Goal: Transaction & Acquisition: Purchase product/service

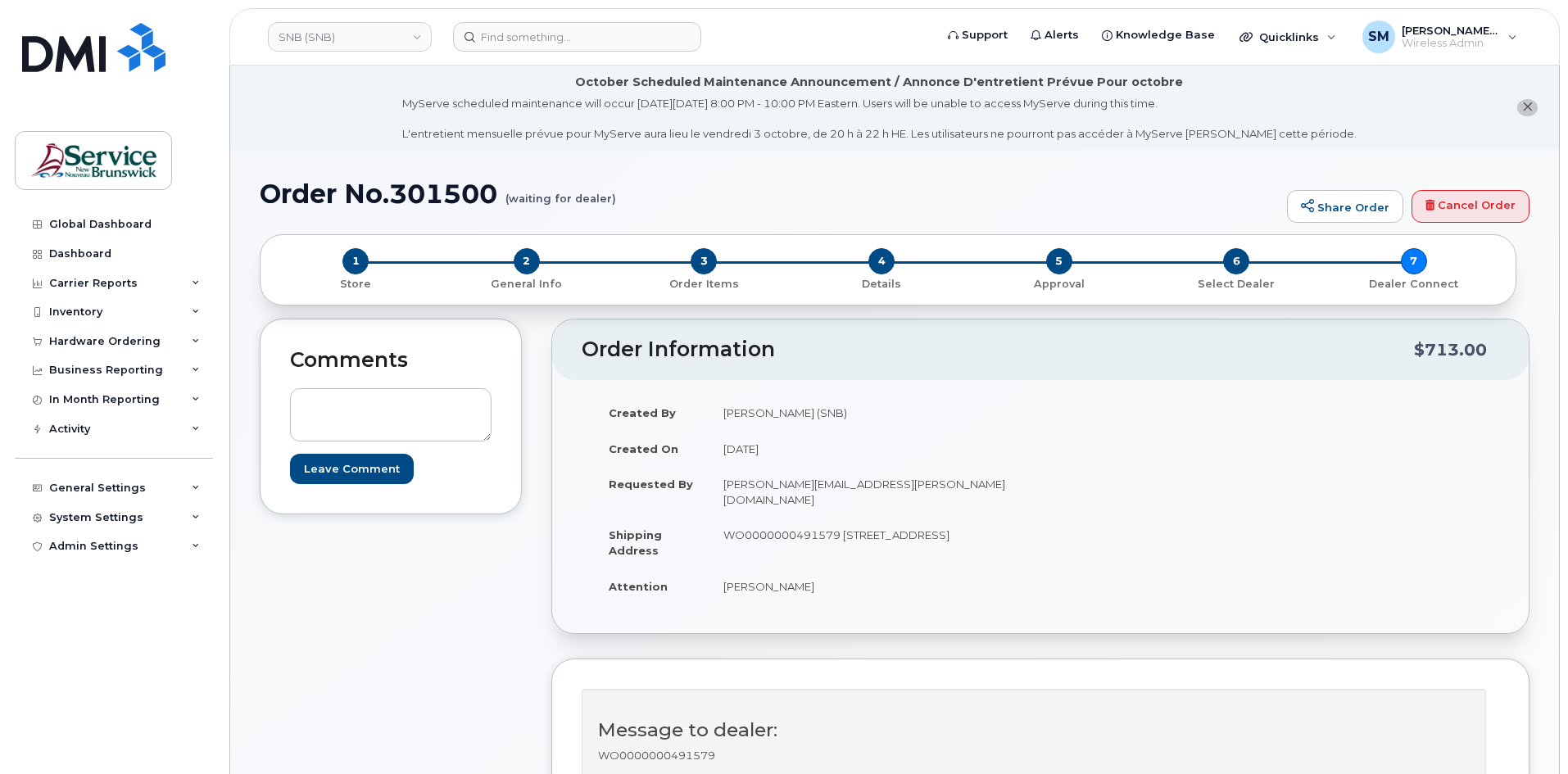
scroll to position [655, 0]
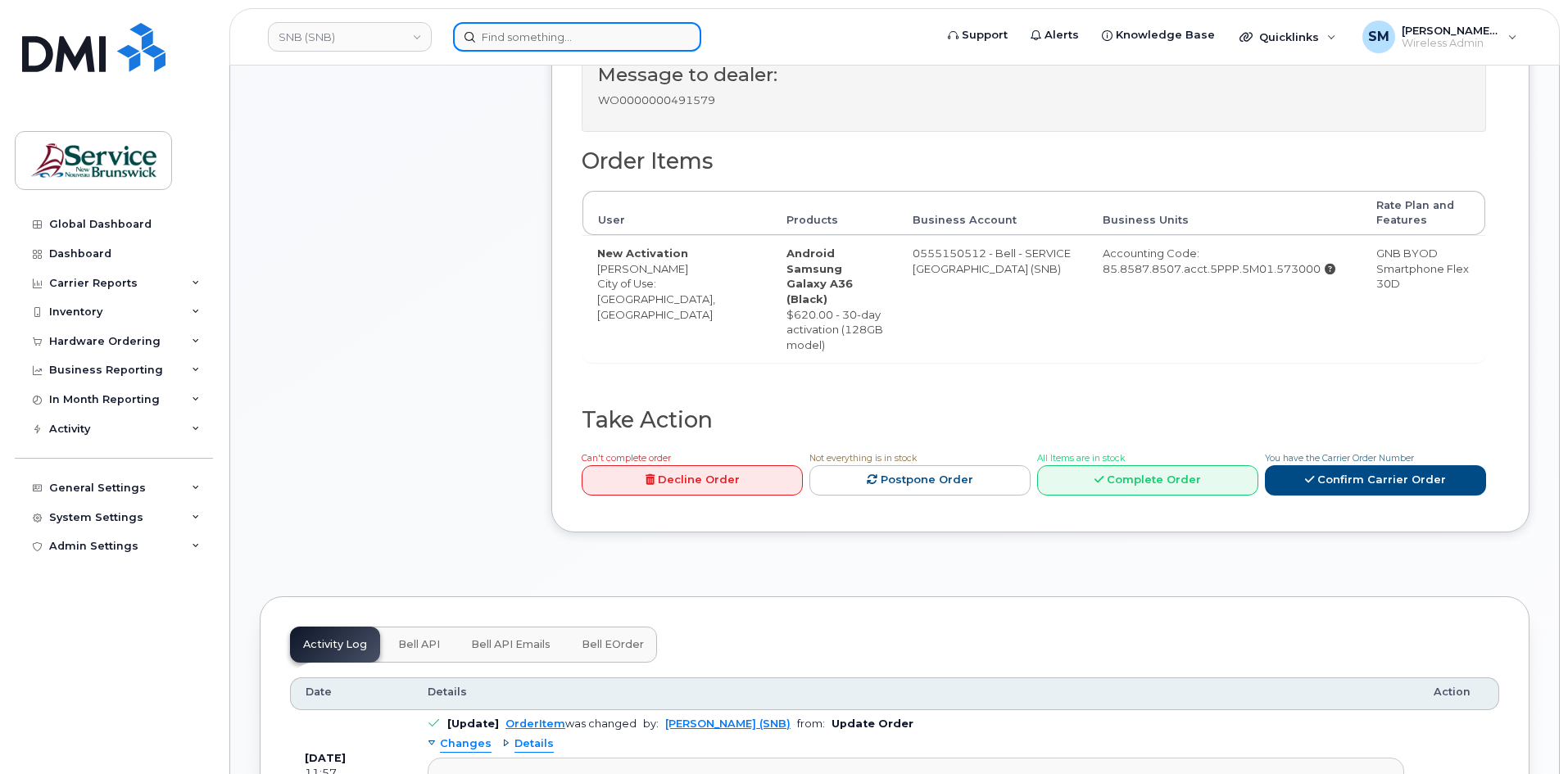
click at [625, 40] on input at bounding box center [577, 36] width 248 height 30
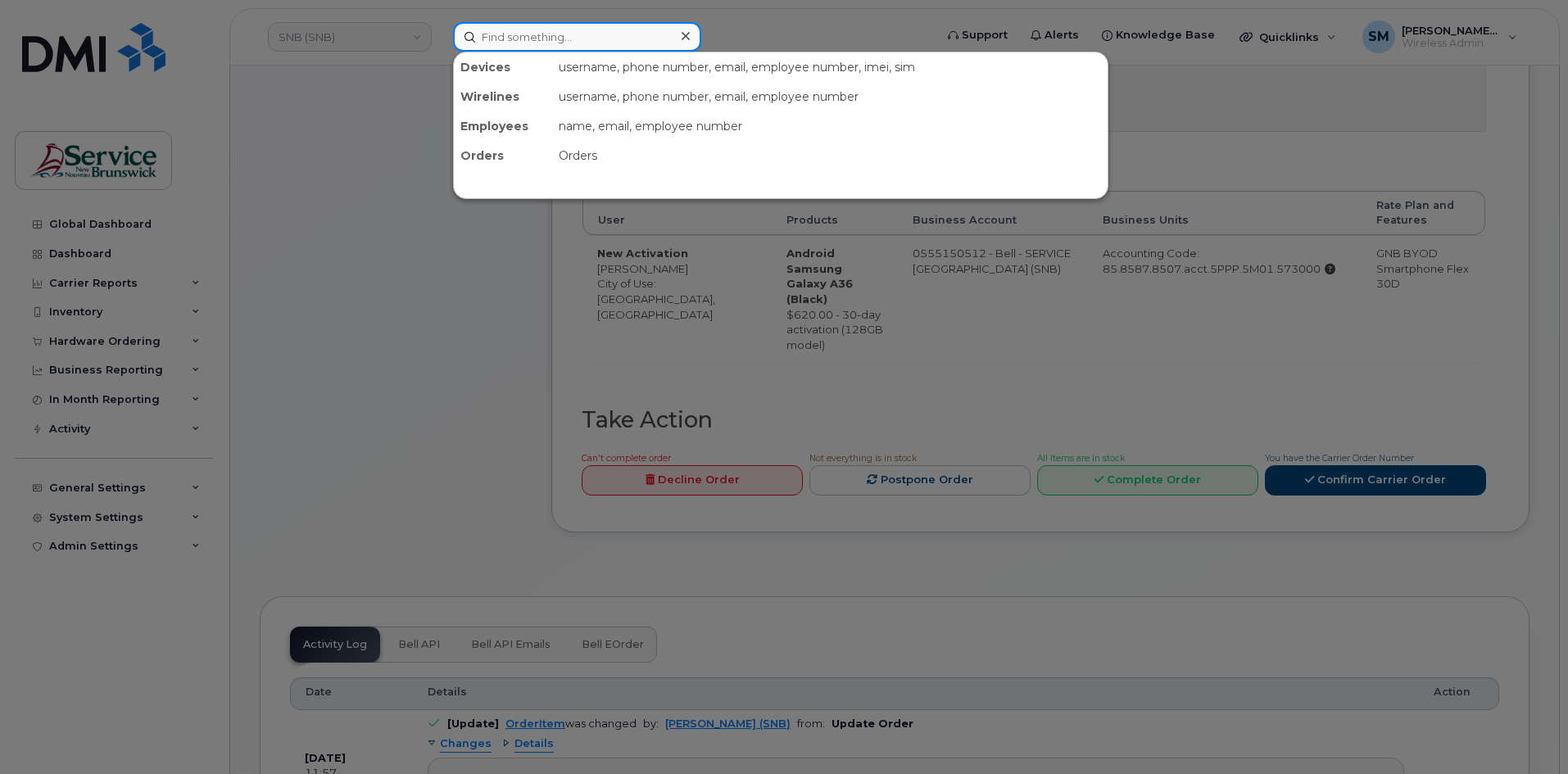
paste input "5068752204"
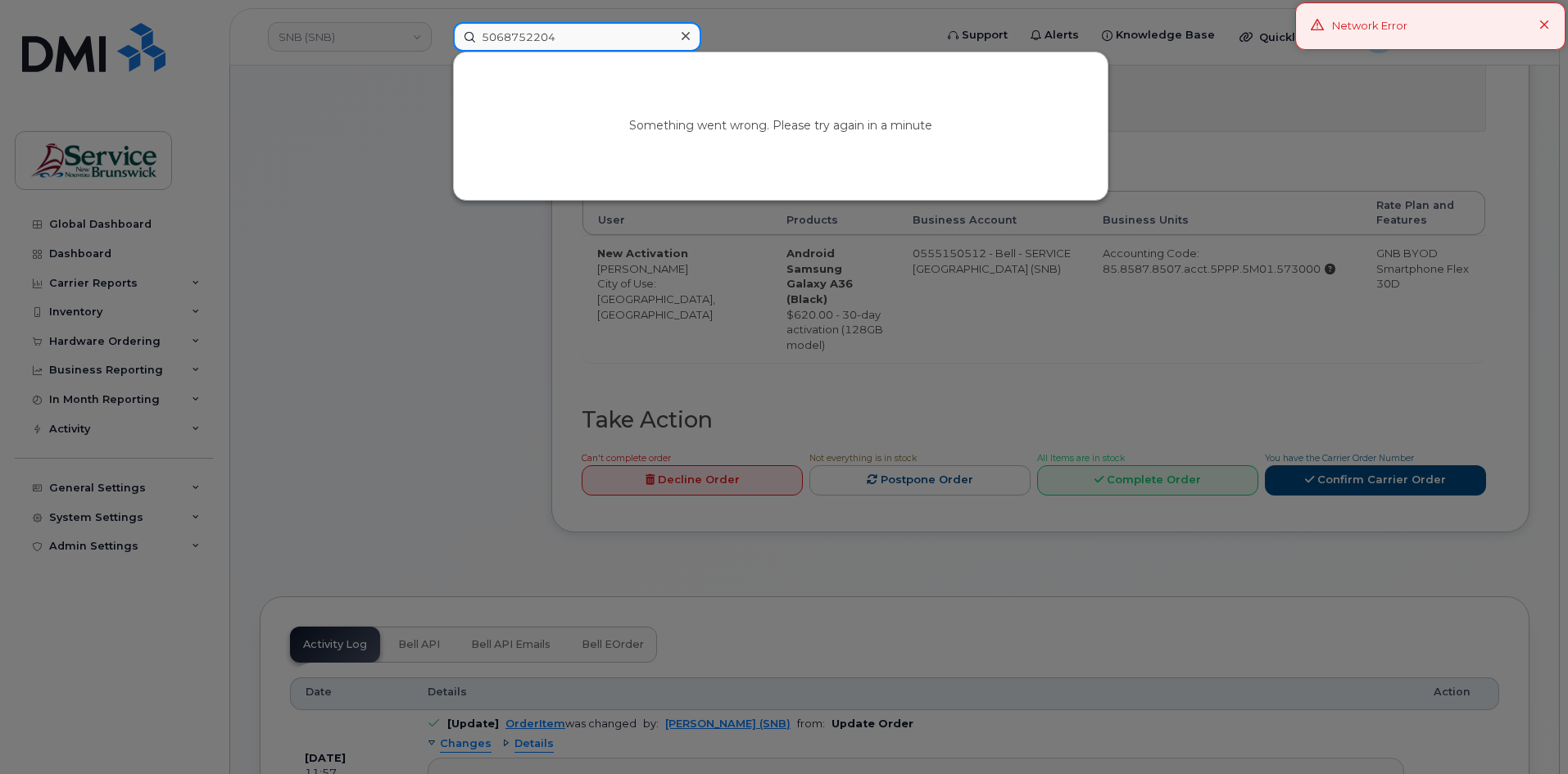
type input "5068752204"
click at [1547, 26] on icon at bounding box center [1544, 25] width 11 height 11
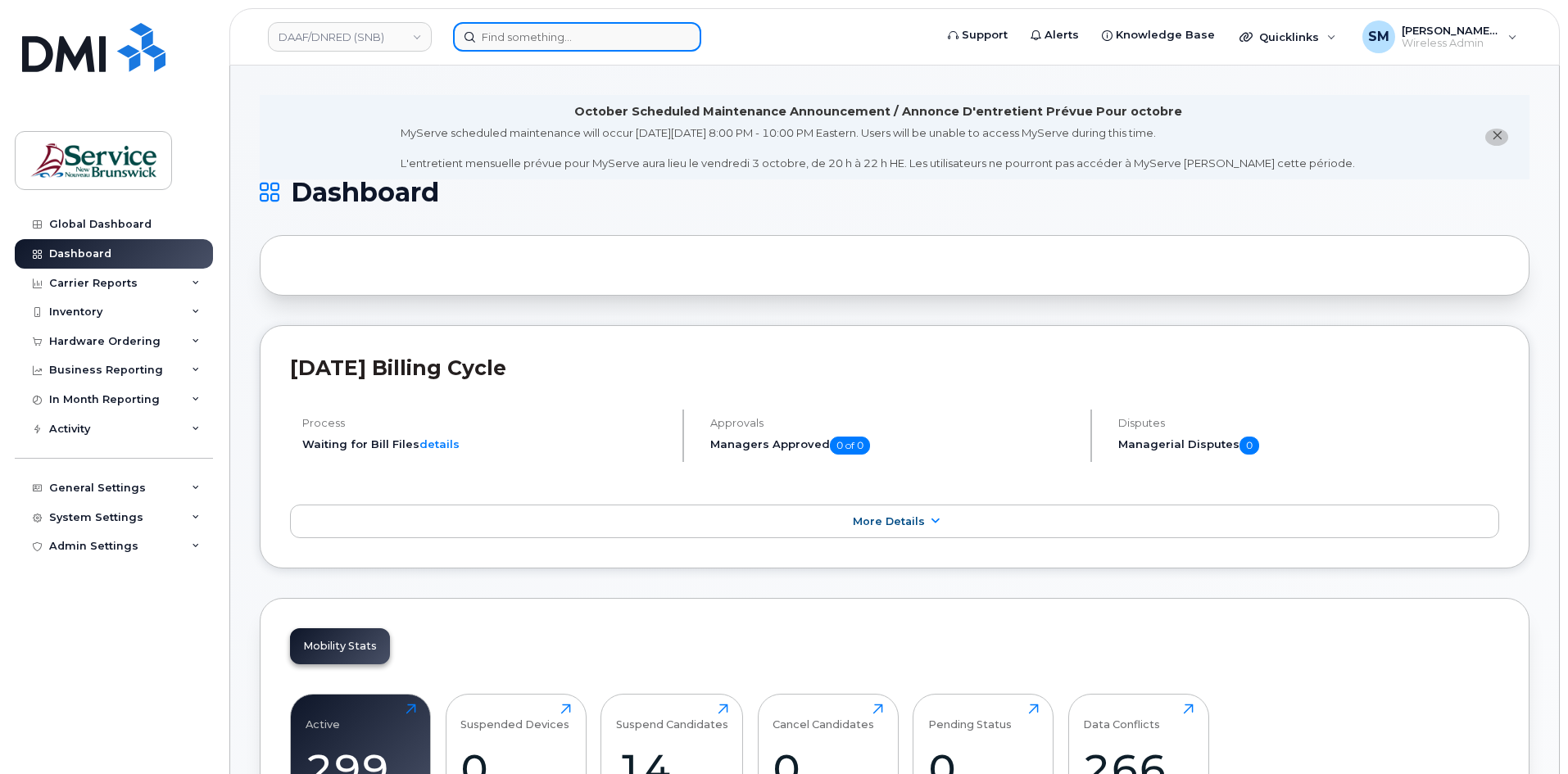
click at [538, 43] on input at bounding box center [577, 36] width 248 height 30
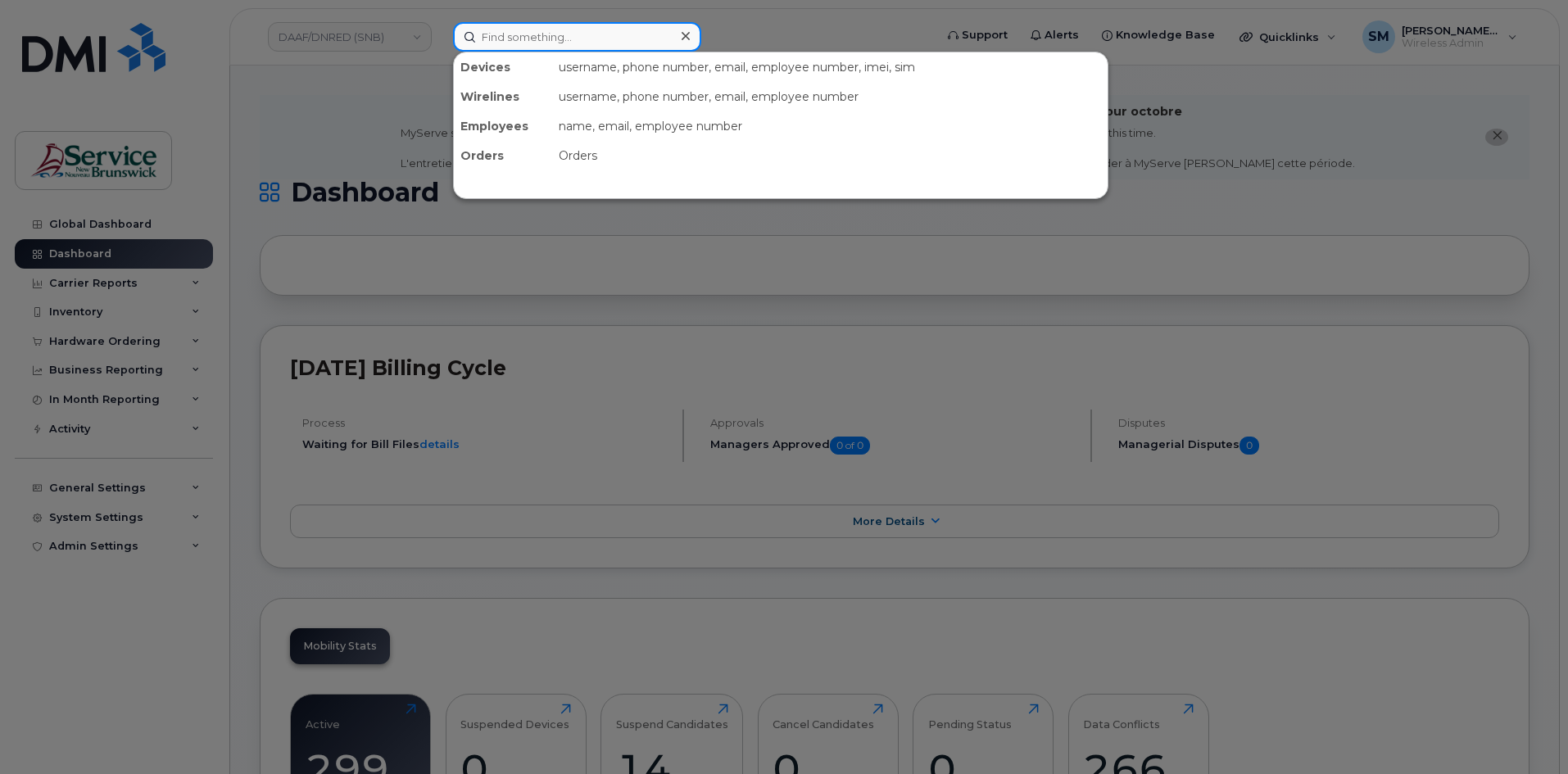
paste input "5068752204"
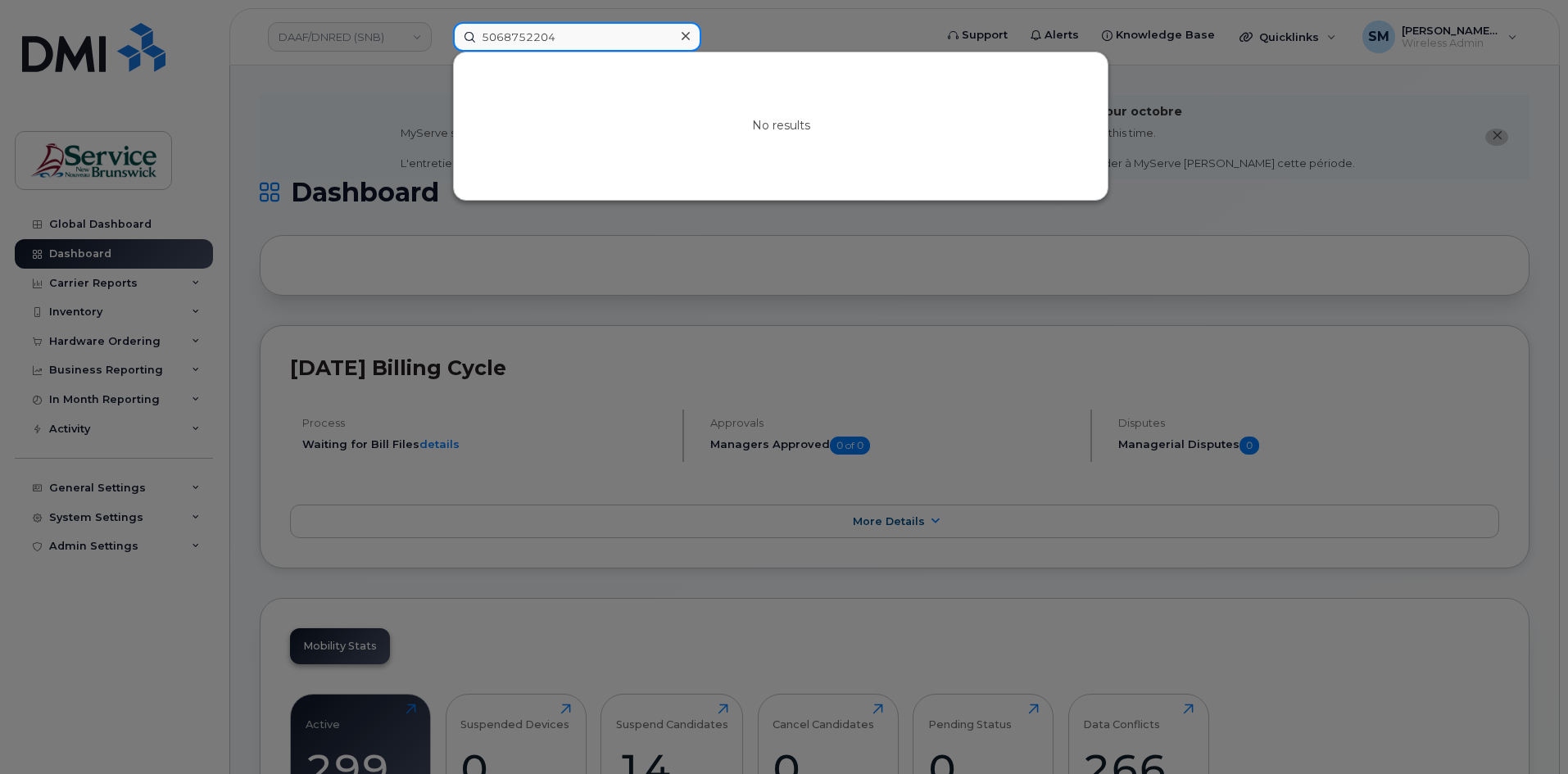
click at [520, 36] on input "5068752204" at bounding box center [577, 36] width 248 height 30
paste input "3780381"
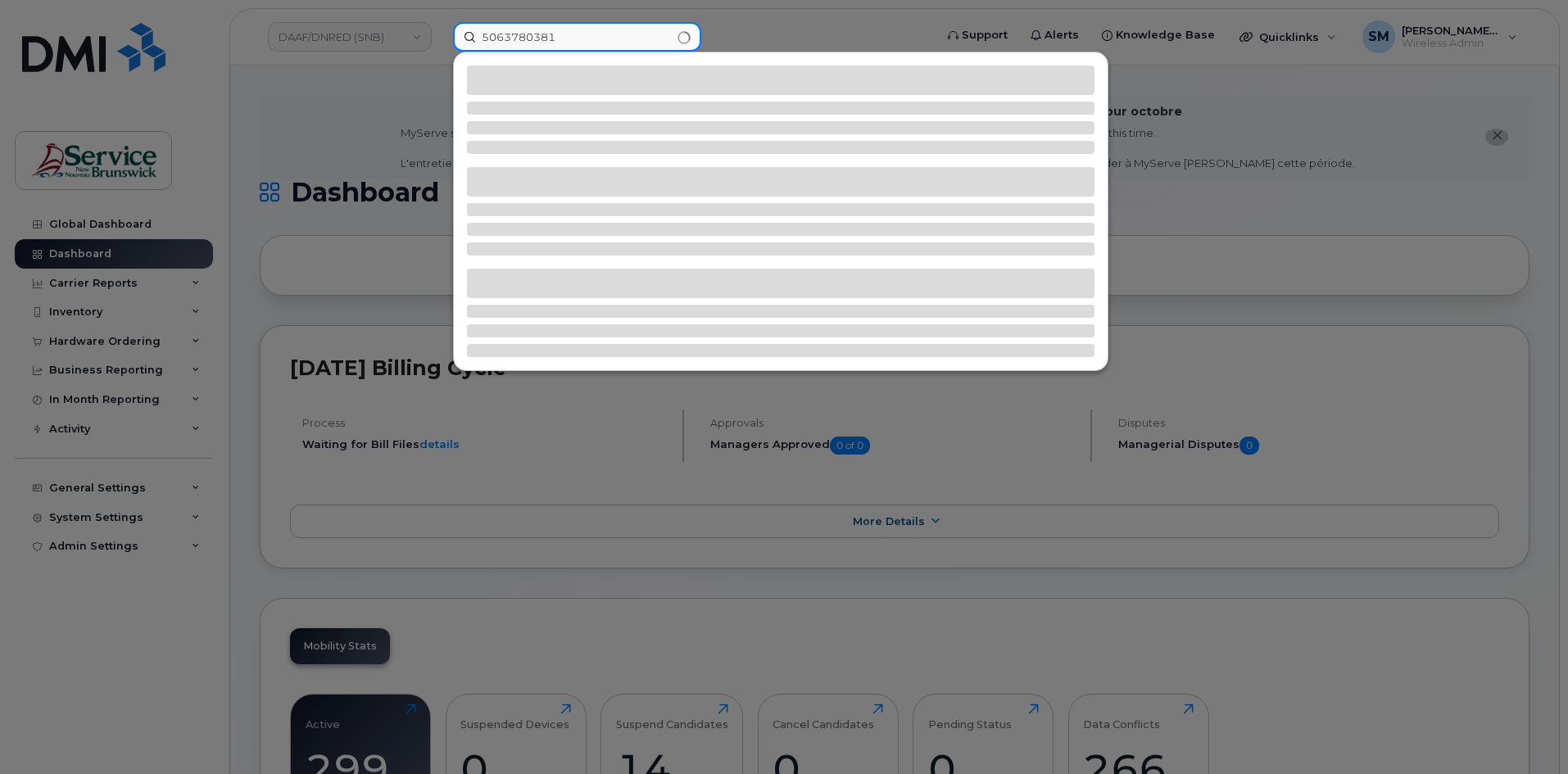
type input "5063780381"
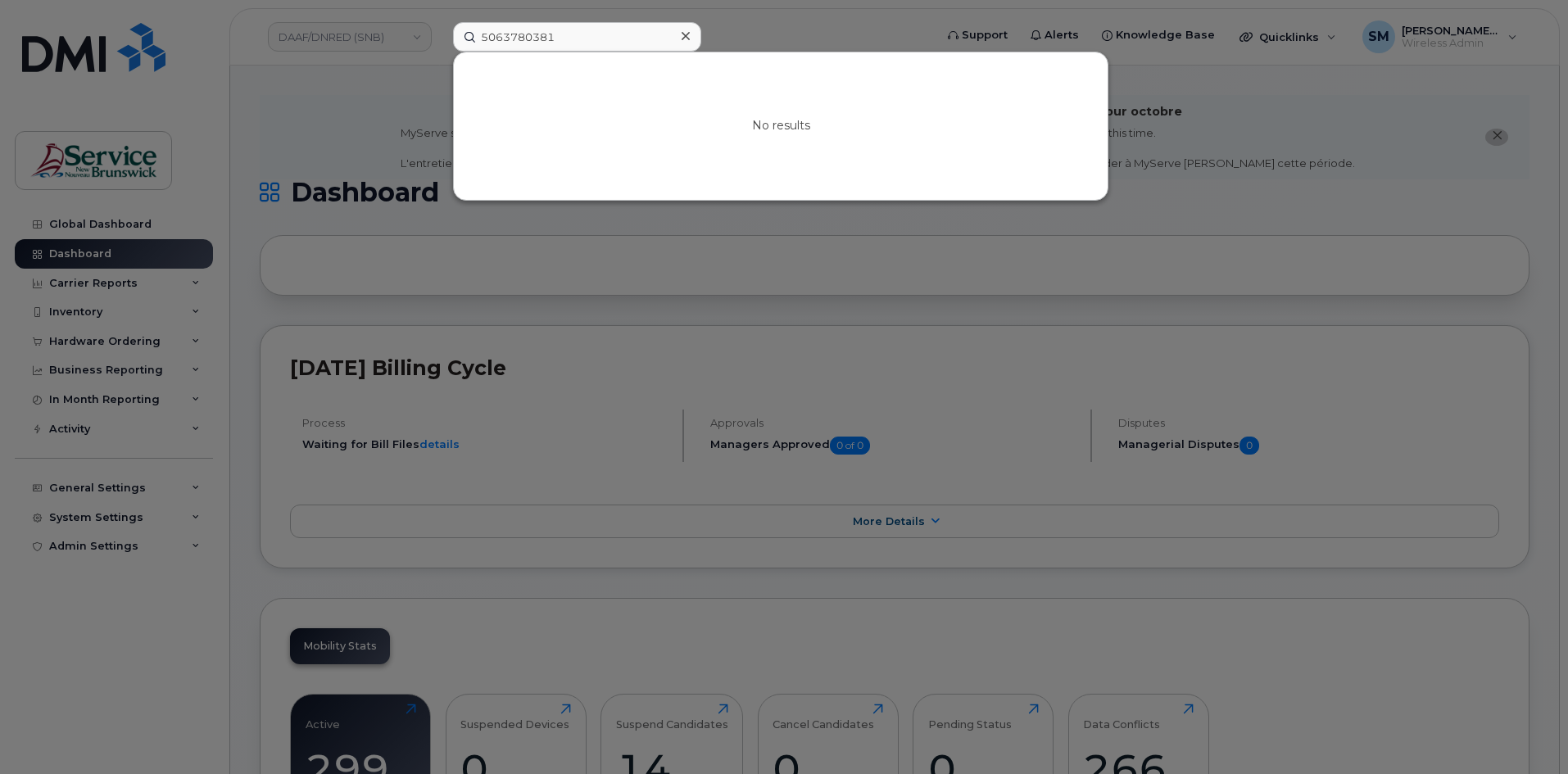
click at [397, 34] on div at bounding box center [784, 387] width 1568 height 774
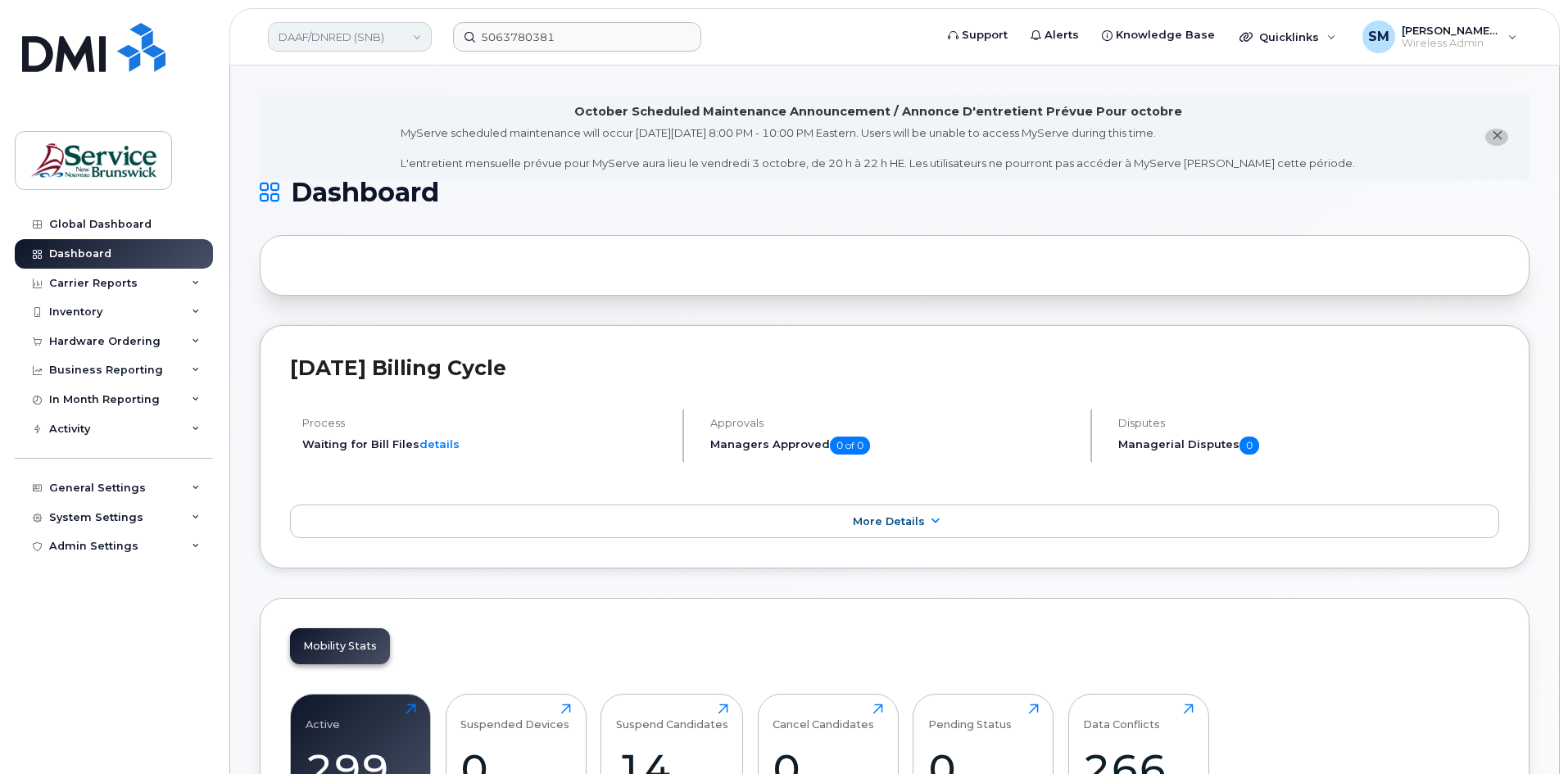
click at [398, 34] on link "DAAF/DNRED (SNB)" at bounding box center [349, 36] width 164 height 30
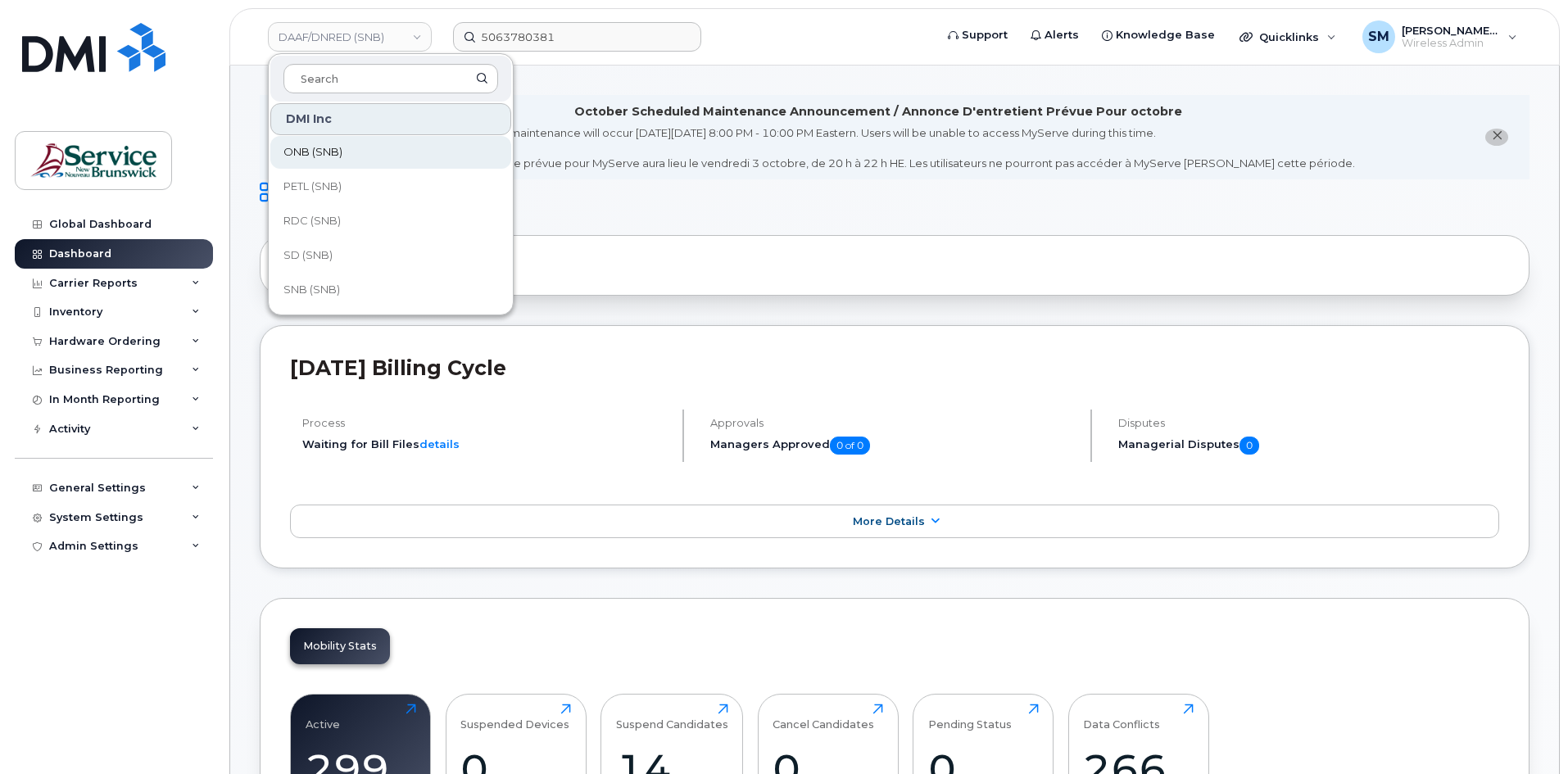
scroll to position [409, 0]
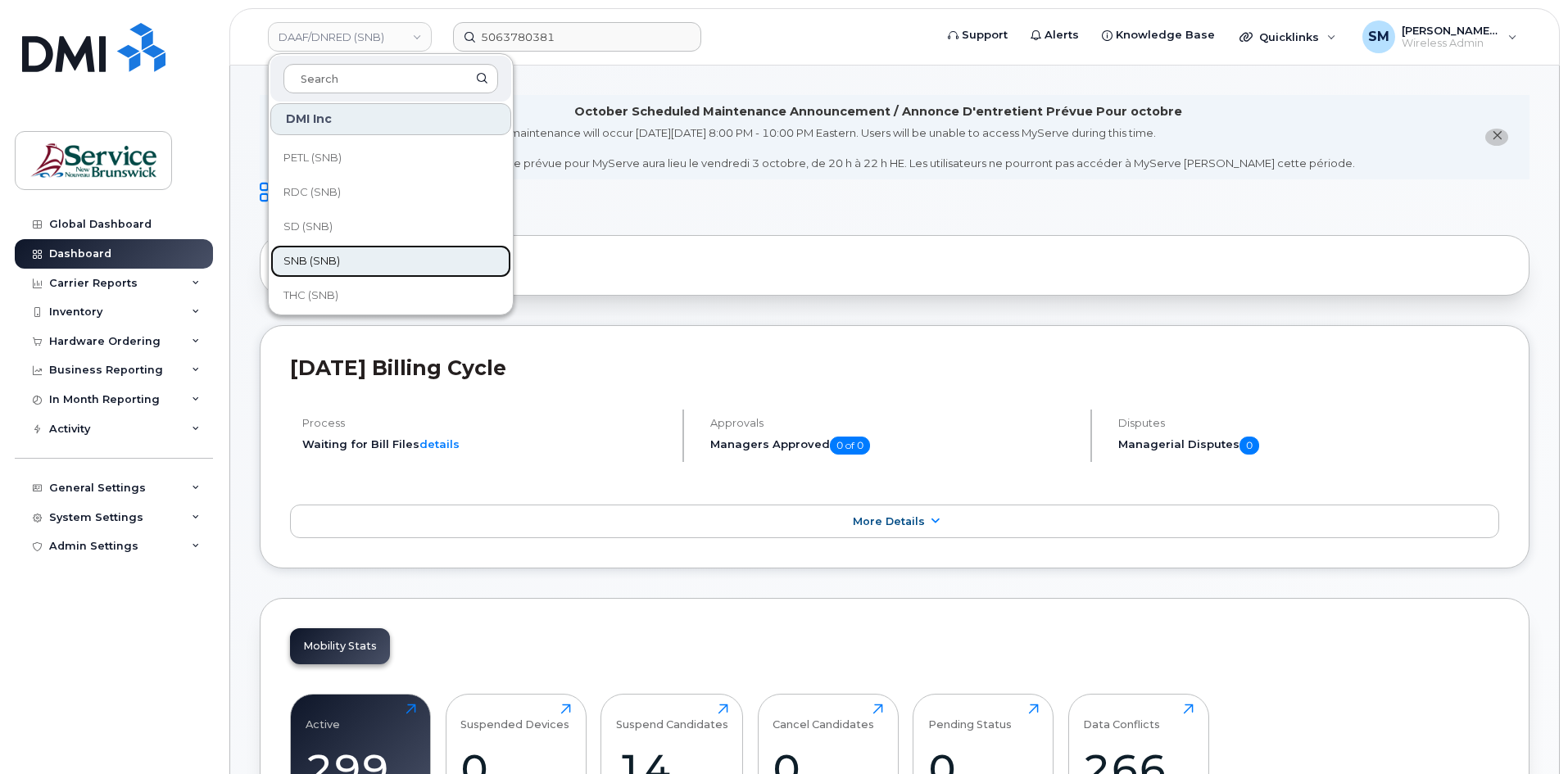
click at [340, 254] on link "SNB (SNB)" at bounding box center [391, 261] width 241 height 33
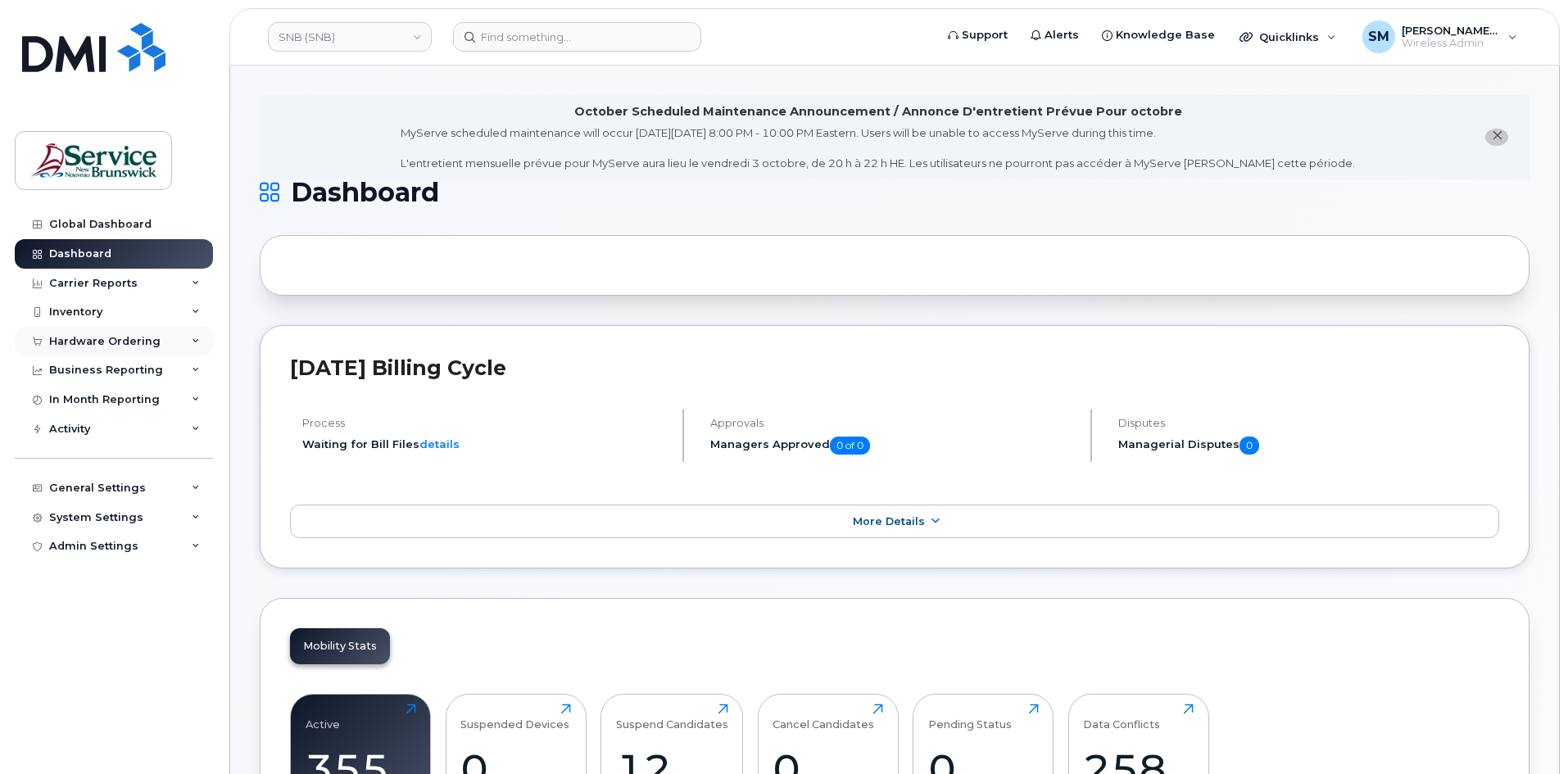
click at [116, 347] on div "Hardware Ordering" at bounding box center [104, 342] width 111 height 13
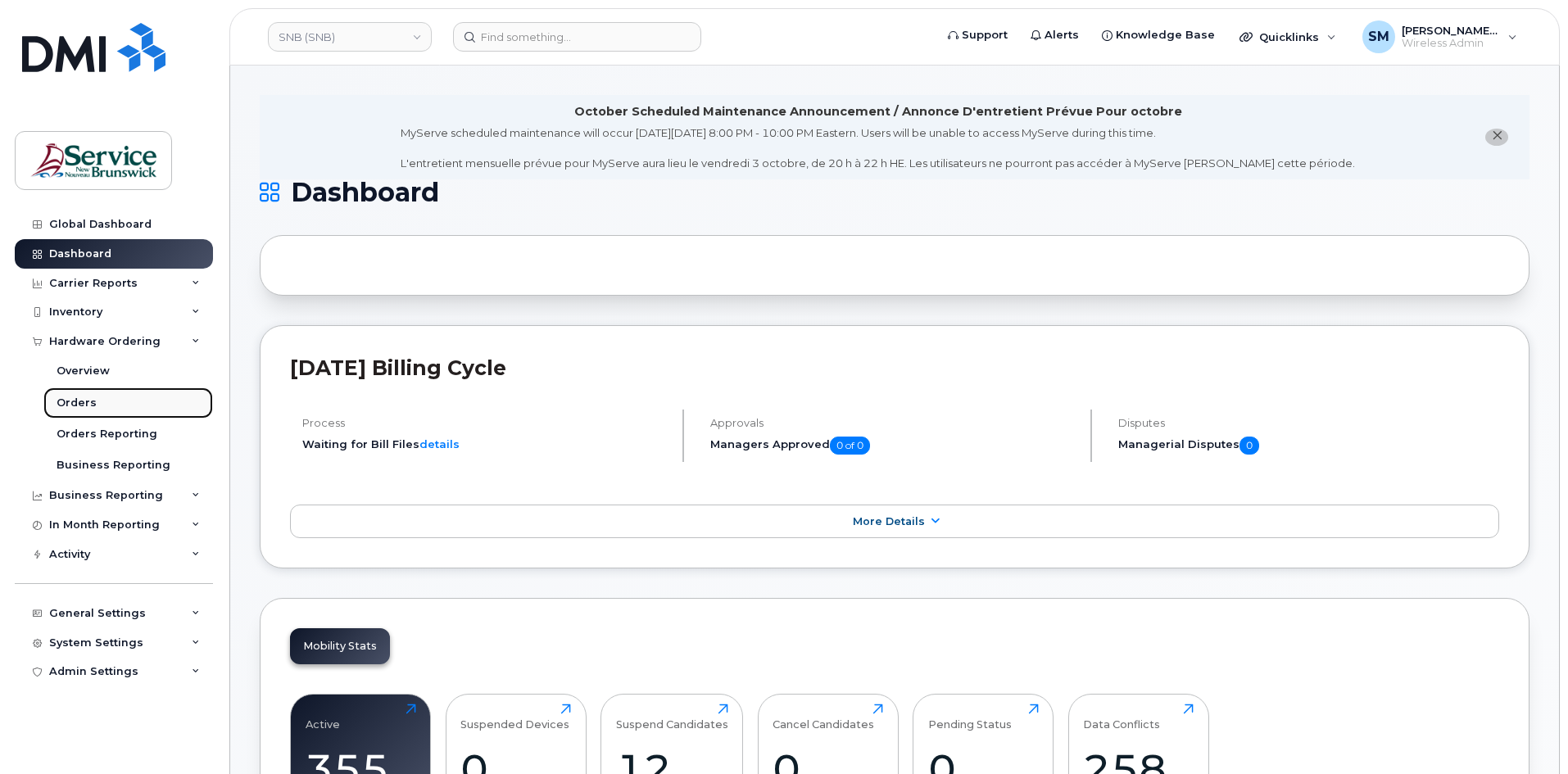
click at [153, 413] on link "Orders" at bounding box center [127, 403] width 169 height 32
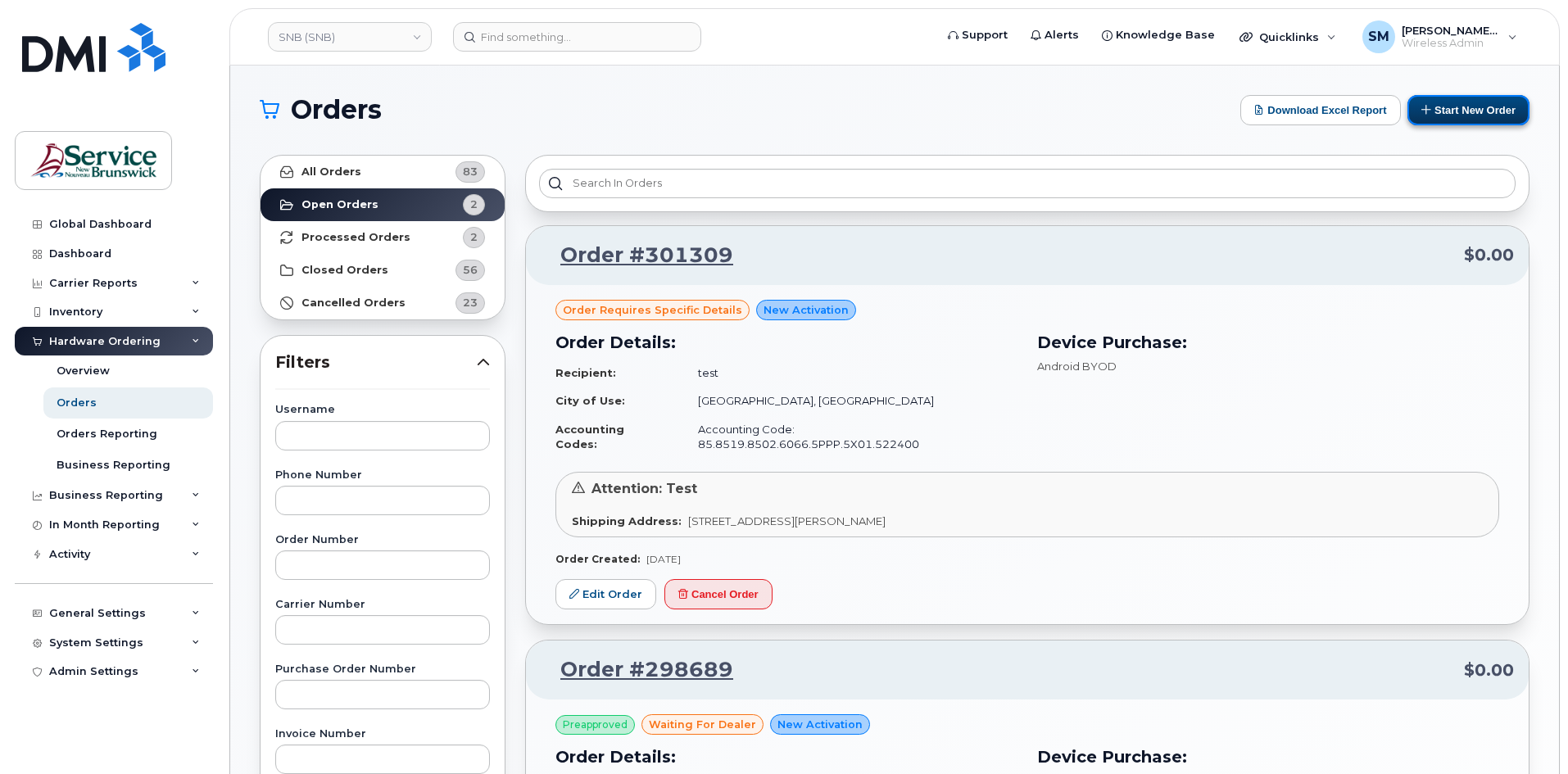
click at [1483, 101] on button "Start New Order" at bounding box center [1469, 110] width 122 height 31
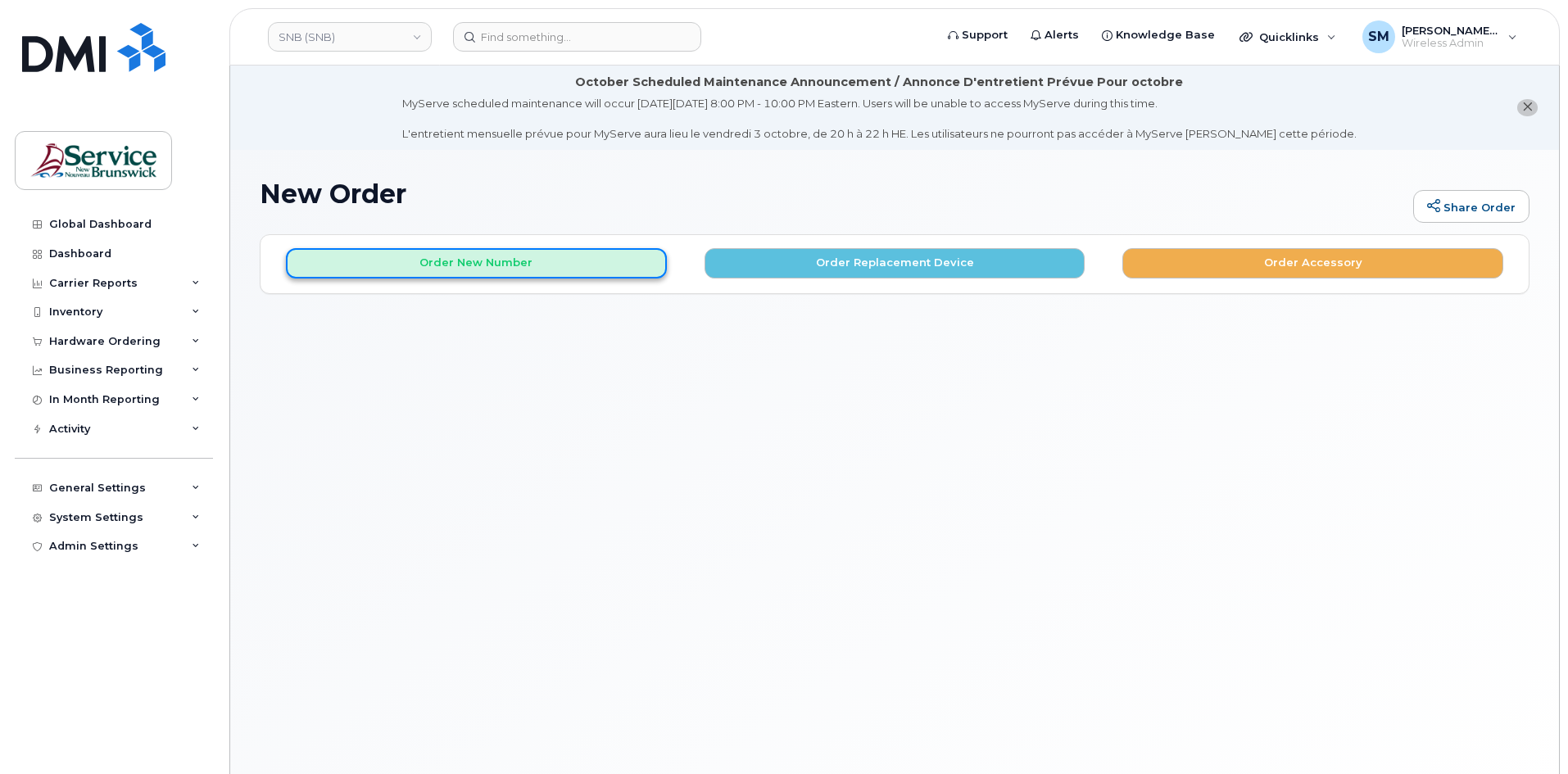
click at [557, 262] on button "Order New Number" at bounding box center [476, 263] width 381 height 31
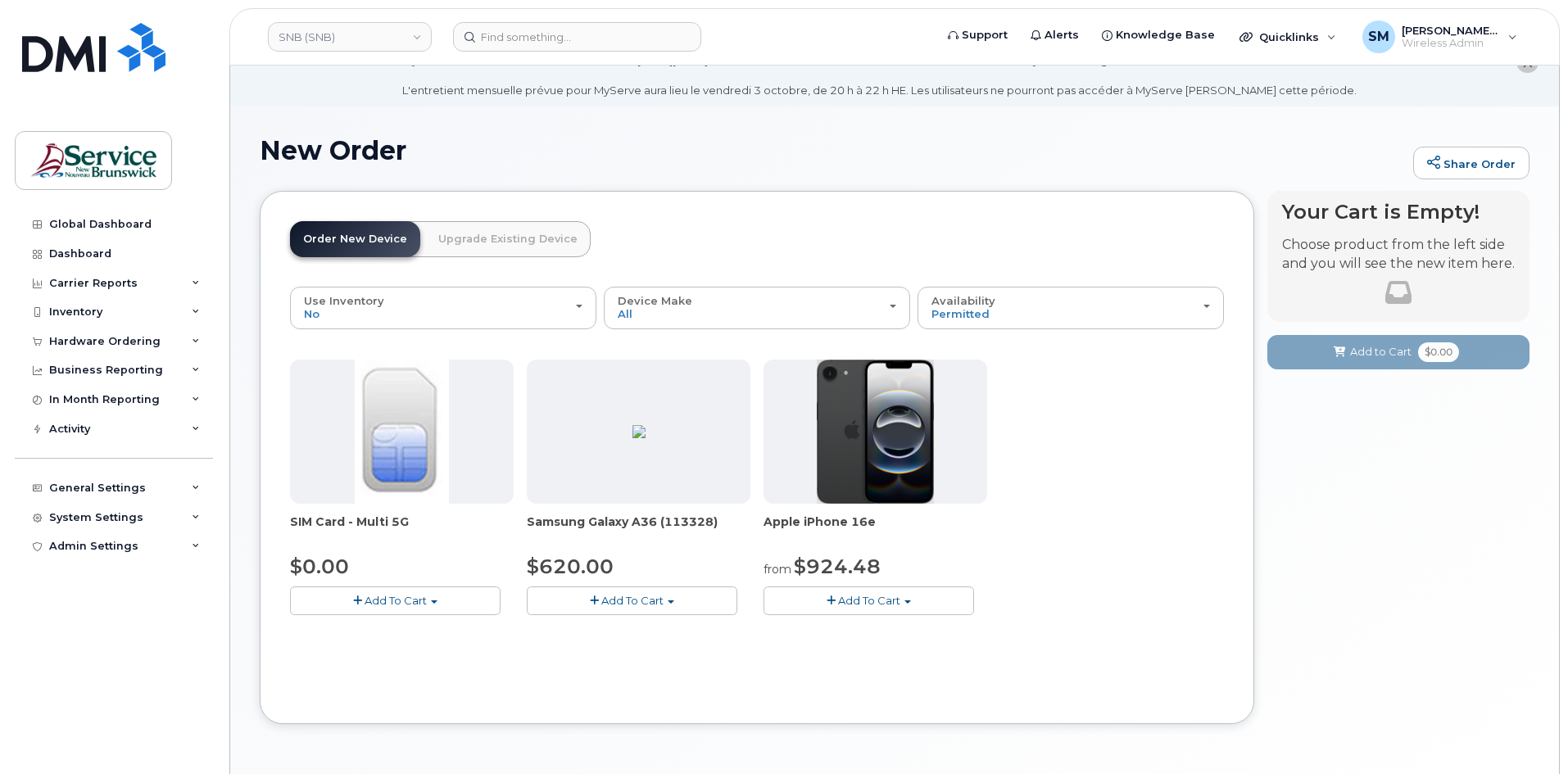
scroll to position [82, 0]
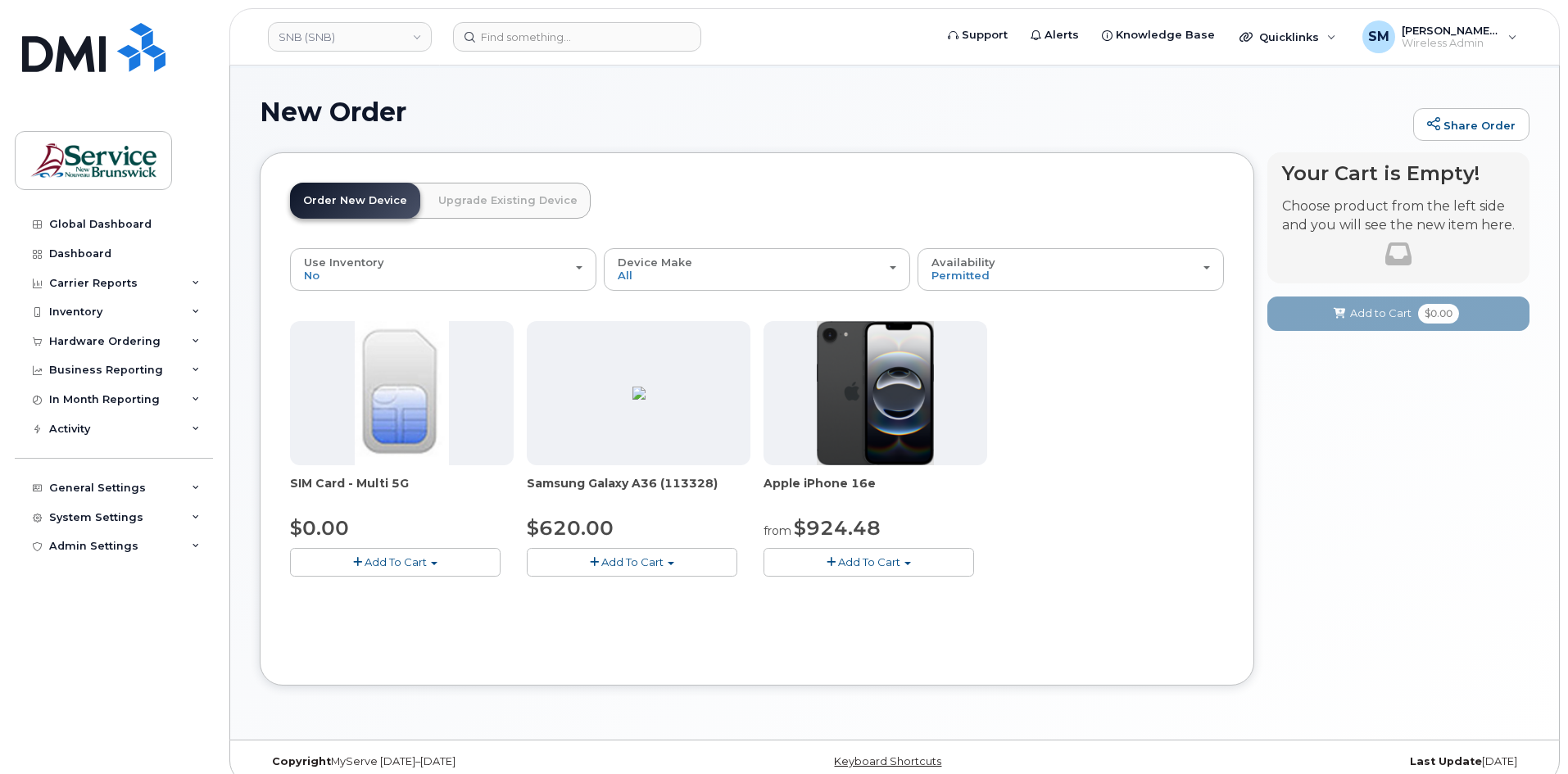
click at [637, 575] on button "Add To Cart" at bounding box center [632, 563] width 210 height 29
click at [619, 615] on link "$620.00 - 30-day activation (128GB model)" at bounding box center [664, 612] width 267 height 20
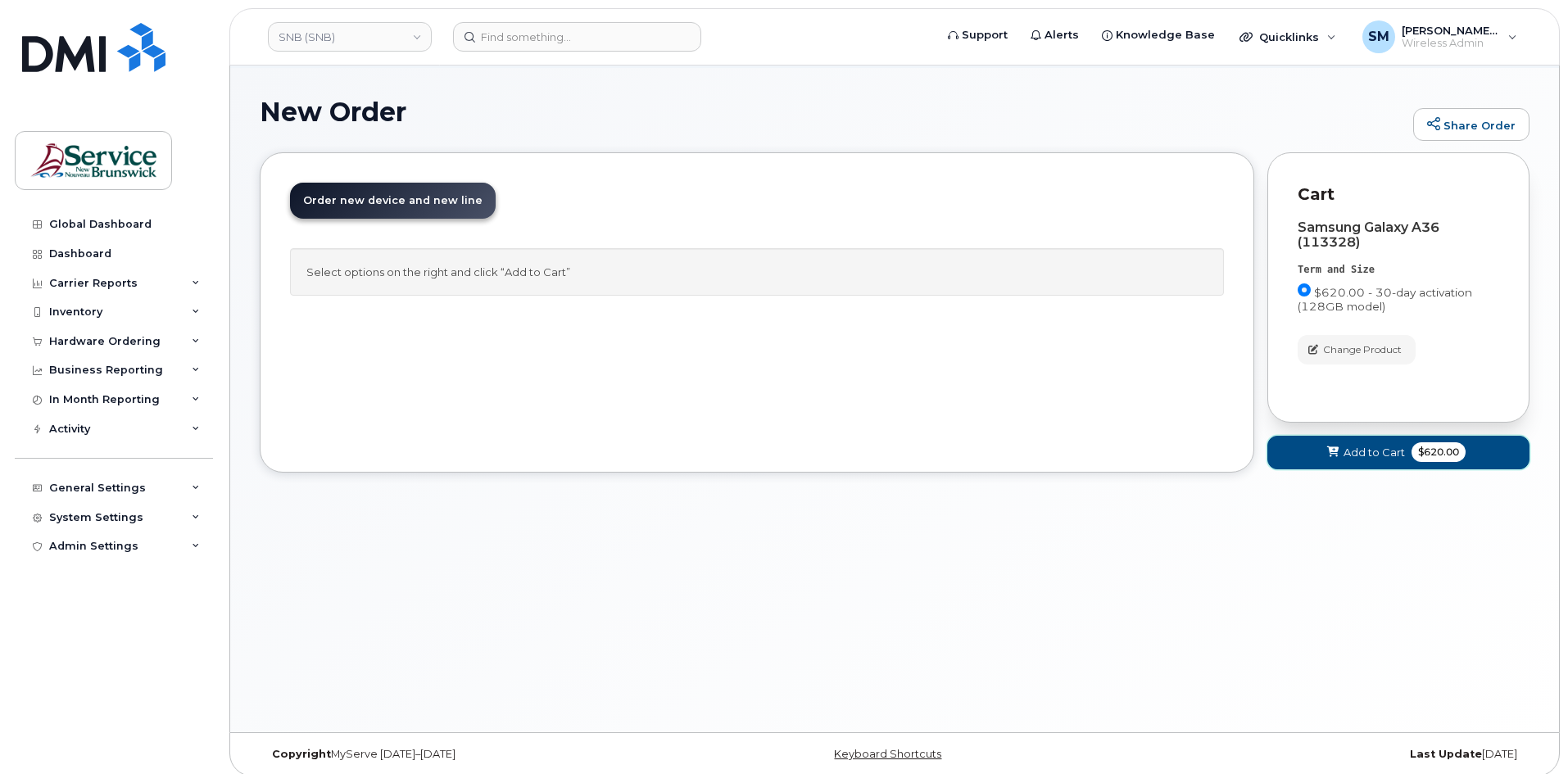
click at [1355, 458] on span "Add to Cart" at bounding box center [1374, 453] width 61 height 15
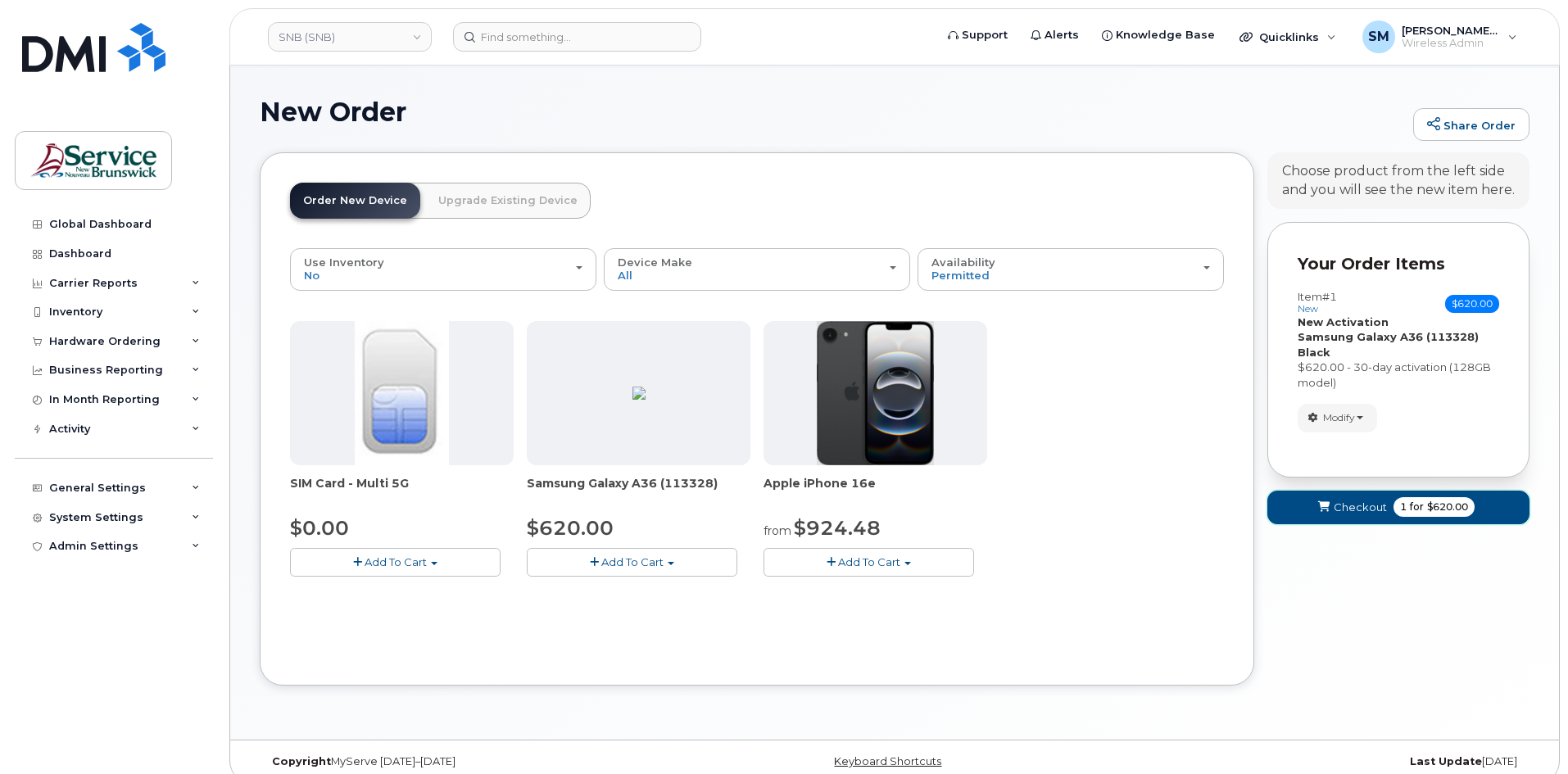
click at [1344, 512] on span "Checkout" at bounding box center [1360, 507] width 54 height 15
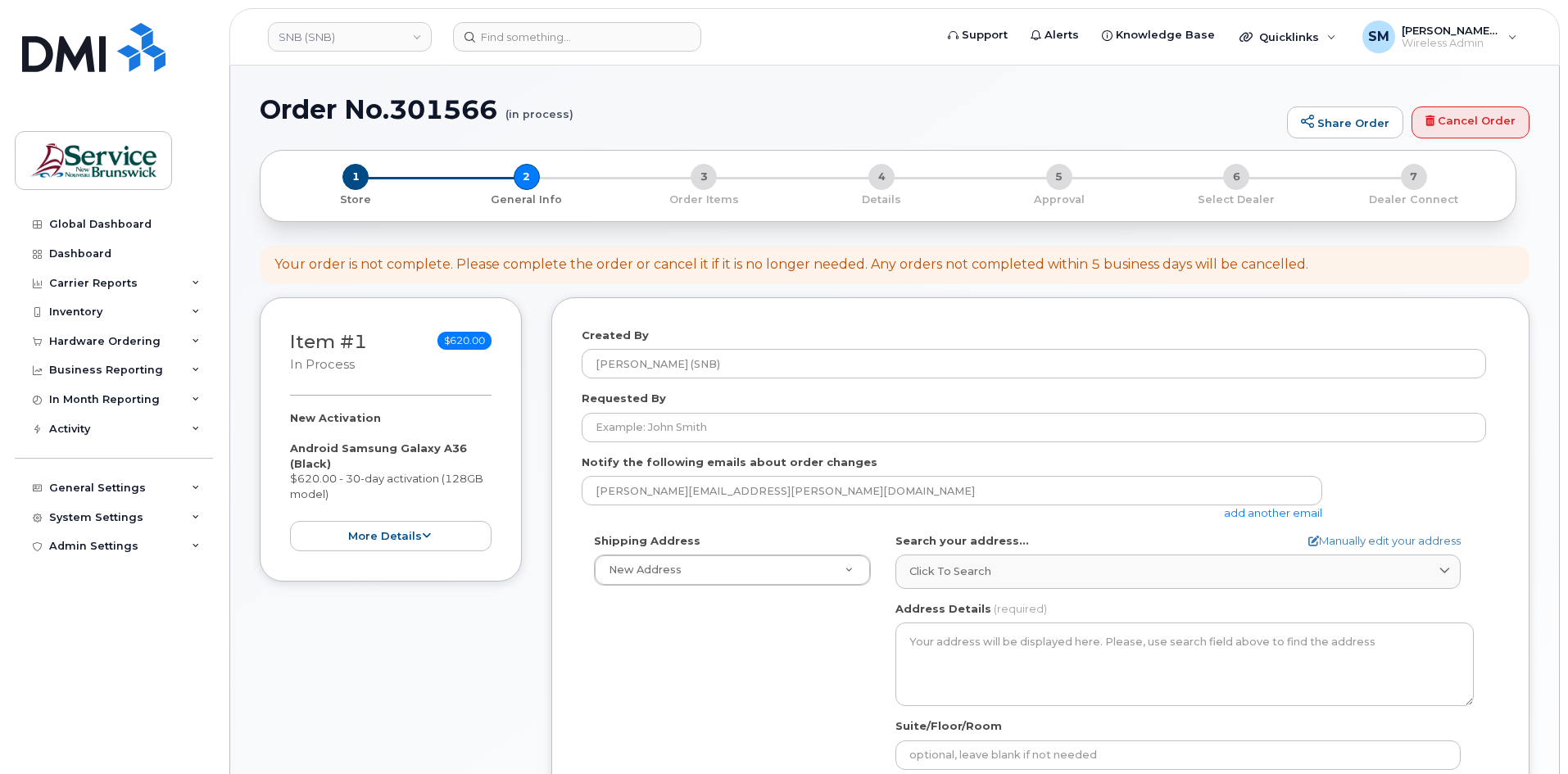
select select
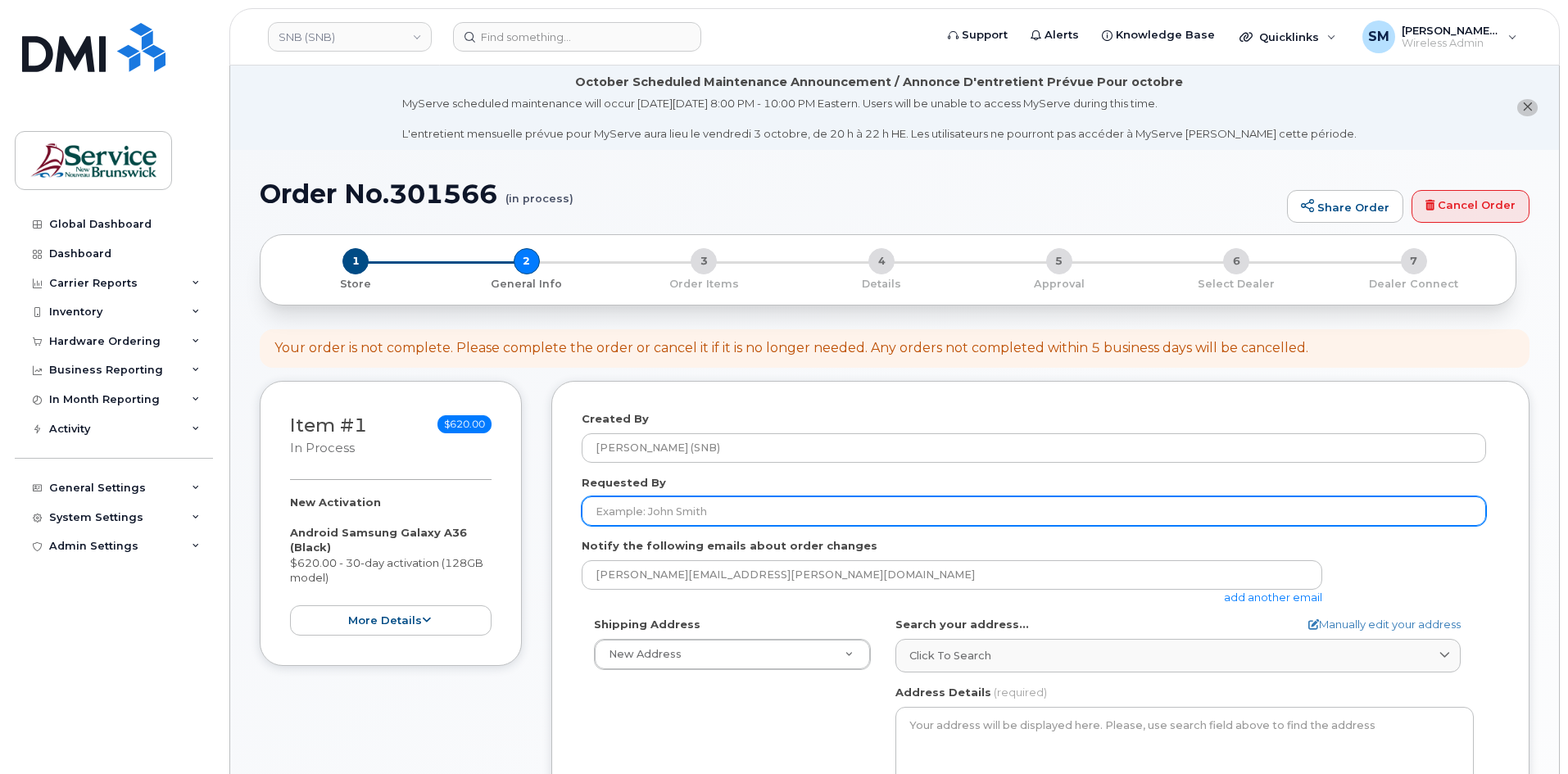
click at [727, 519] on input "Requested By" at bounding box center [1033, 511] width 904 height 30
paste input "julie.McKay@snb.ca"
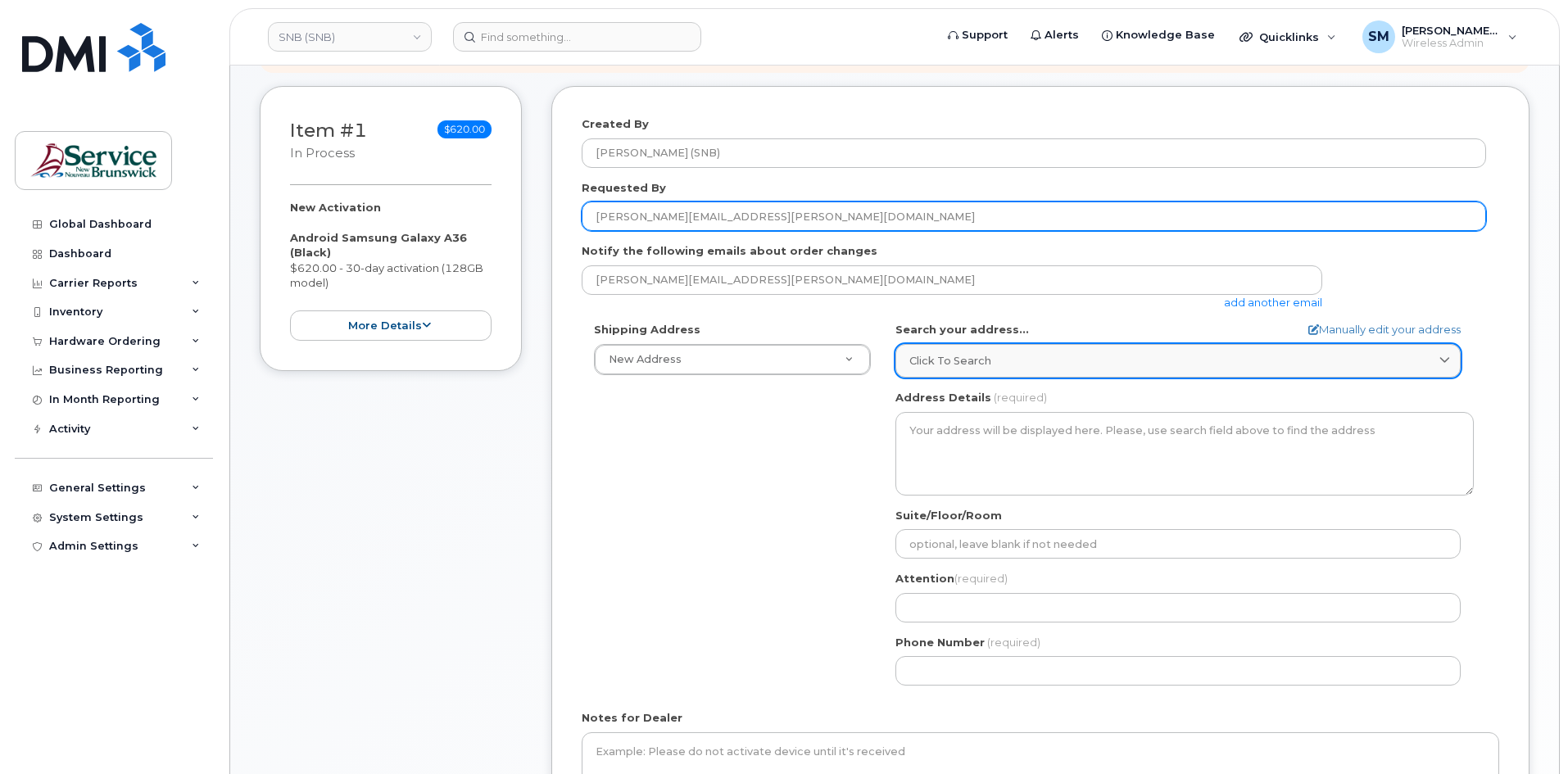
scroll to position [328, 0]
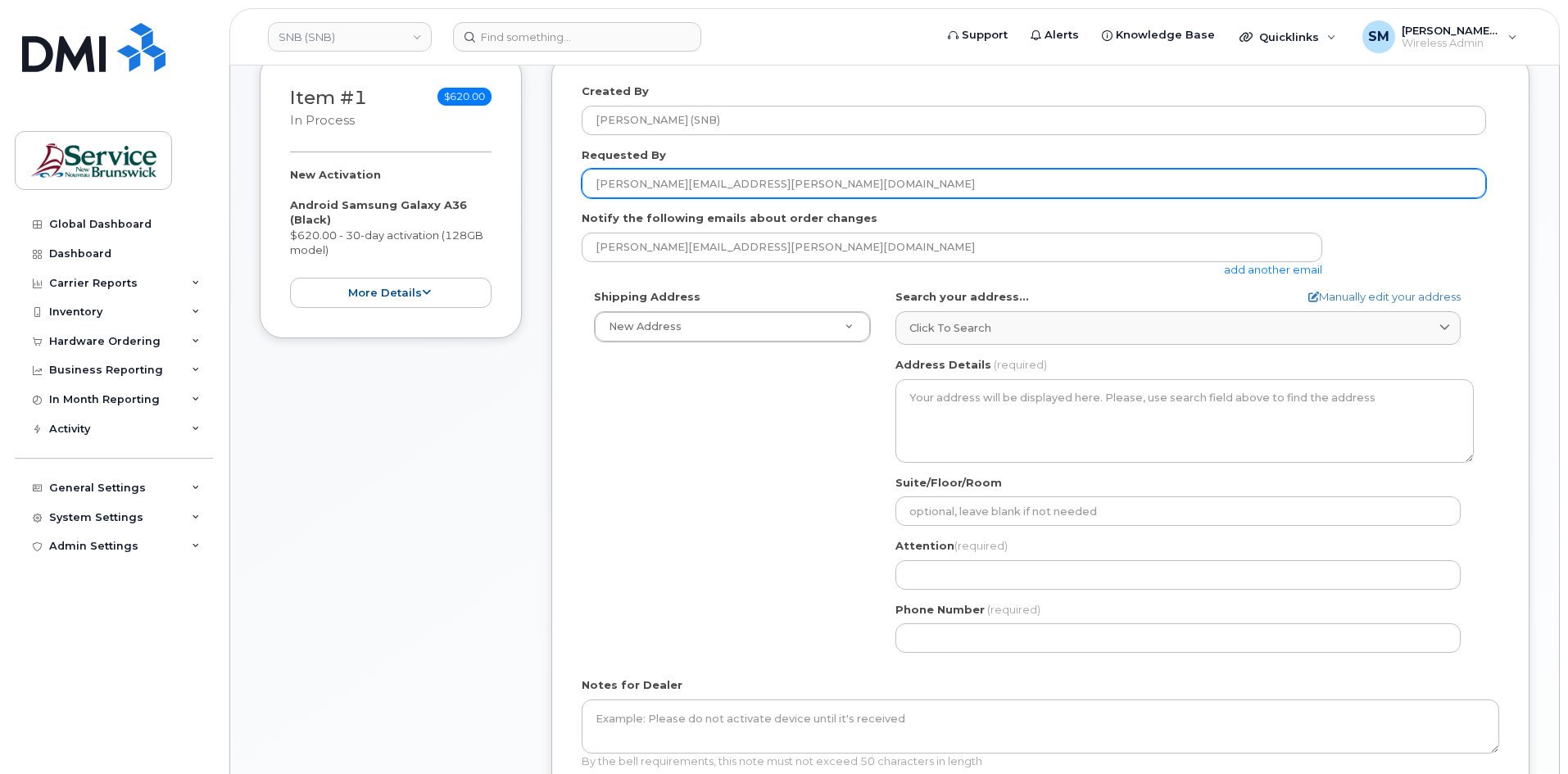
type input "julie.McKay@snb.ca"
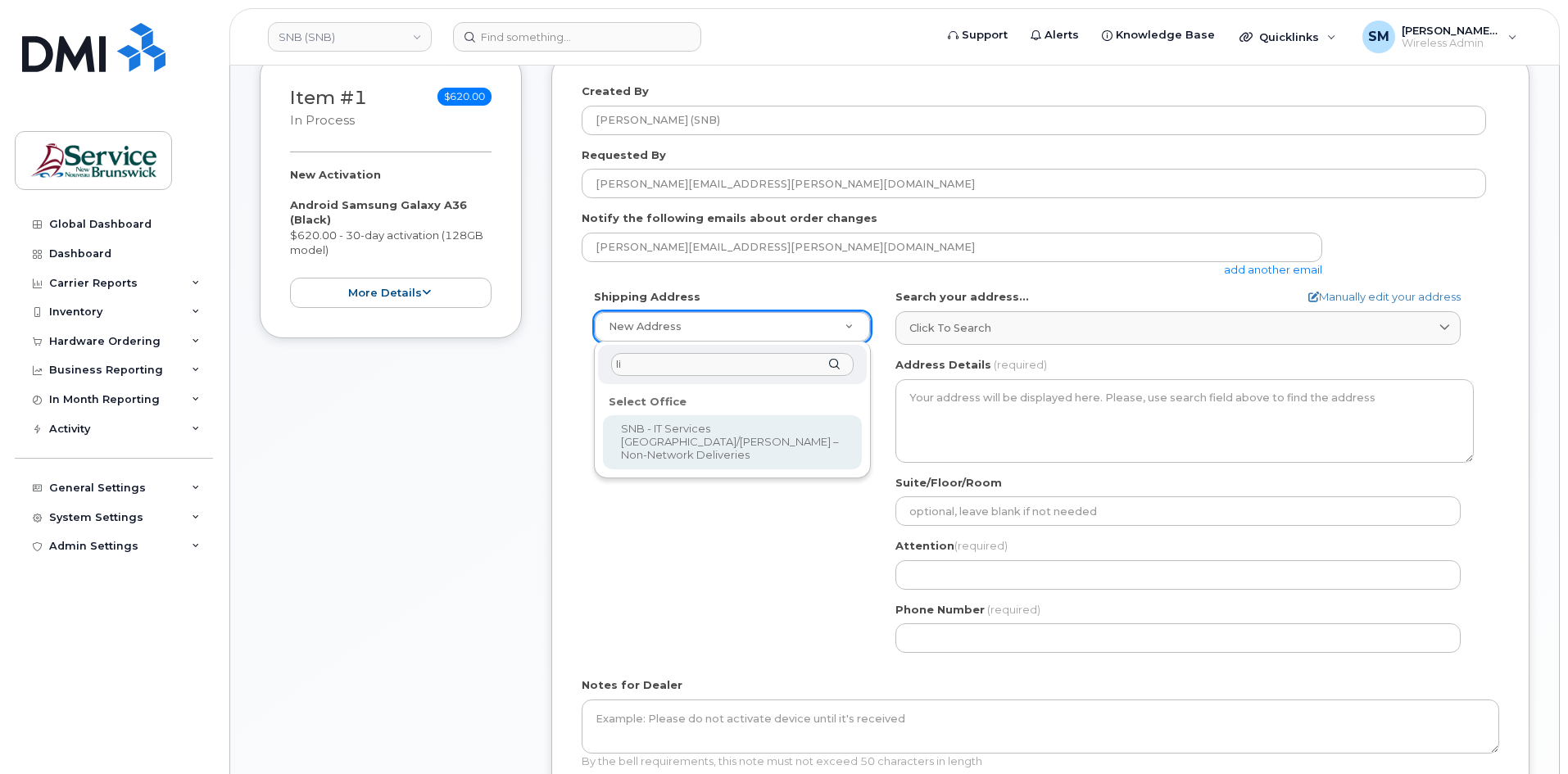
type input "lin"
select select
type textarea "850 Lincoln Rd Fredericton New Brunswick E3B 8B7"
type input "Zach Symonds"
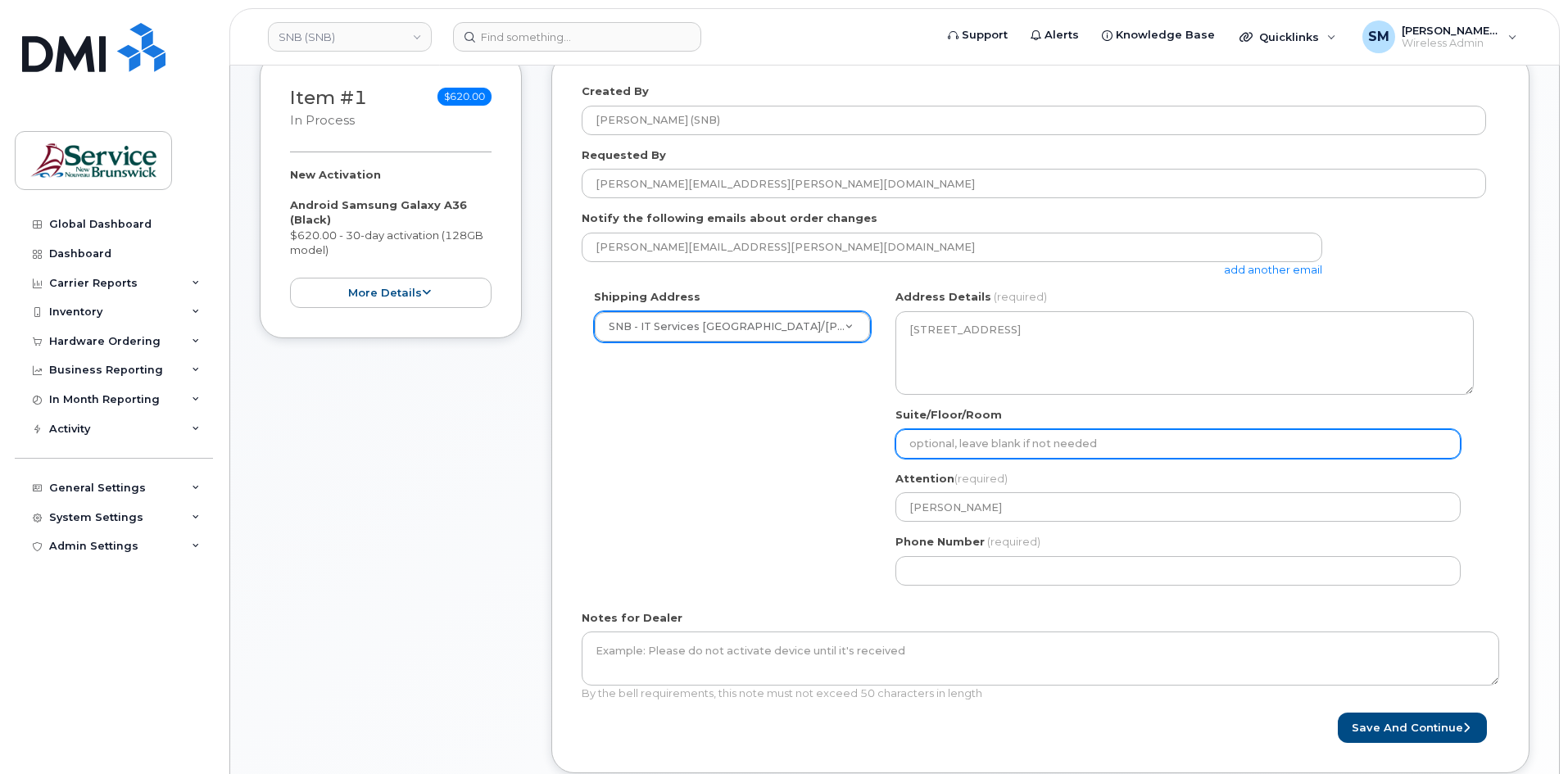
click at [1047, 434] on input "Suite/Floor/Room" at bounding box center [1178, 444] width 565 height 30
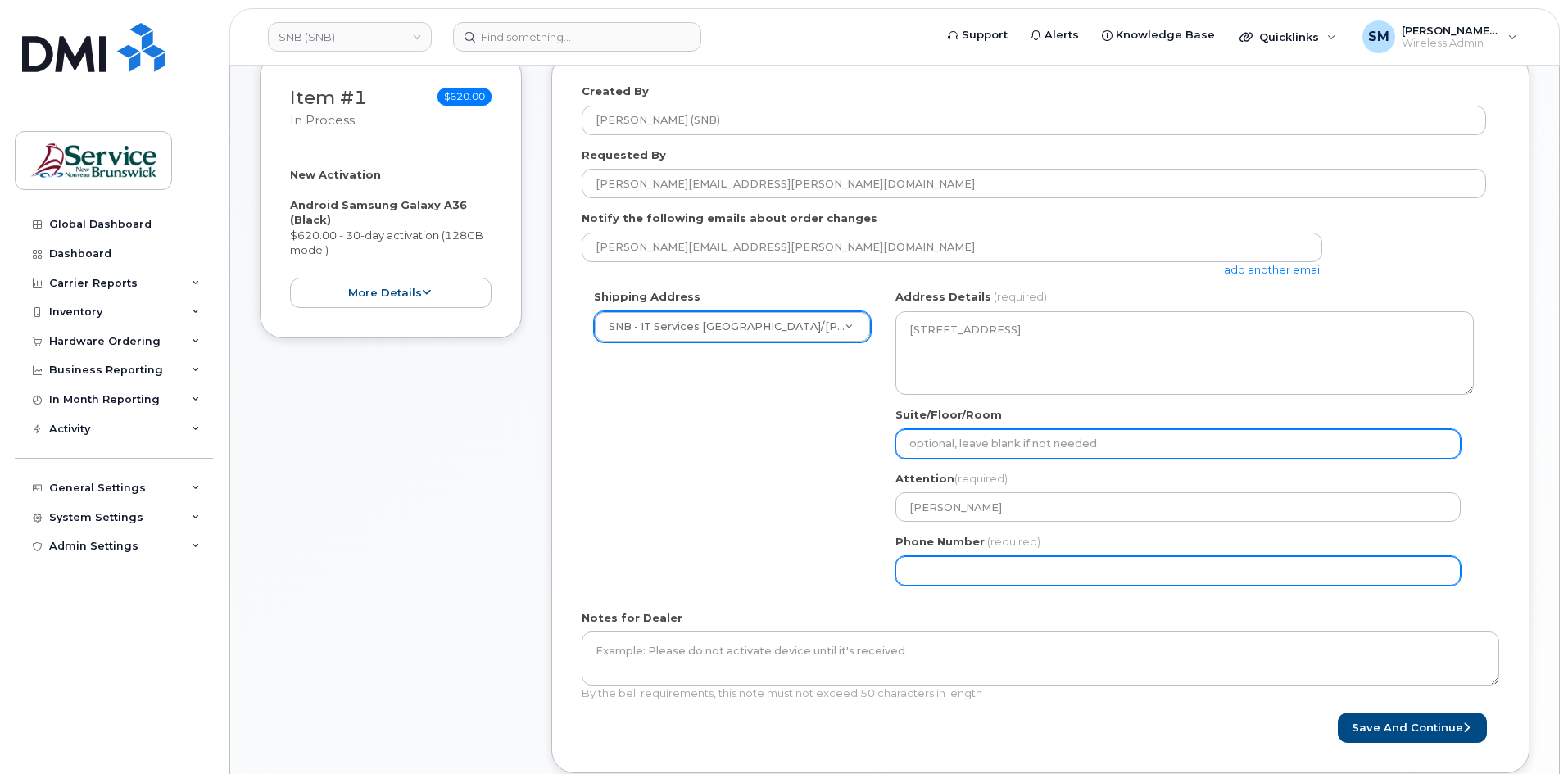
paste input "WO0000000491767"
select select
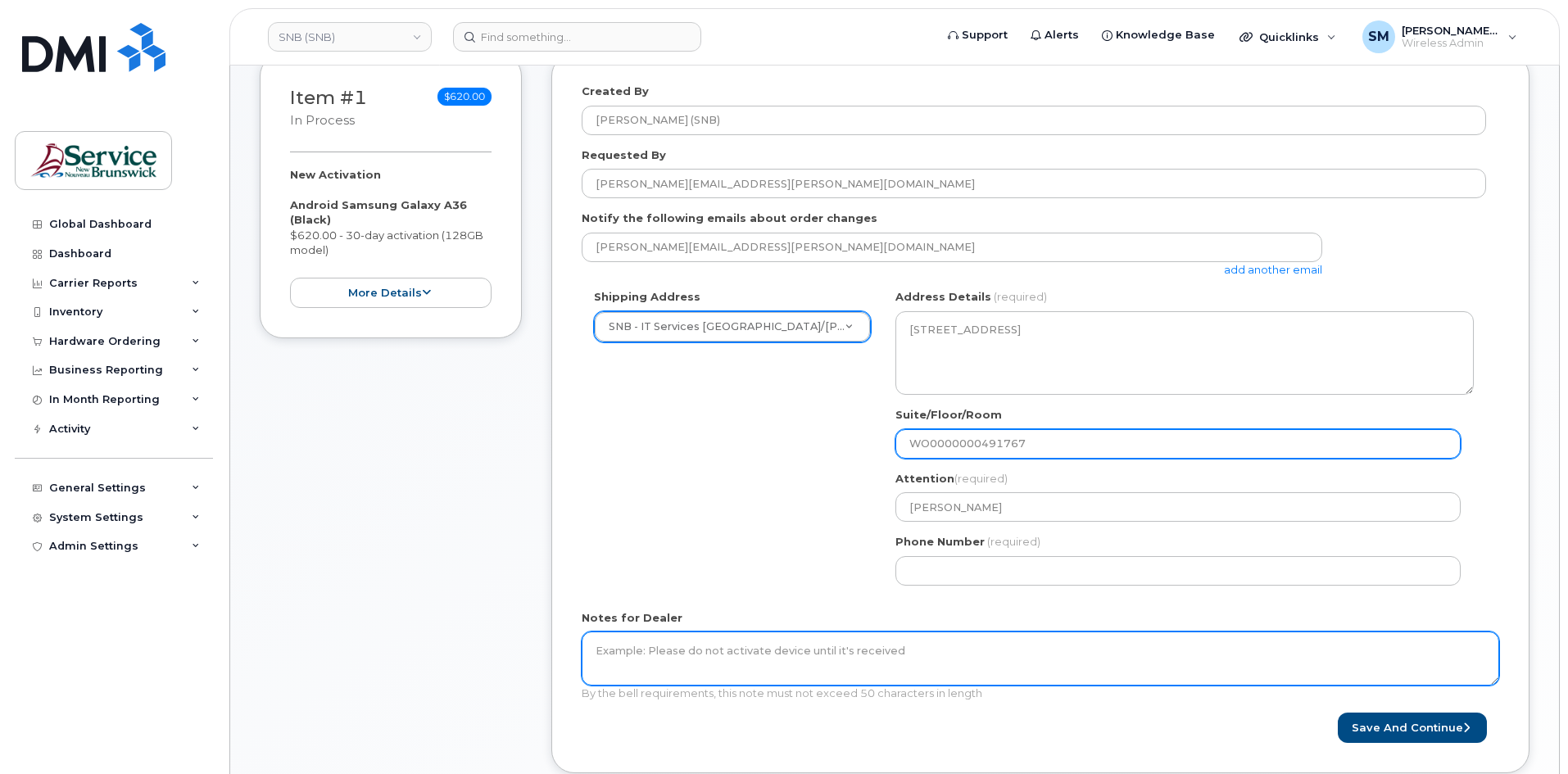
type input "WO0000000491767"
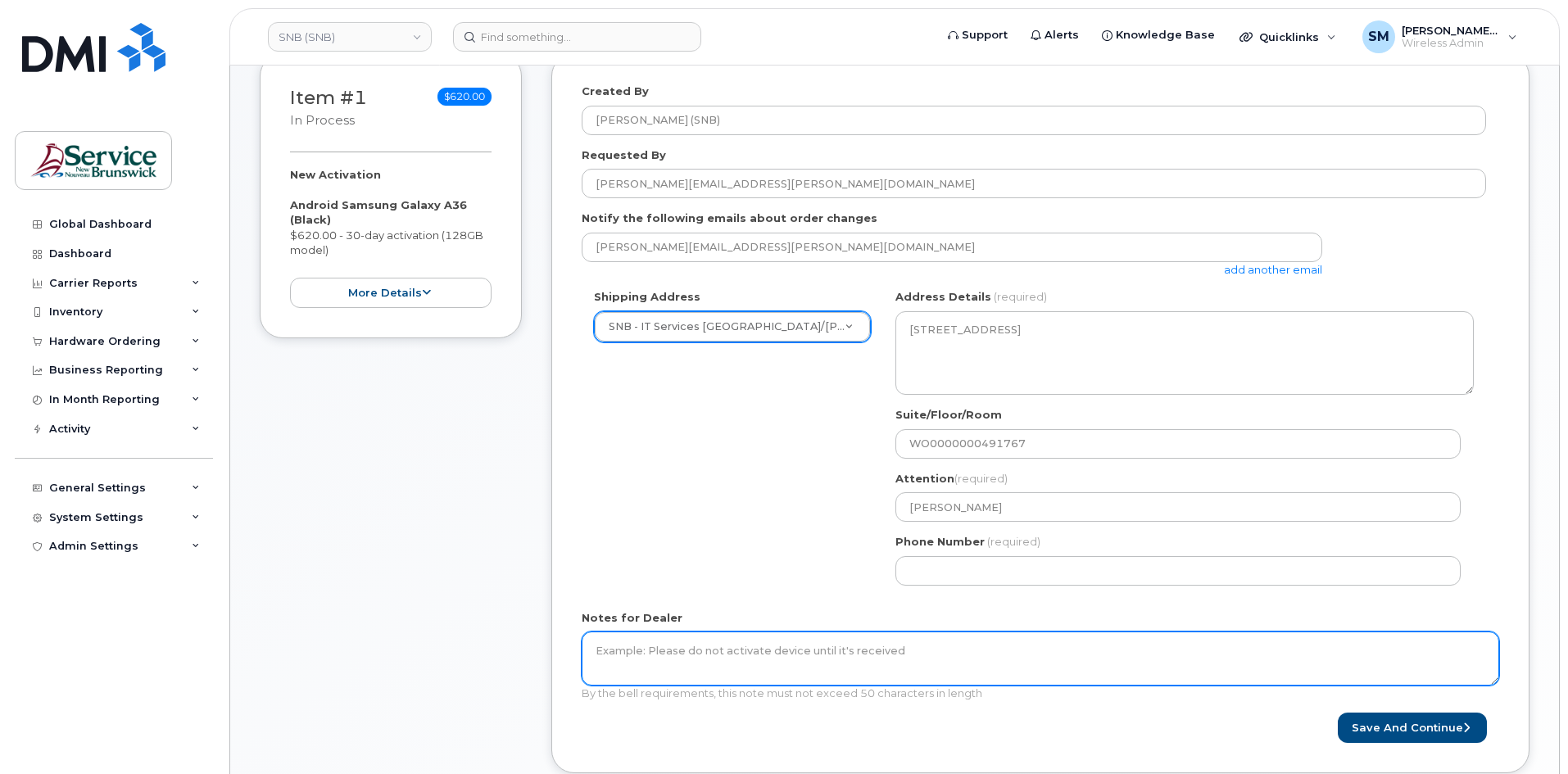
click at [837, 665] on textarea "Notes for Dealer" at bounding box center [1040, 658] width 917 height 55
paste textarea "WO0000000491767"
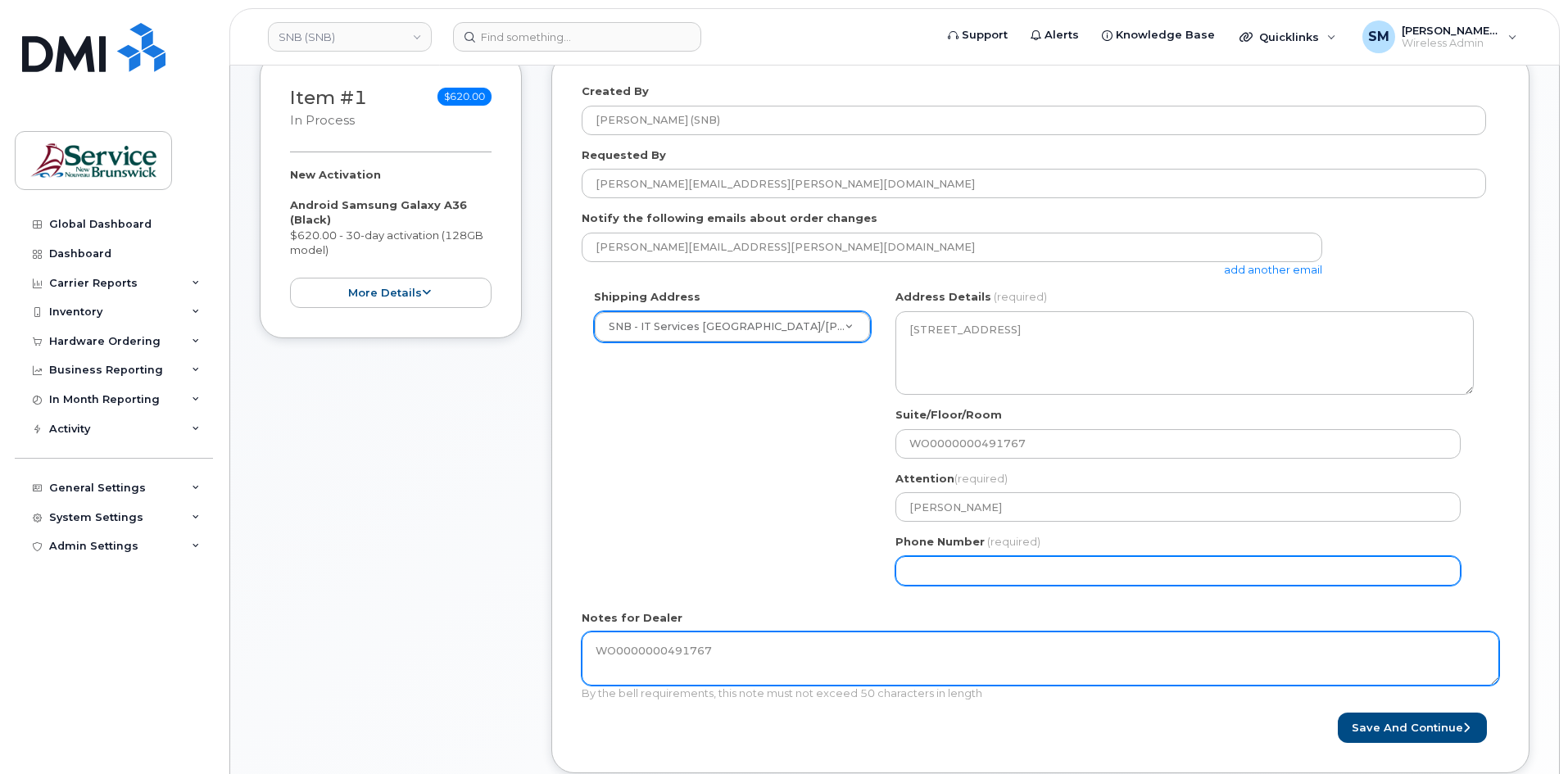
type textarea "WO0000000491767"
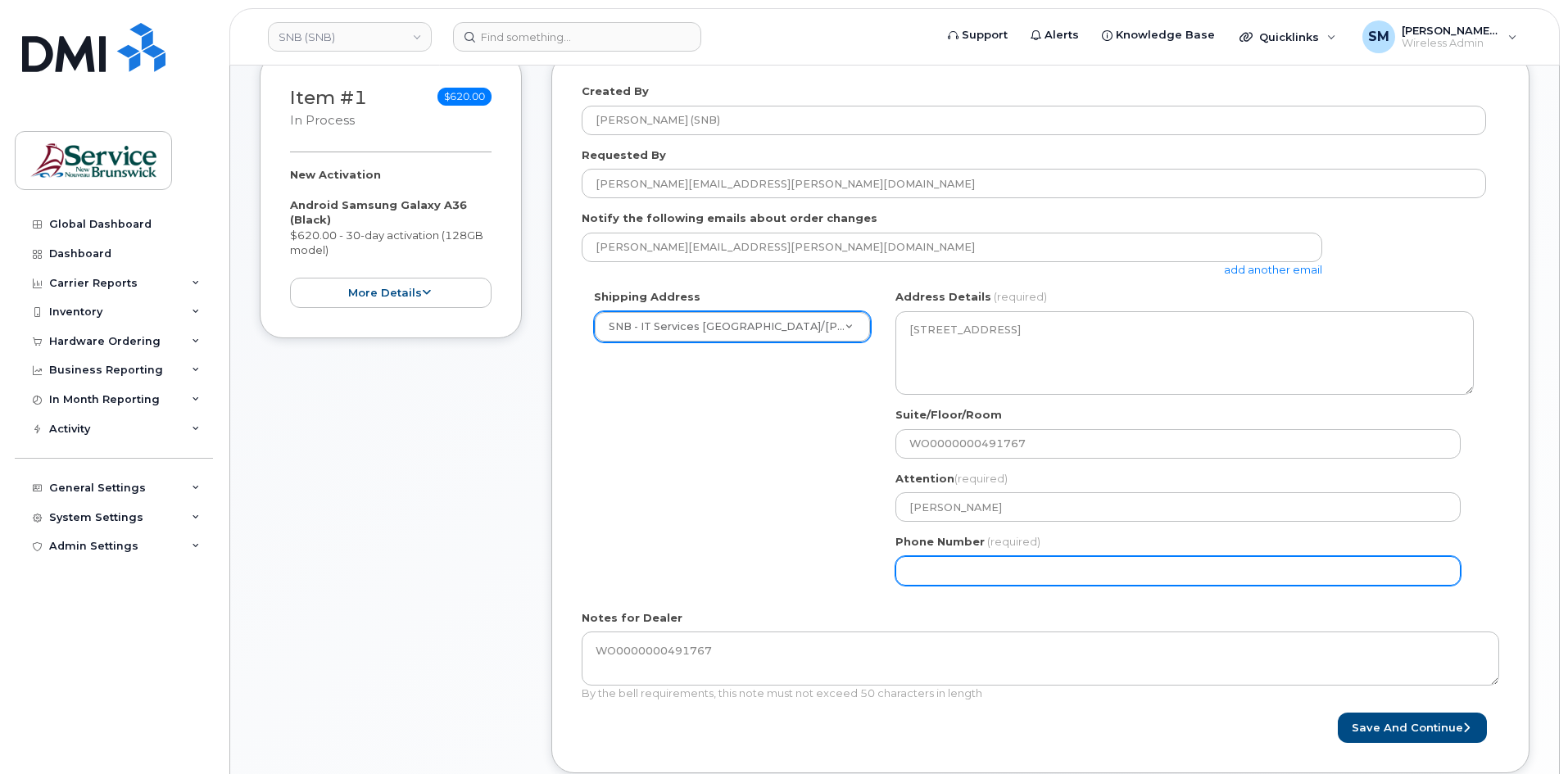
click at [946, 563] on input "Phone Number" at bounding box center [1178, 570] width 565 height 30
select select
type input "506639633"
select select
type input "5066396338"
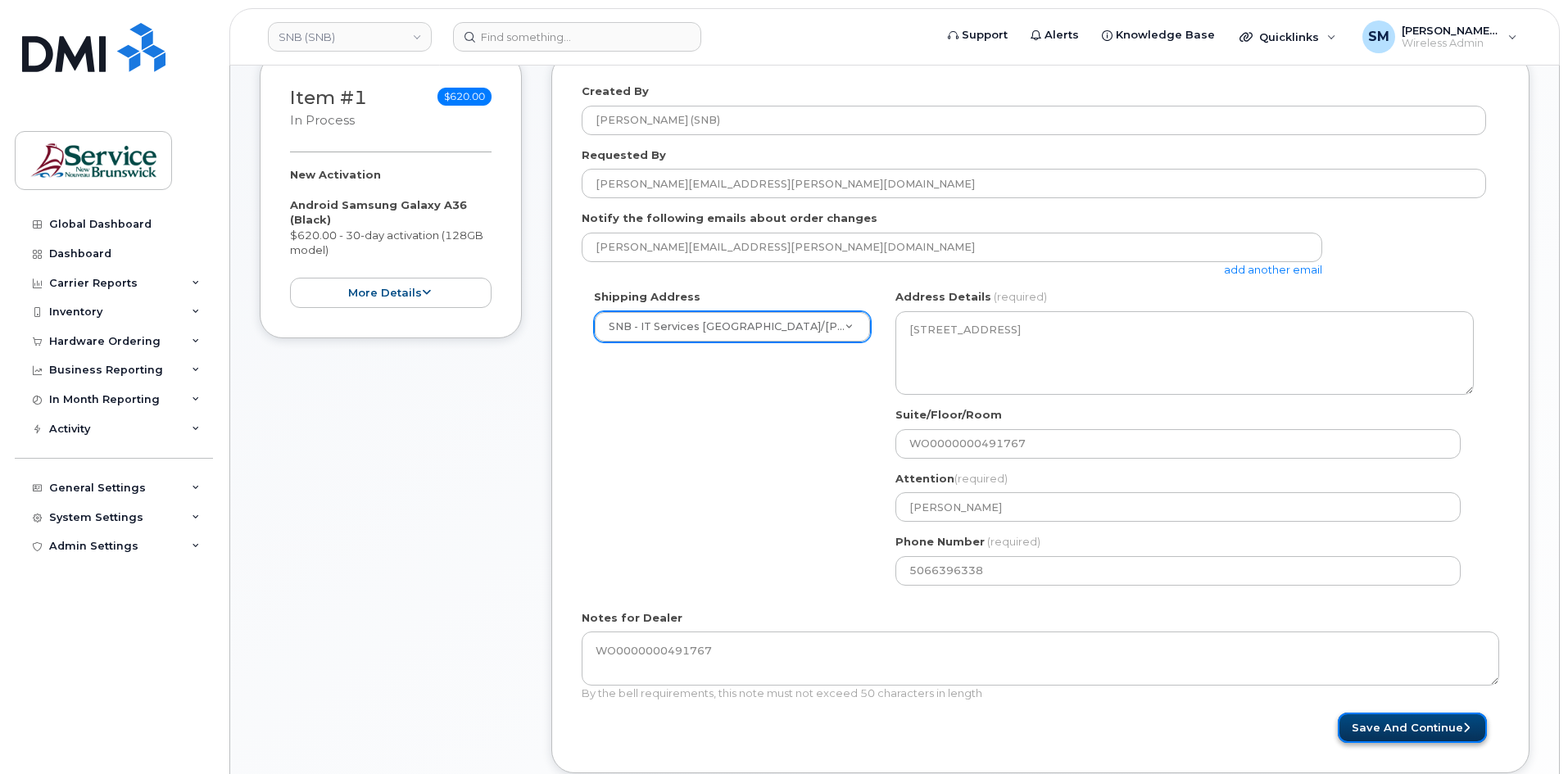
click at [1412, 730] on button "Save and Continue" at bounding box center [1412, 728] width 149 height 31
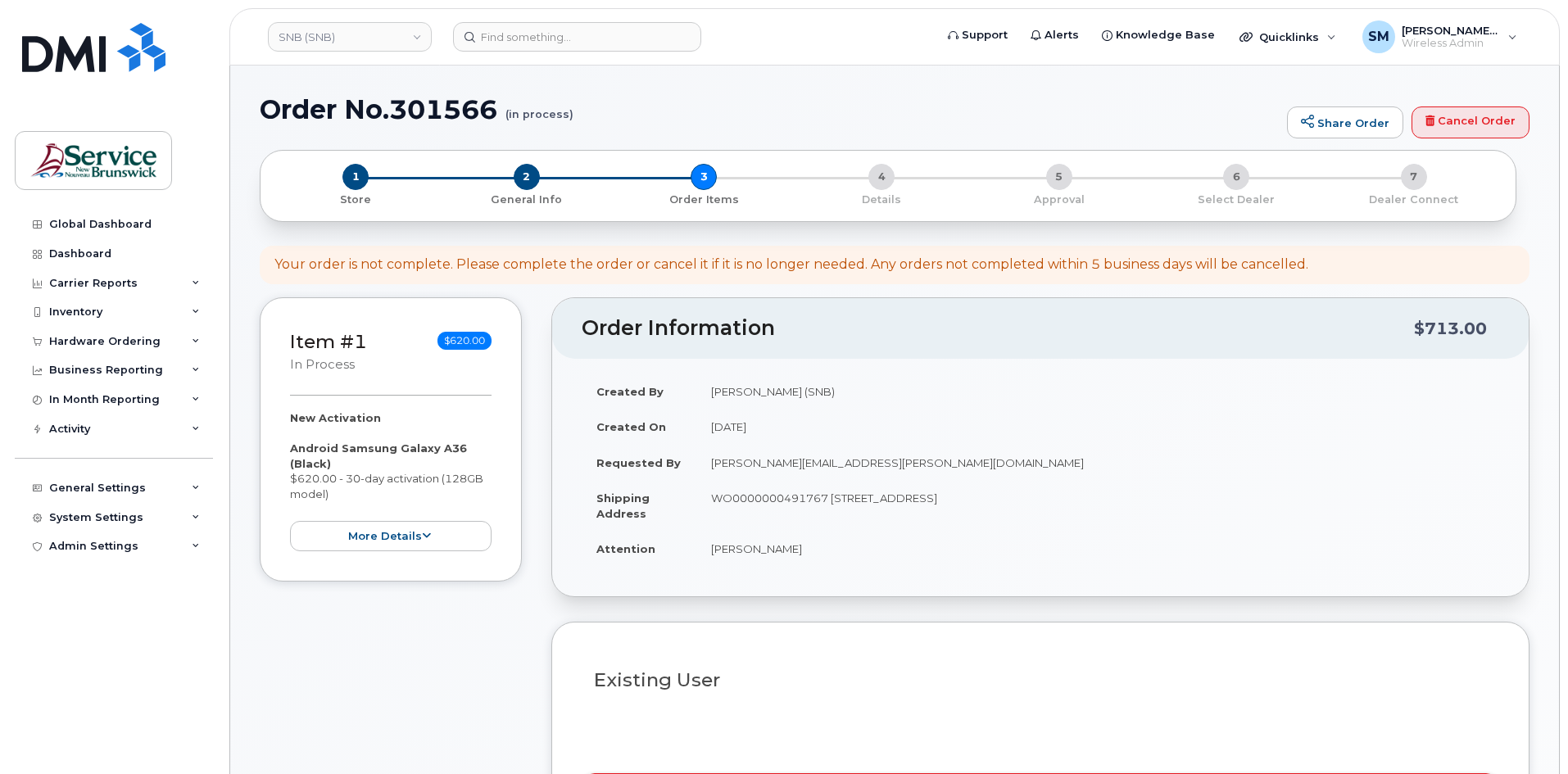
select select
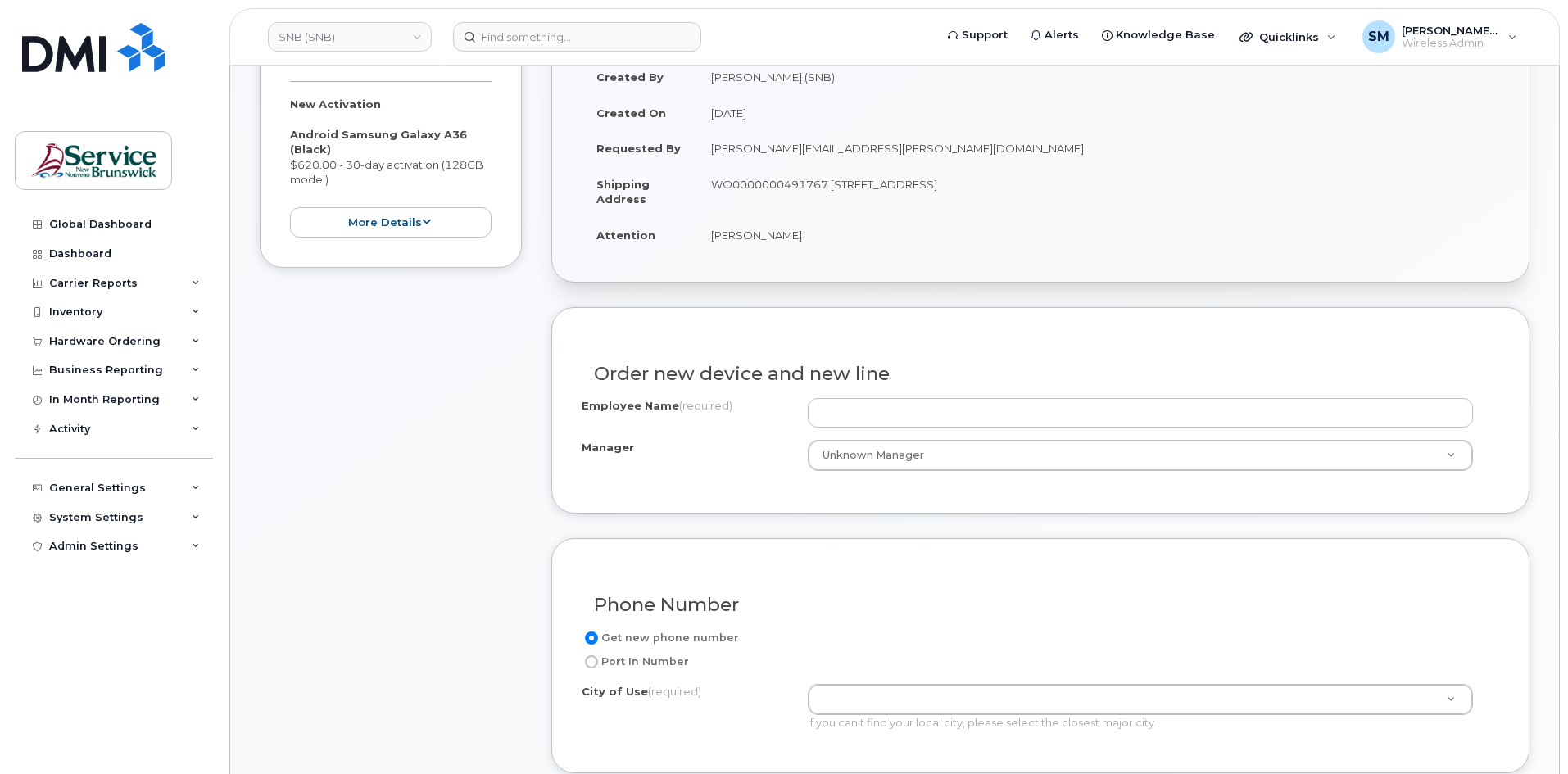
scroll to position [409, 0]
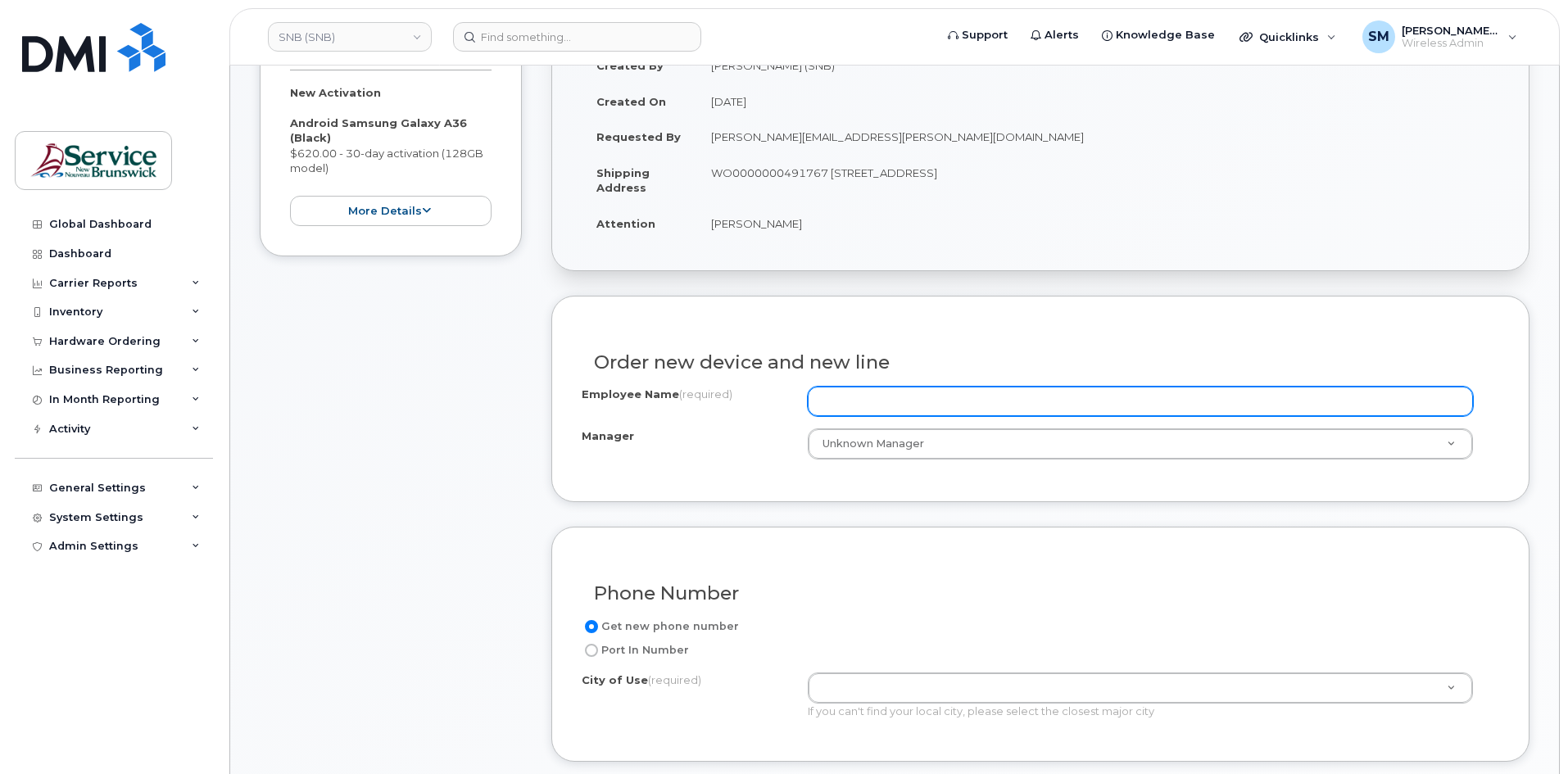
click at [927, 395] on input "Employee Name (required)" at bounding box center [1139, 401] width 665 height 30
paste input "[PERSON_NAME]"
type input "[PERSON_NAME]"
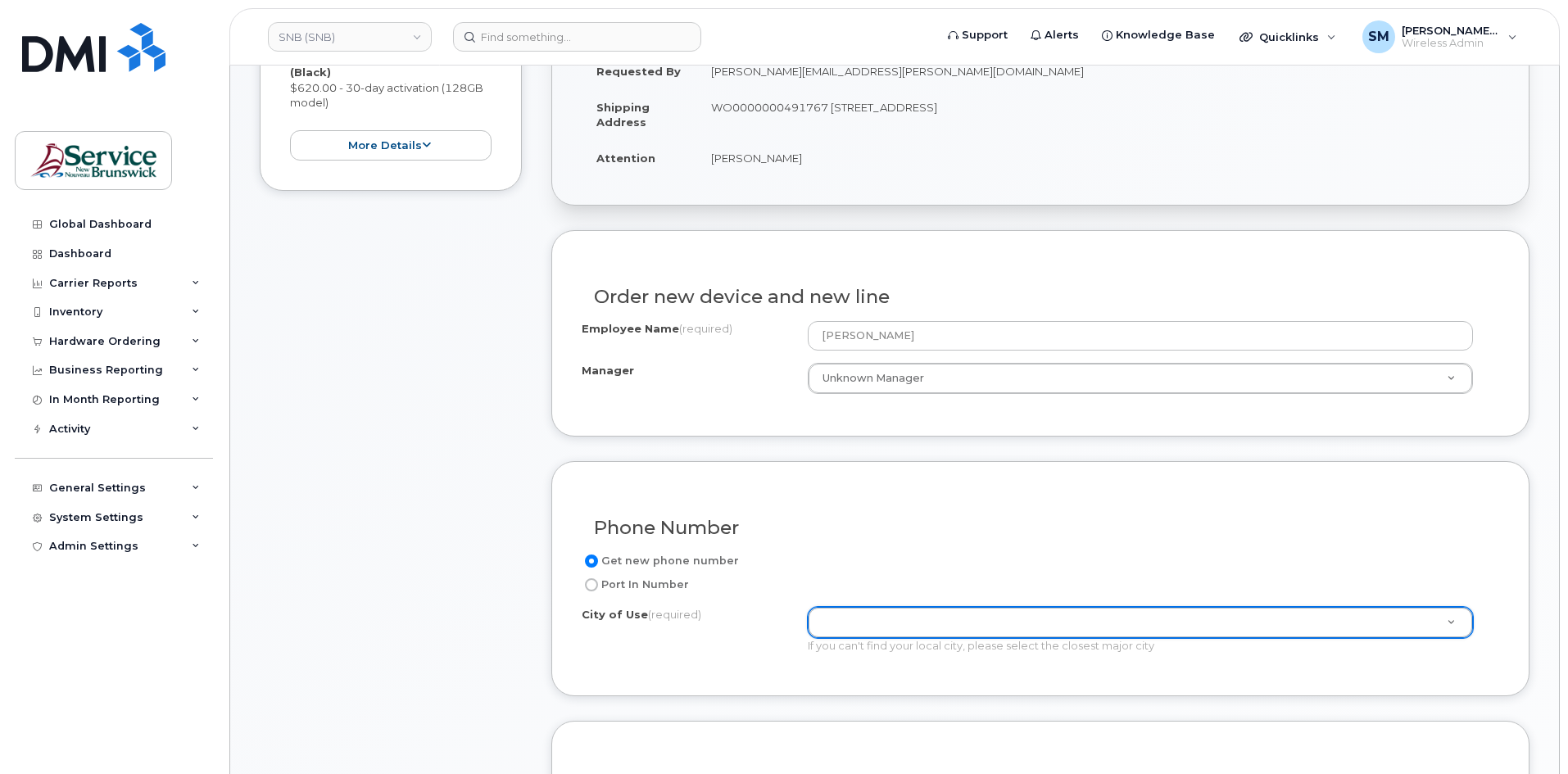
scroll to position [655, 0]
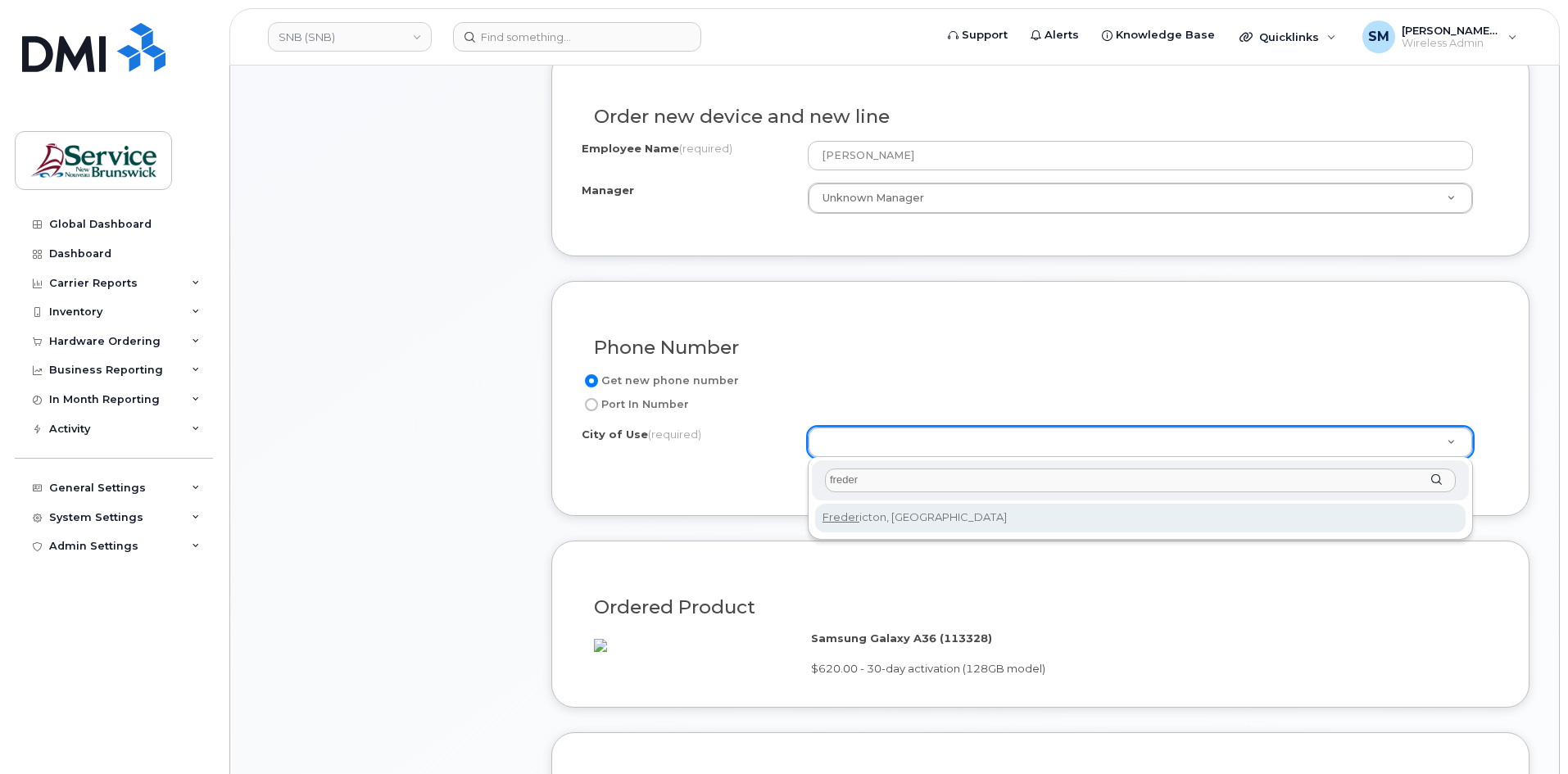
type input "freder"
type input "1578"
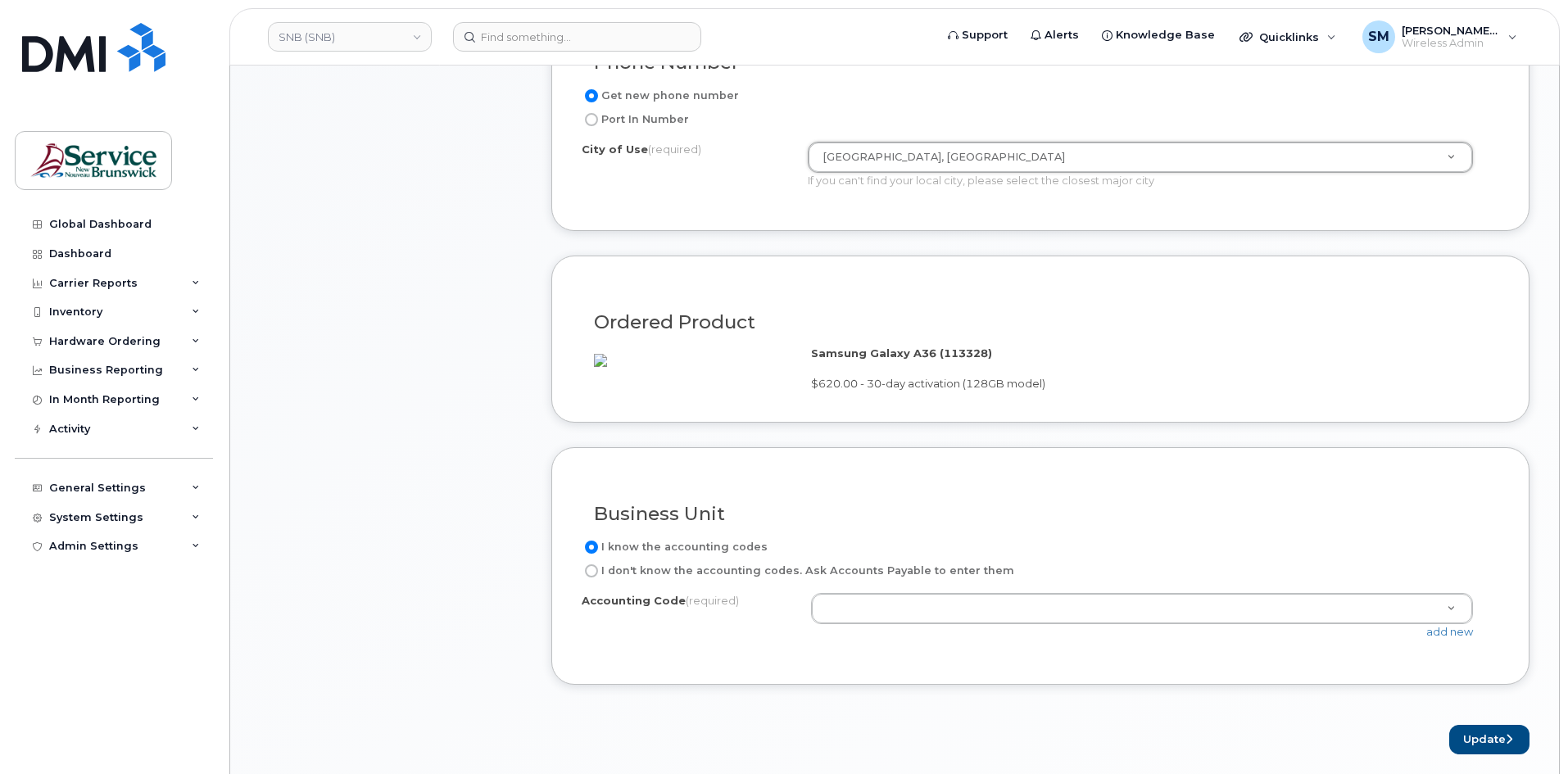
scroll to position [984, 0]
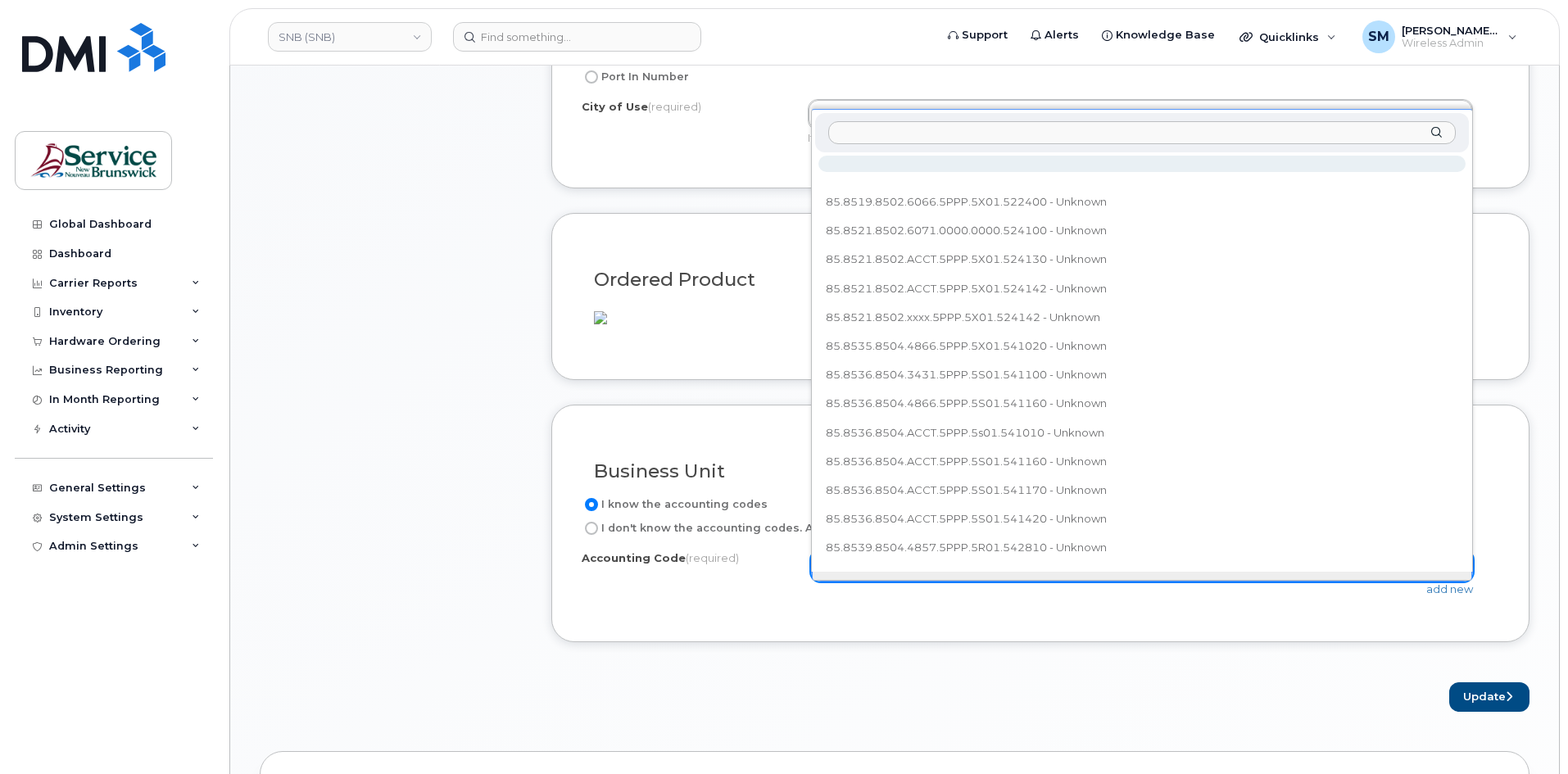
type input "85.8544.8504.4866.5PPP.5X01.541003"
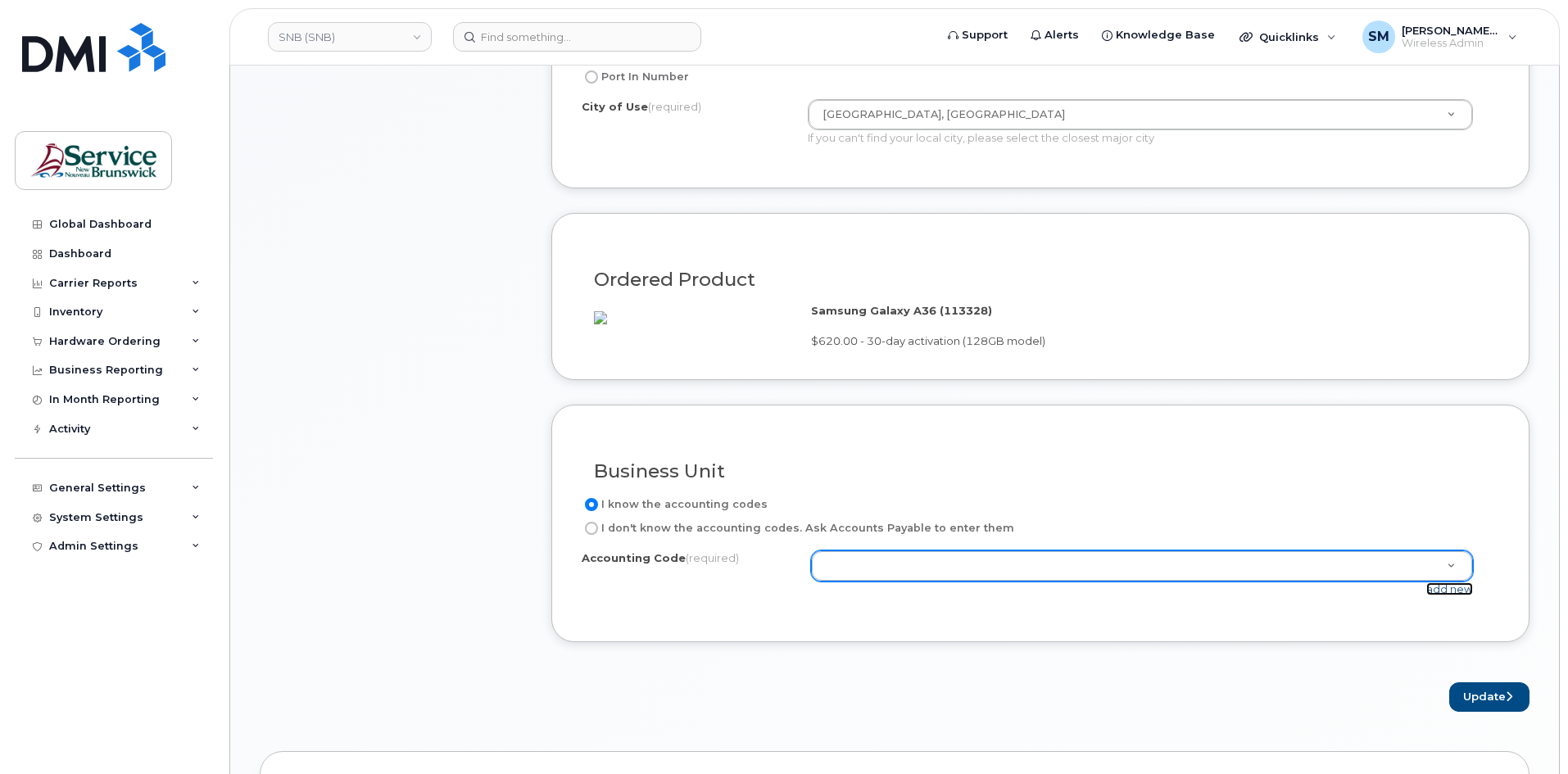
click at [1448, 596] on link "add new" at bounding box center [1449, 589] width 47 height 13
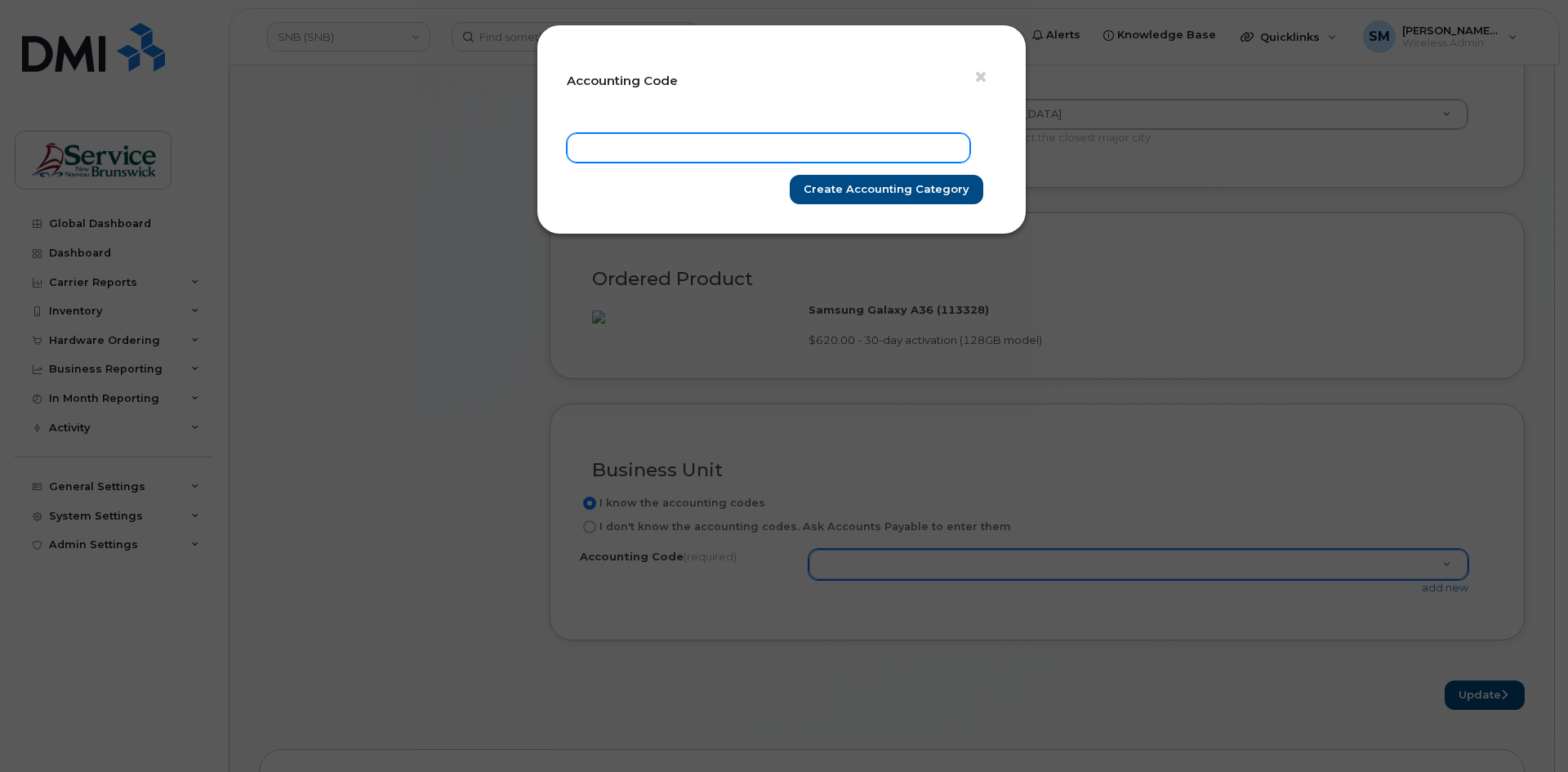
click at [827, 136] on input "text" at bounding box center [768, 148] width 403 height 30
paste input "85.8544.8504.4866.5PPP.5X01.541003"
type input "85.8544.8504.4866.5PPP.5X01.541003"
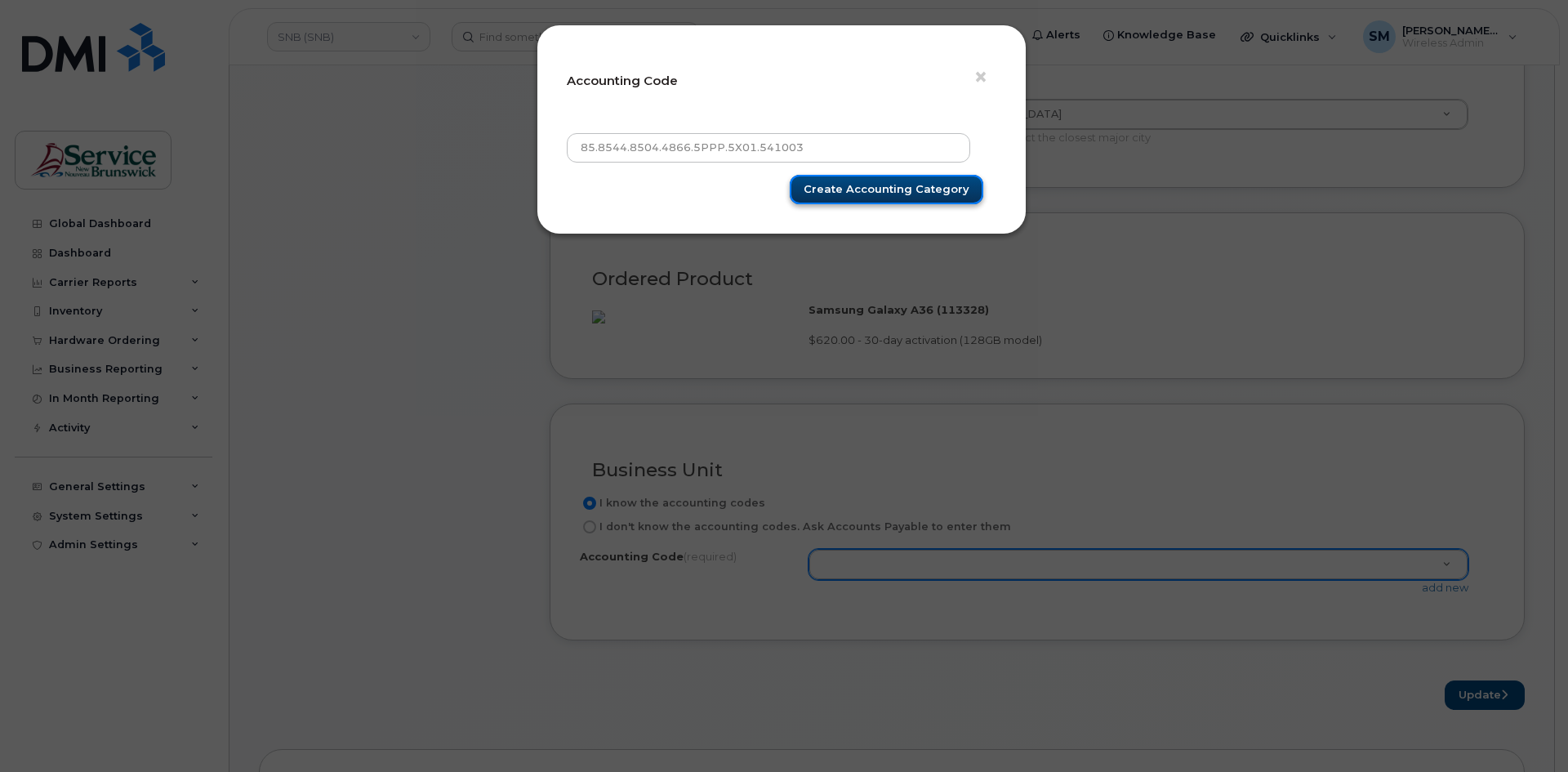
click at [945, 195] on input "Create Accounting category" at bounding box center [886, 190] width 194 height 31
type input "Create Accounting category"
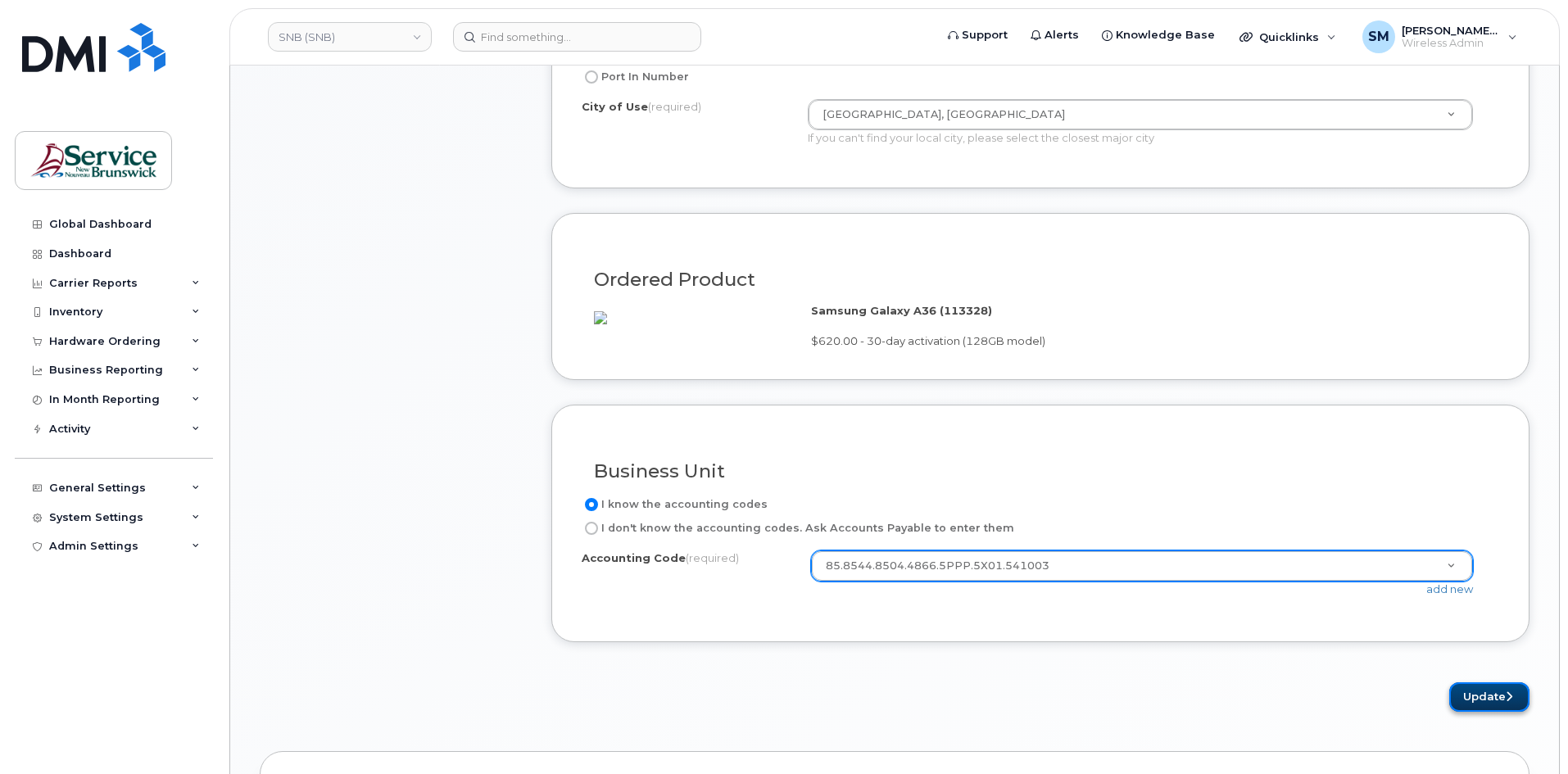
click at [1479, 713] on button "Update" at bounding box center [1490, 697] width 80 height 31
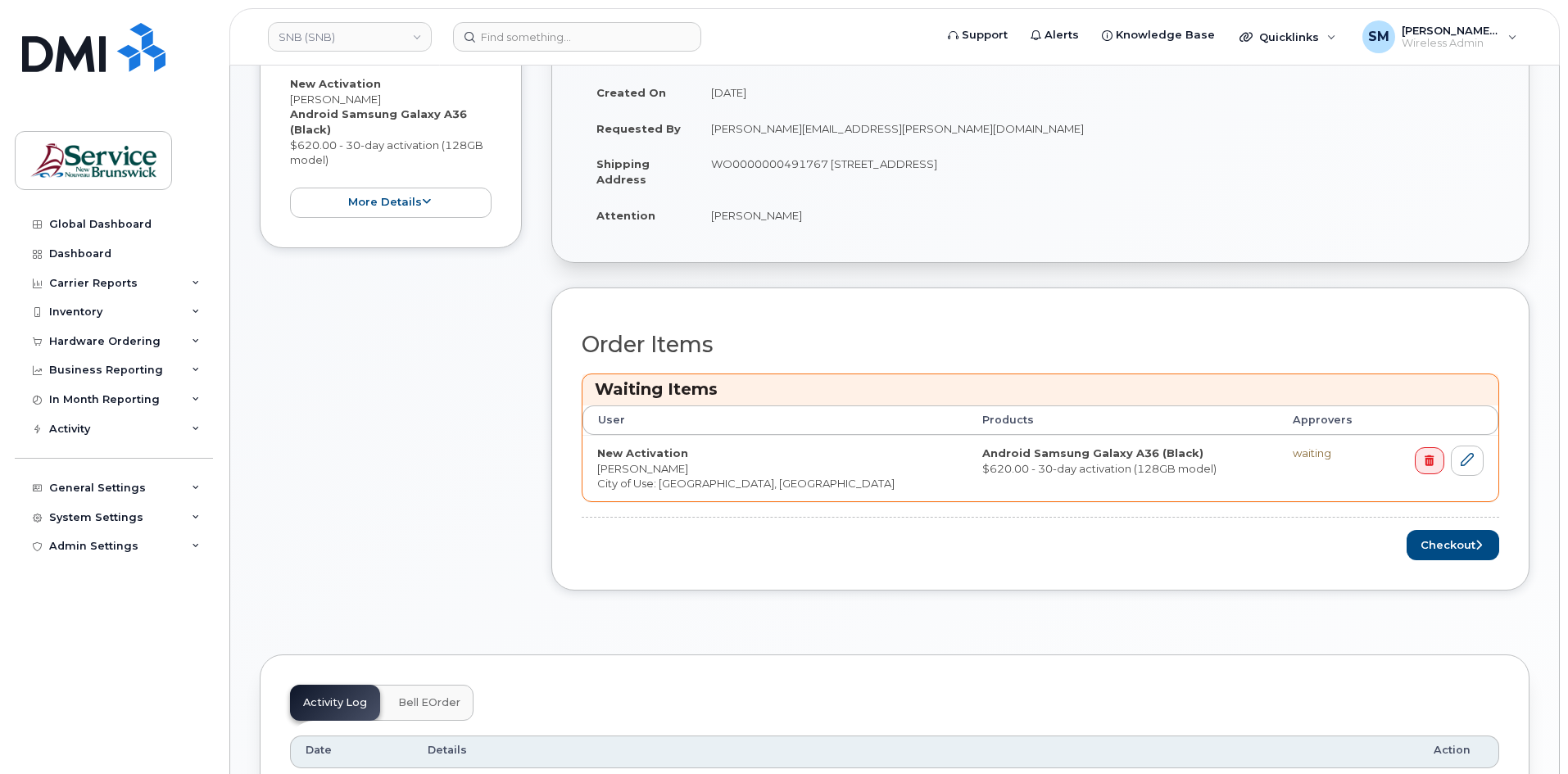
scroll to position [492, 0]
click at [1472, 548] on button "Checkout" at bounding box center [1452, 542] width 93 height 31
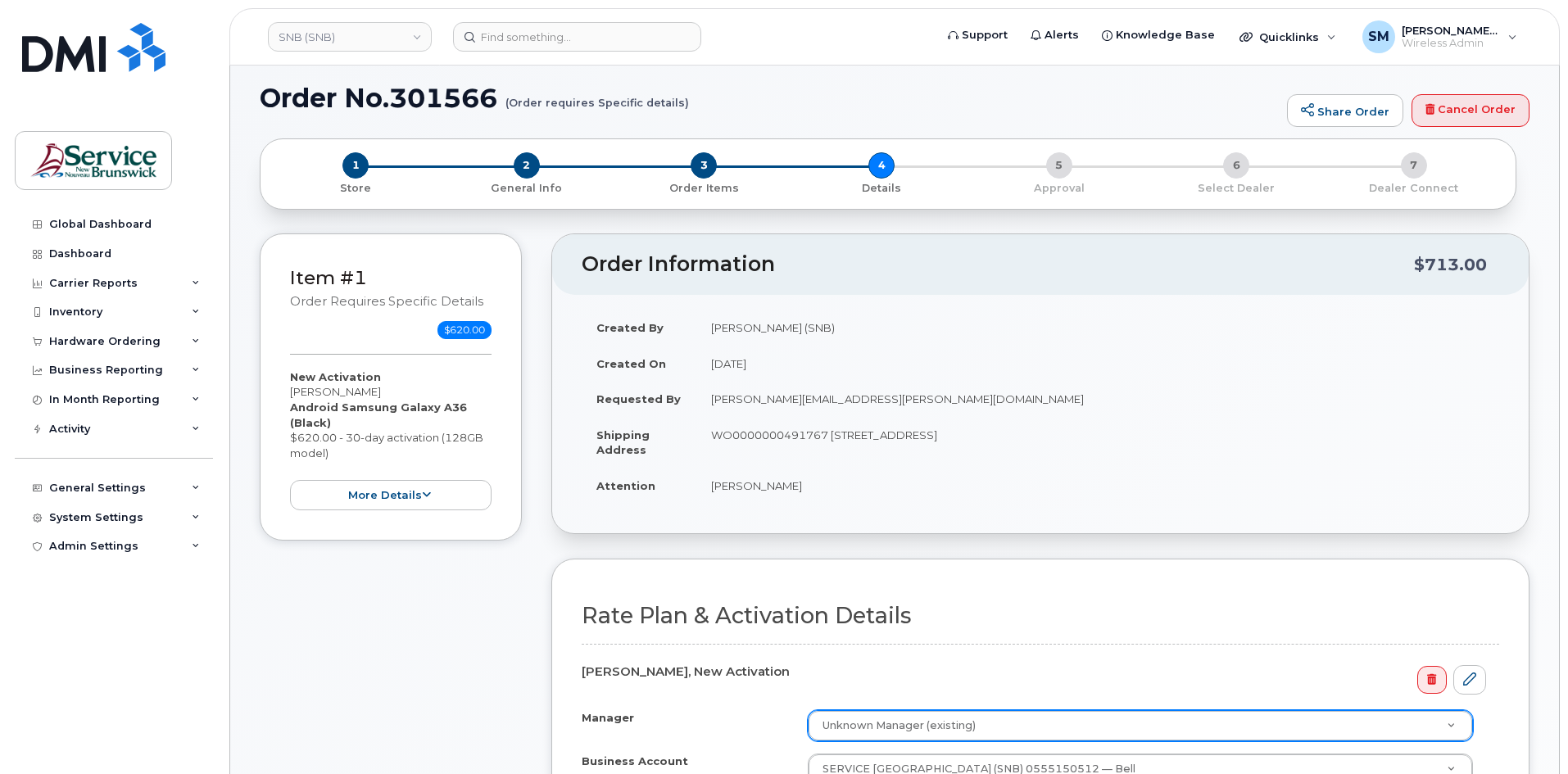
scroll to position [409, 0]
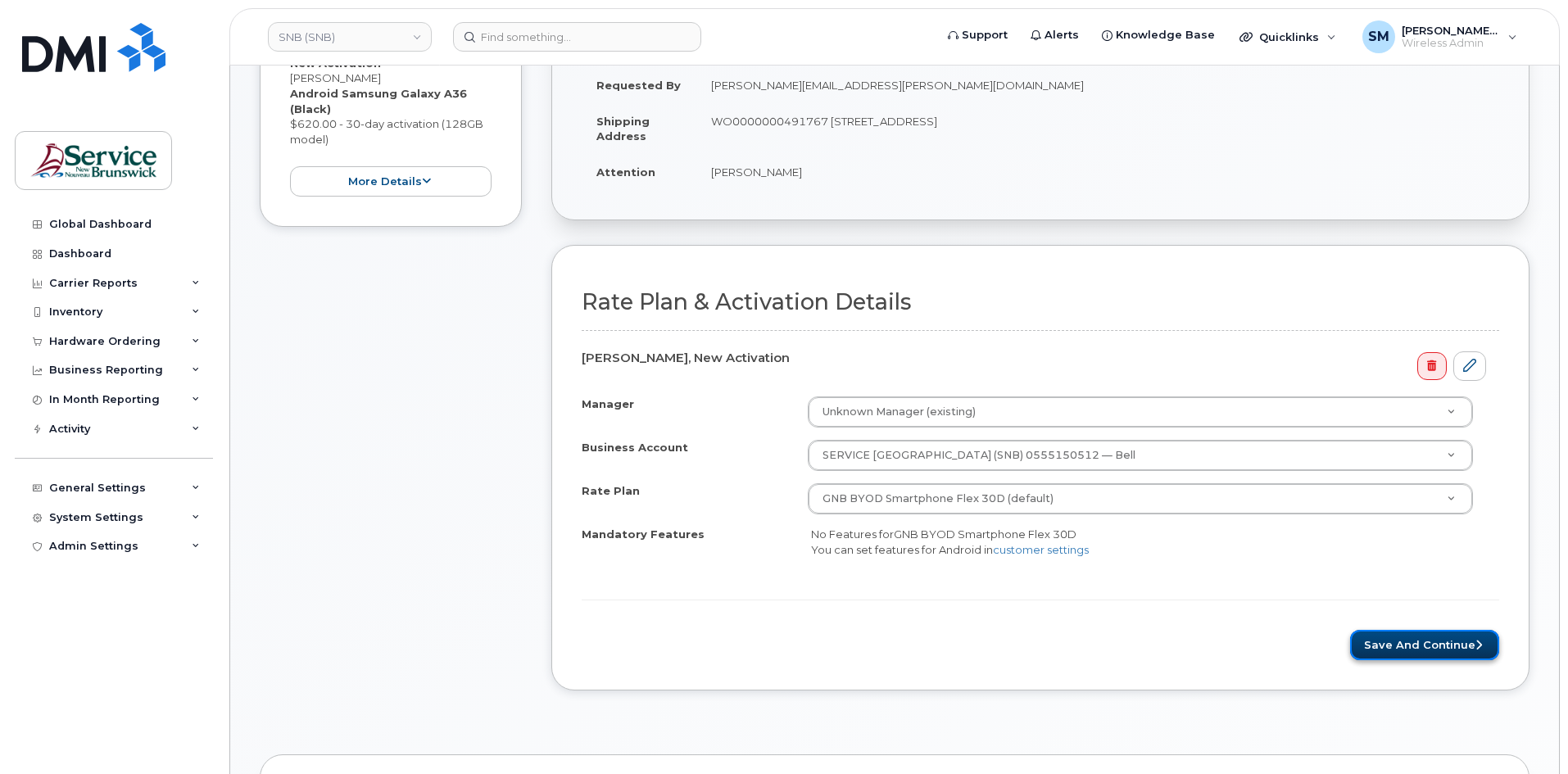
click at [1392, 631] on button "Save and Continue" at bounding box center [1424, 646] width 149 height 31
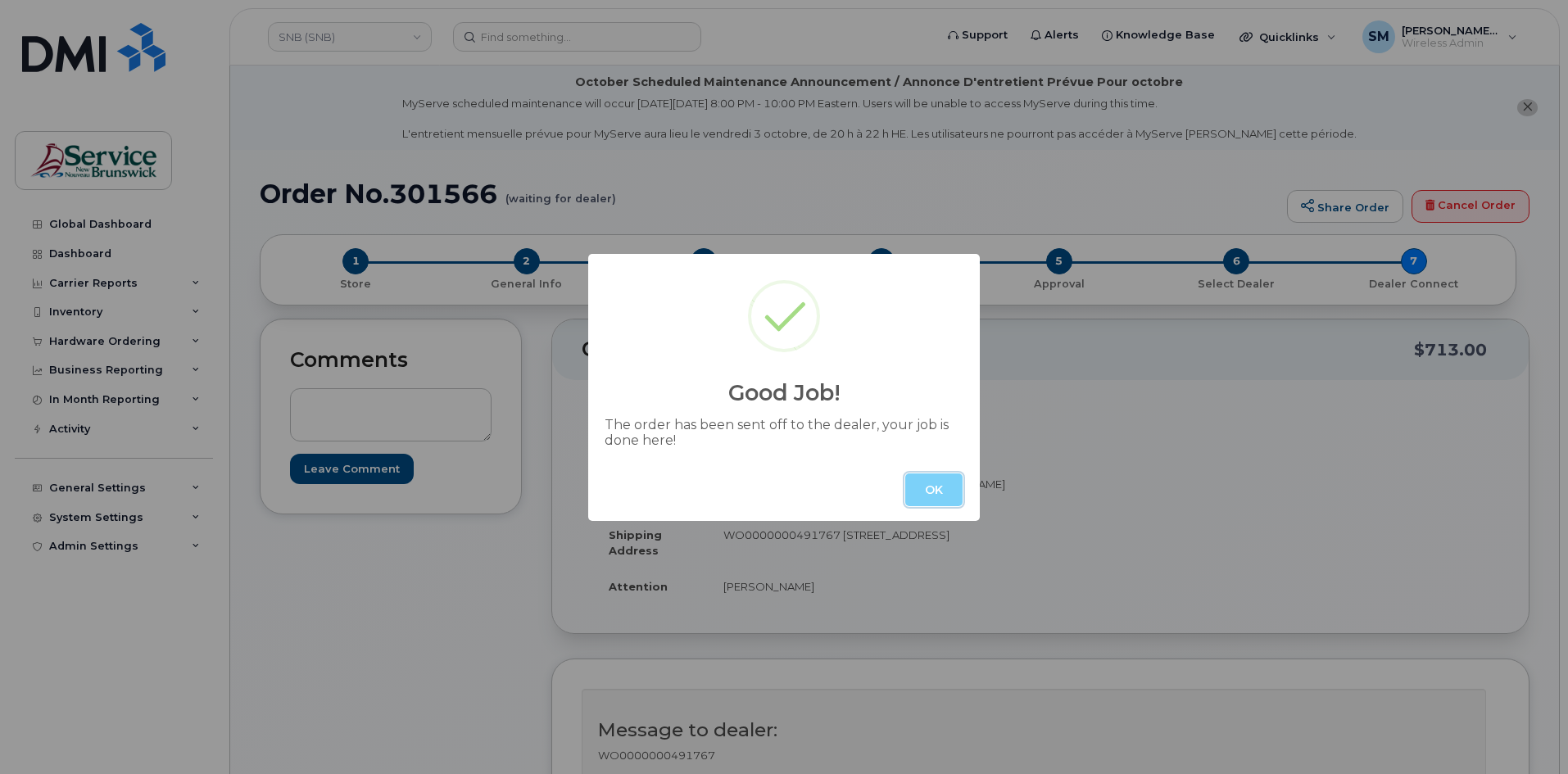
drag, startPoint x: 945, startPoint y: 488, endPoint x: 983, endPoint y: 473, distance: 40.9
click at [947, 488] on button "OK" at bounding box center [934, 490] width 57 height 33
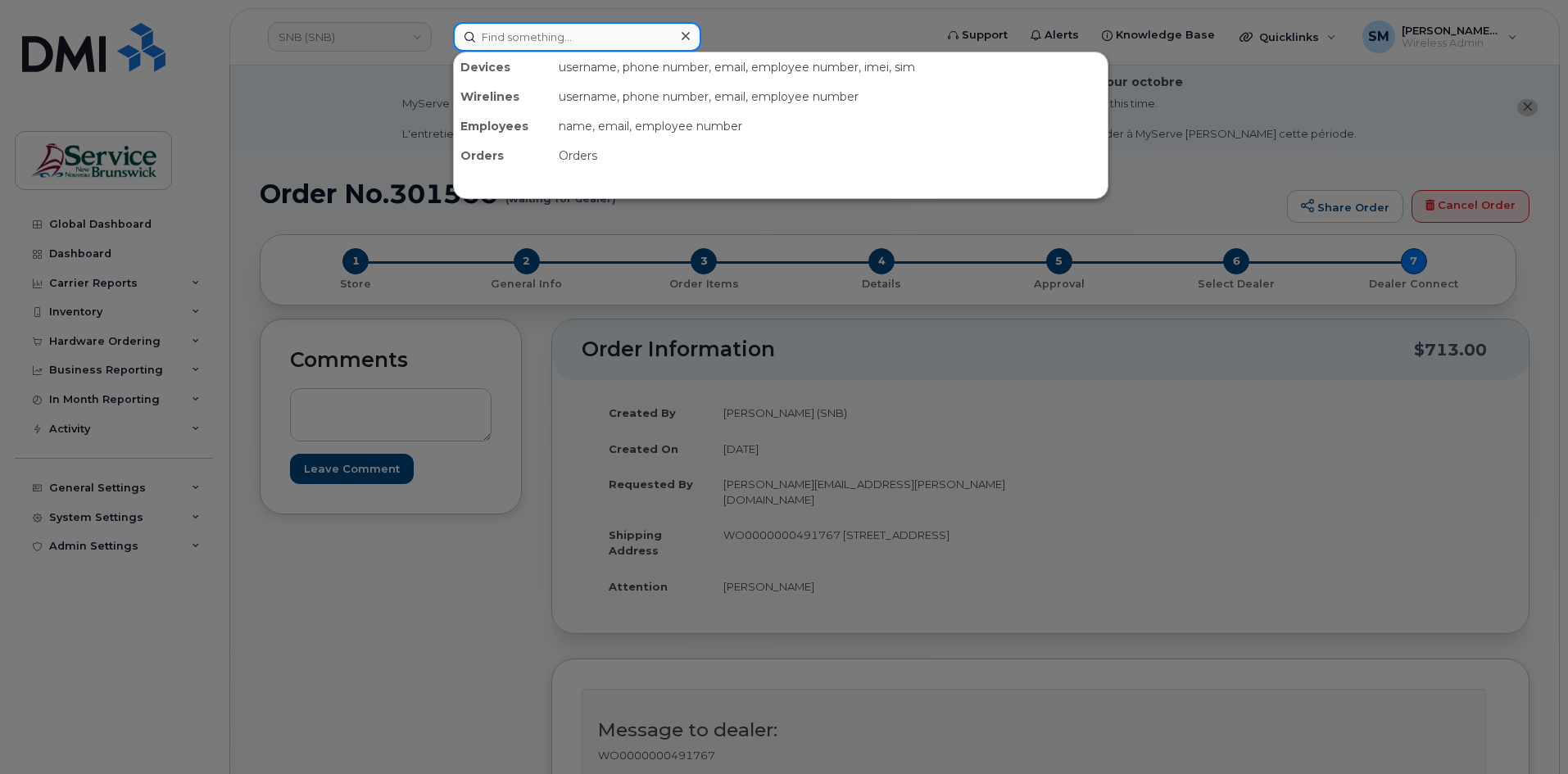
click at [550, 34] on input at bounding box center [577, 36] width 248 height 30
paste input "[PHONE_NUMBER]"
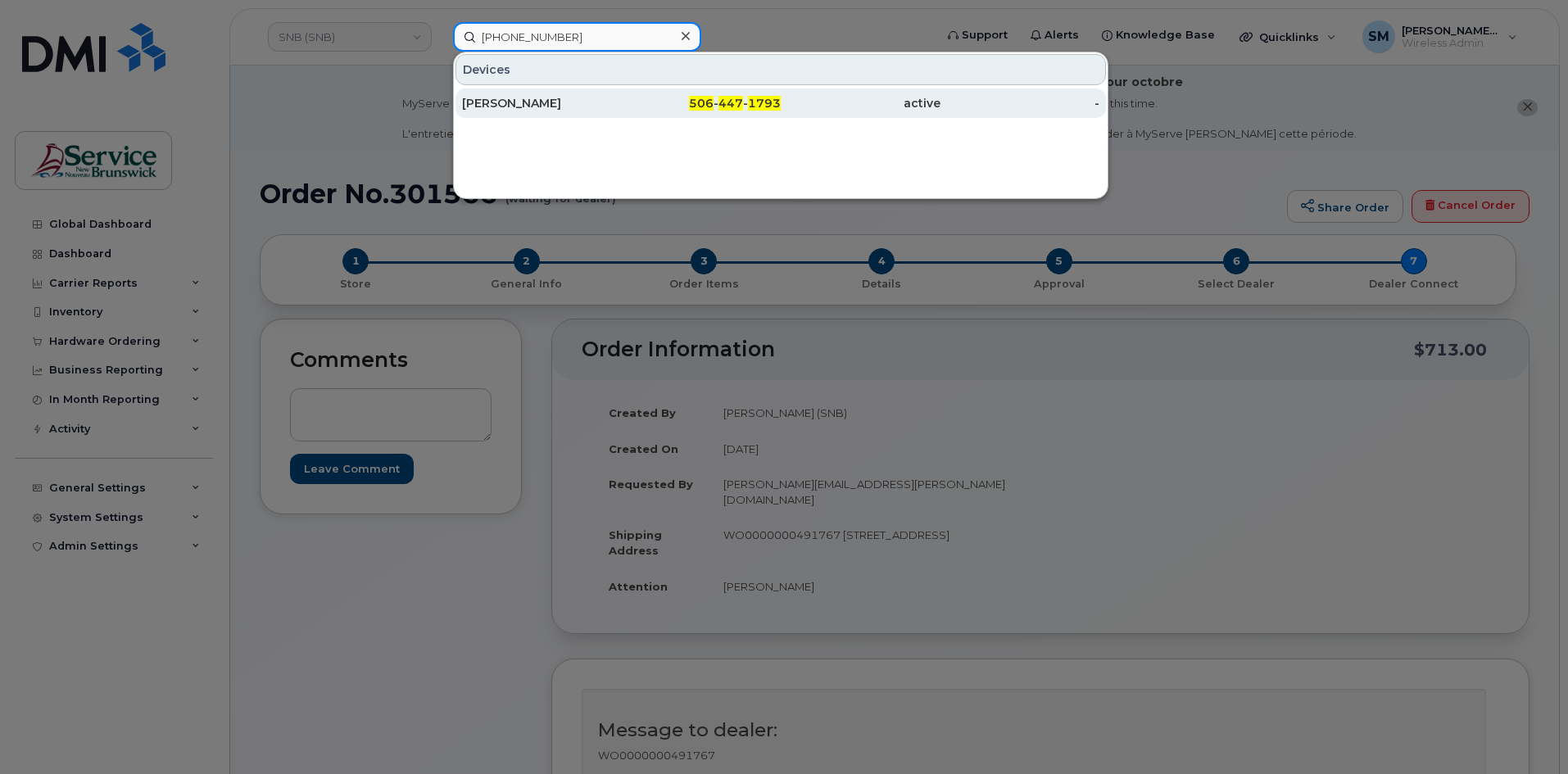
type input "506 447 1793"
click at [585, 105] on div "[PERSON_NAME]" at bounding box center [541, 102] width 160 height 16
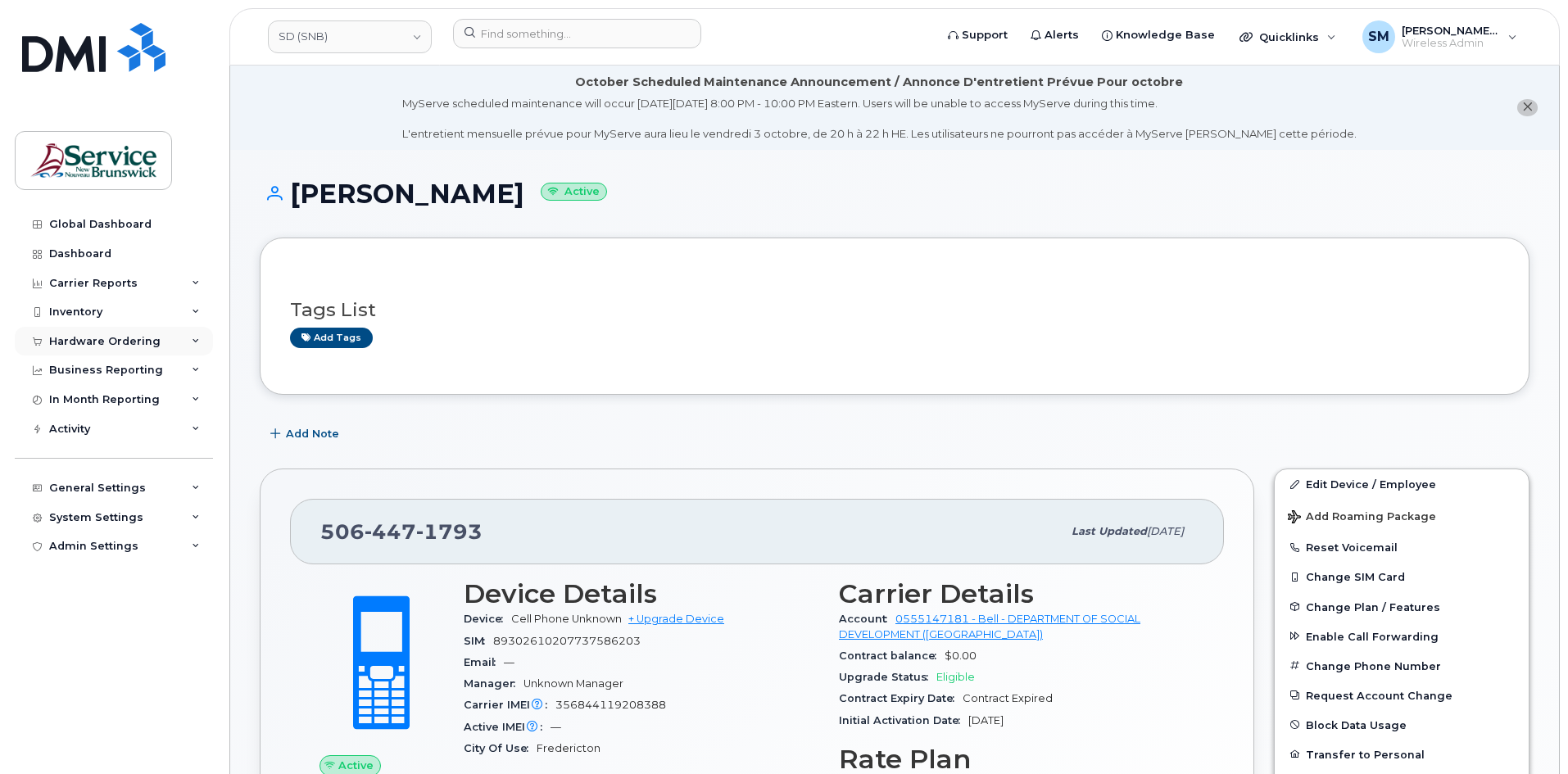
click at [86, 340] on div "Hardware Ordering" at bounding box center [104, 342] width 111 height 13
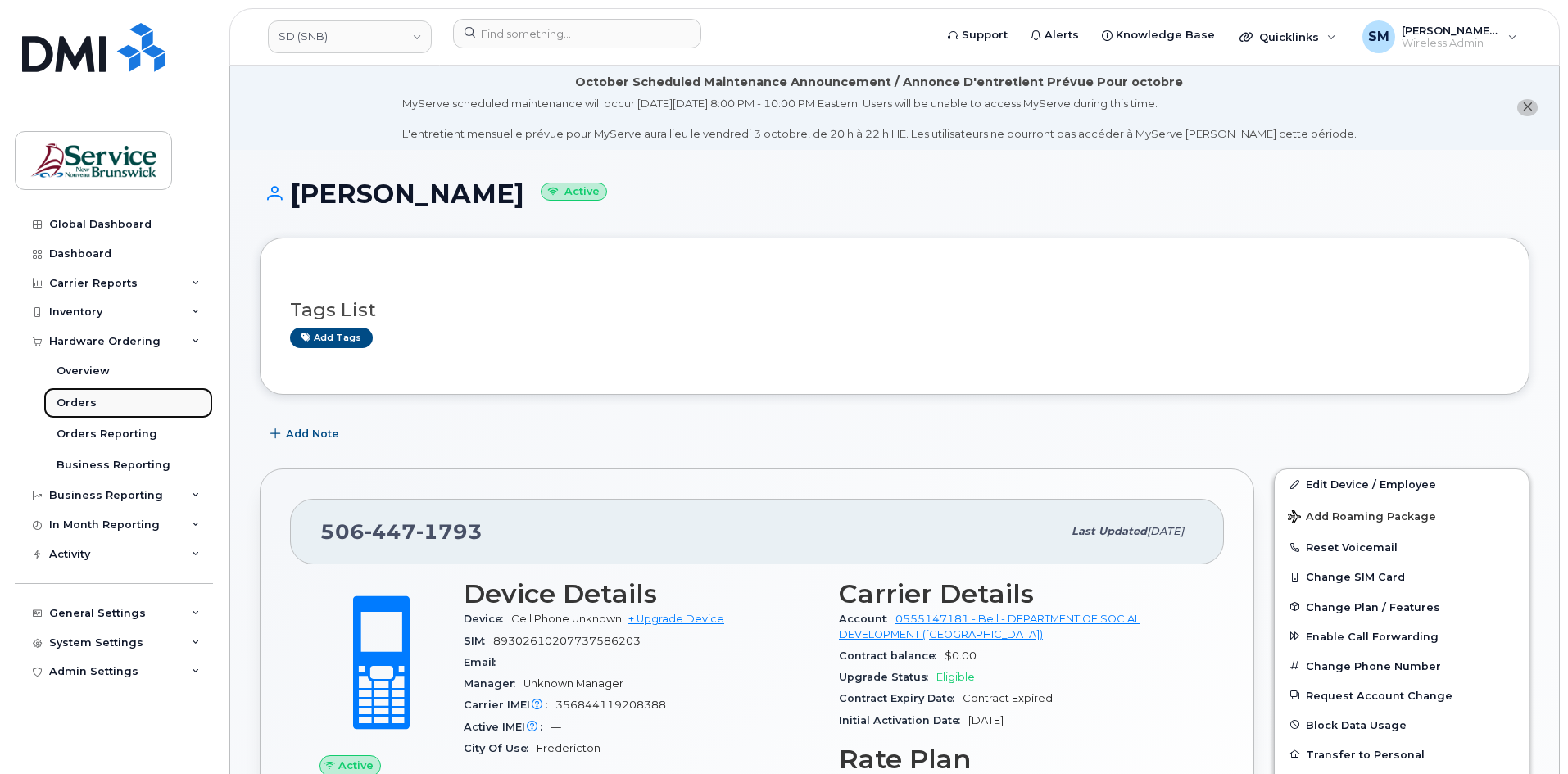
click at [142, 410] on link "Orders" at bounding box center [127, 403] width 169 height 32
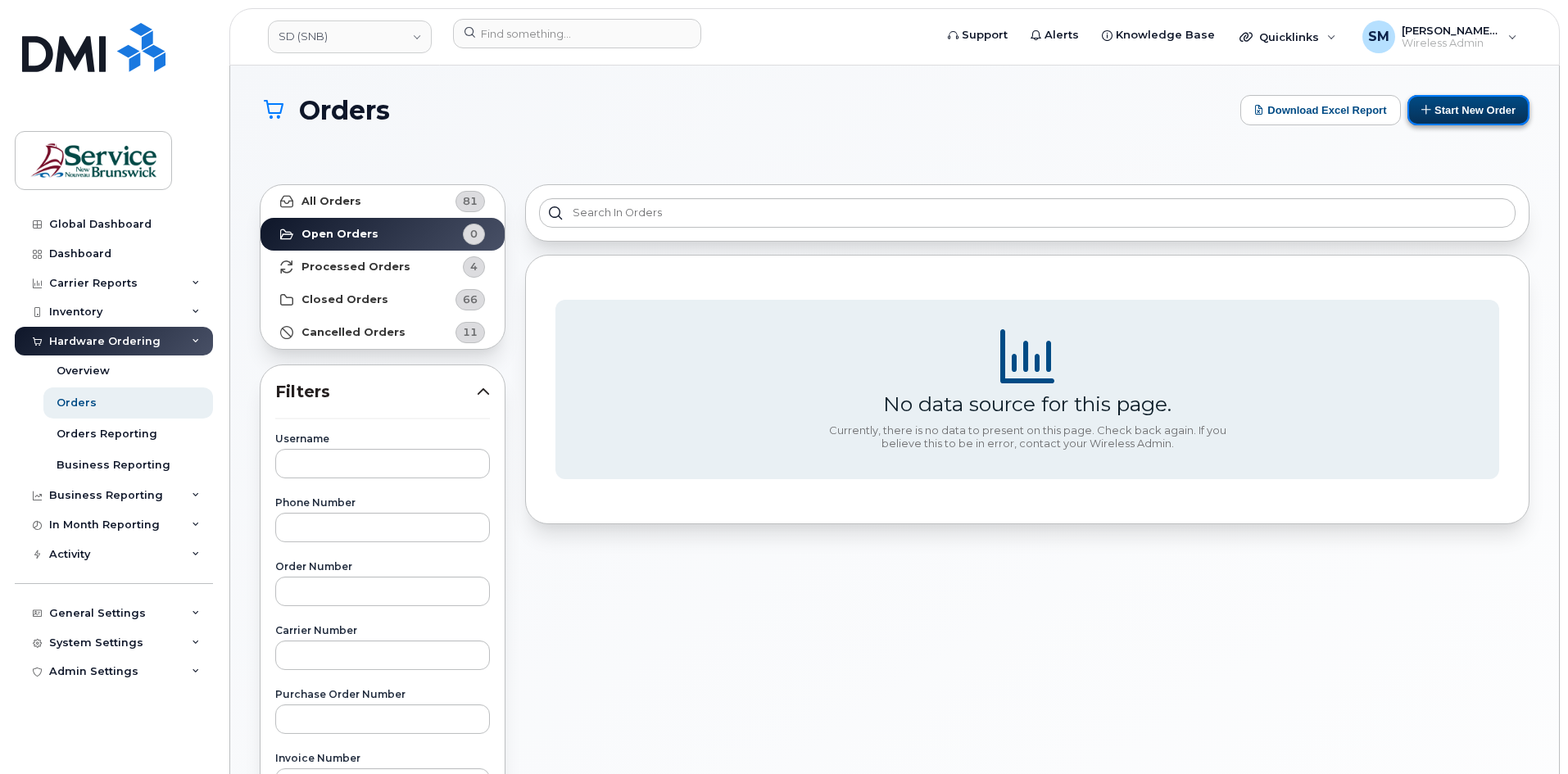
click at [1451, 109] on button "Start New Order" at bounding box center [1469, 110] width 122 height 31
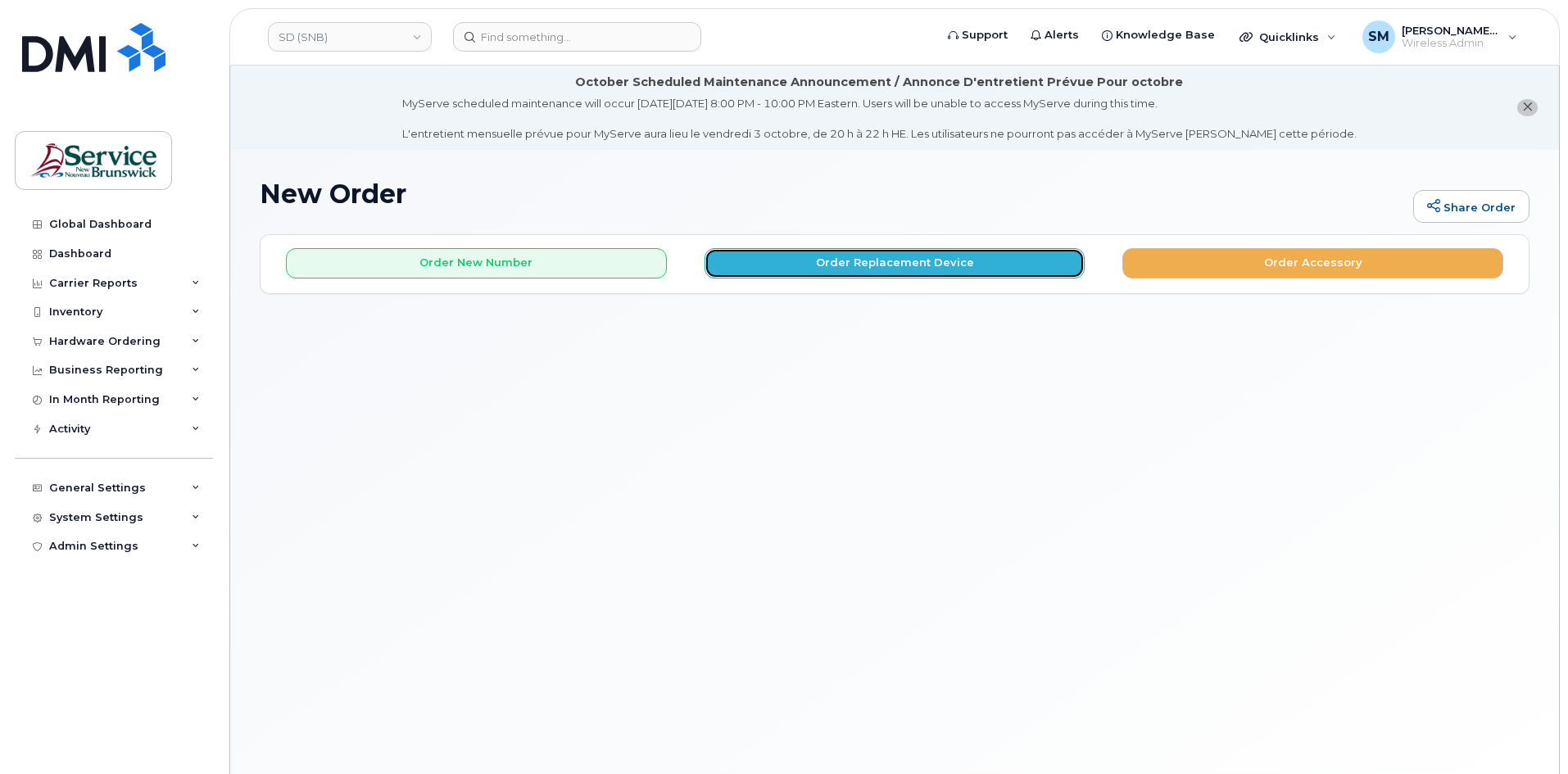
click at [814, 259] on button "Order Replacement Device" at bounding box center [895, 263] width 381 height 31
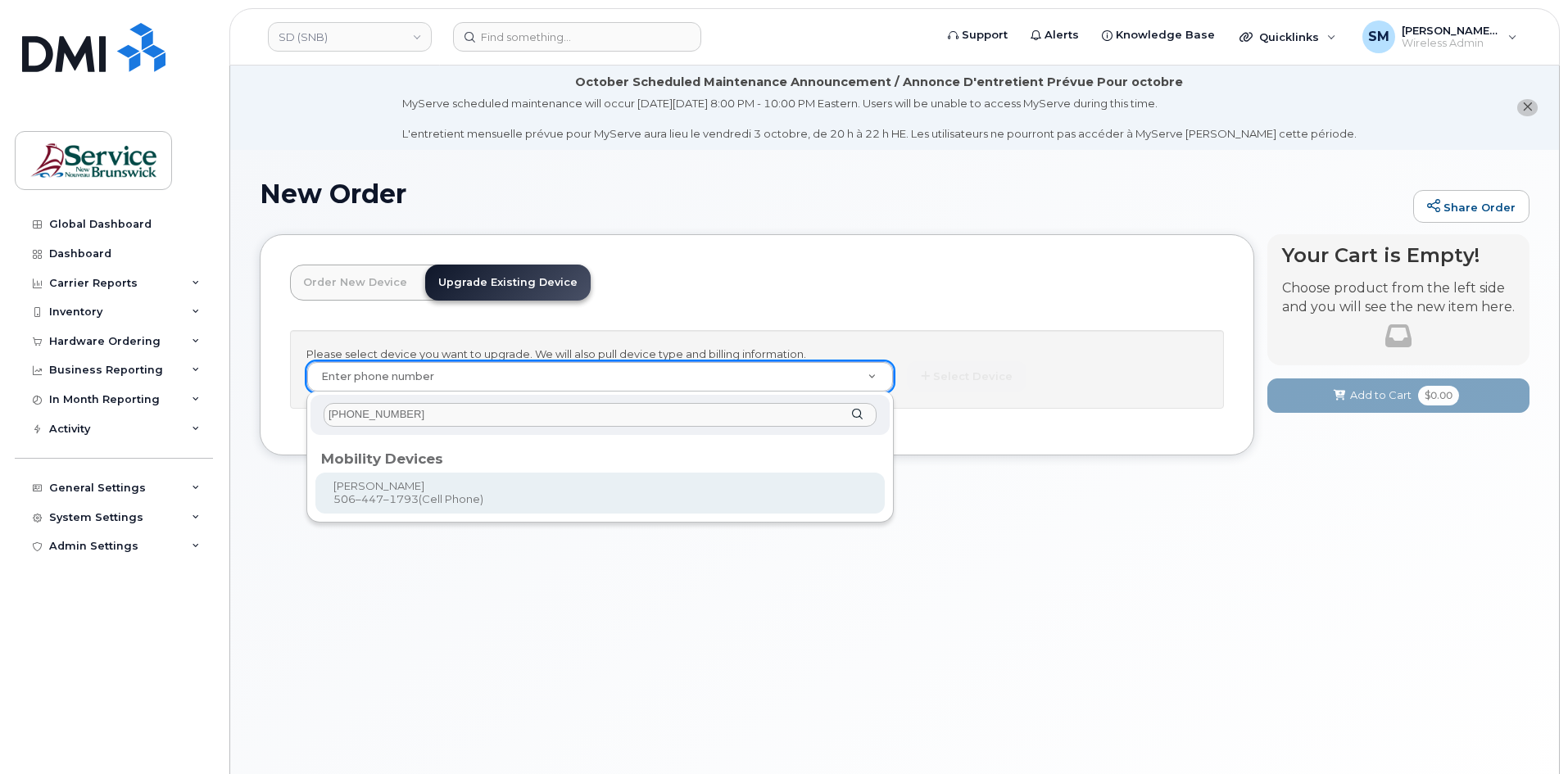
type input "506 447 1793"
type input "1228366"
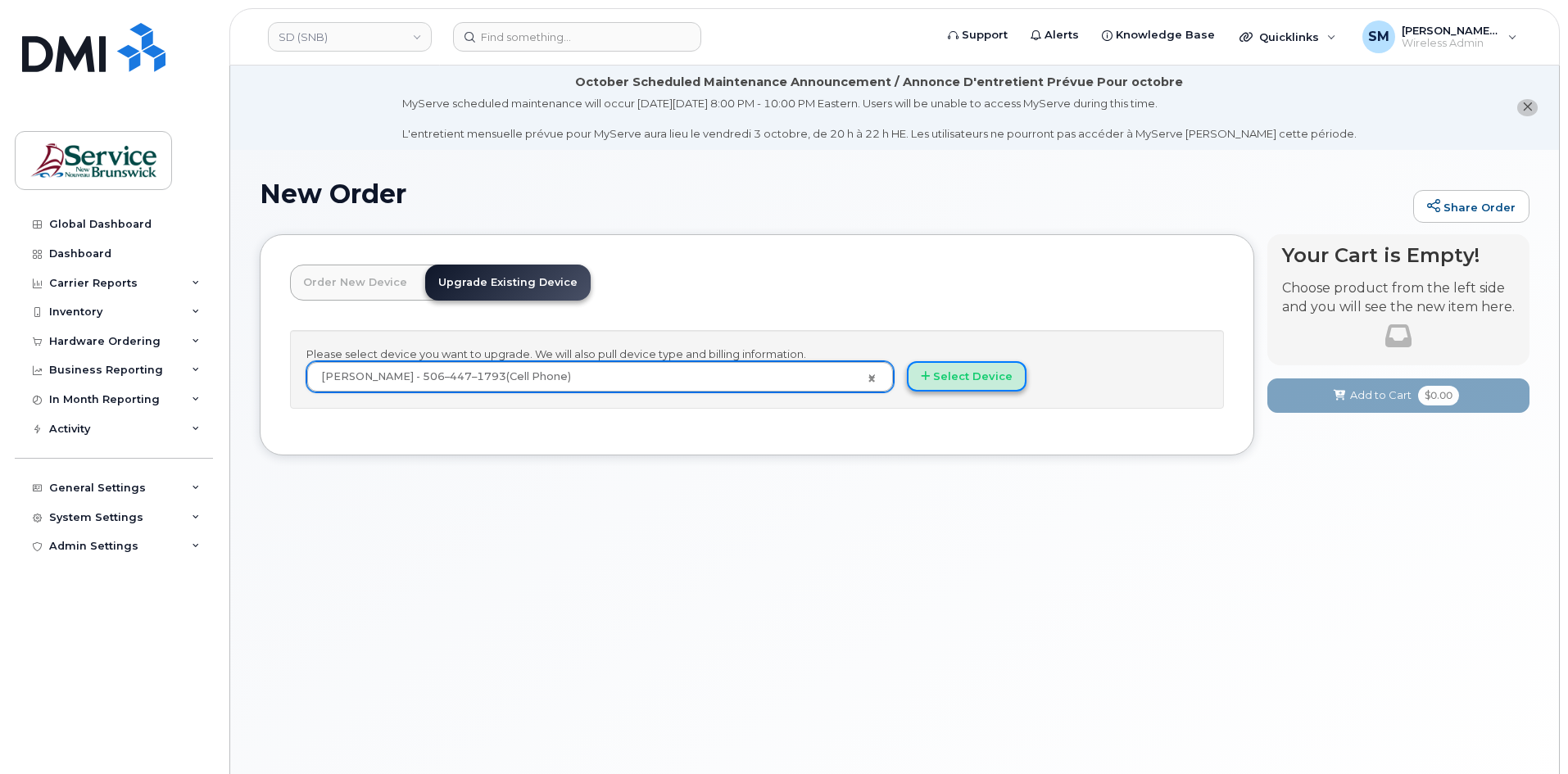
click at [982, 374] on button "Select Device" at bounding box center [966, 377] width 120 height 31
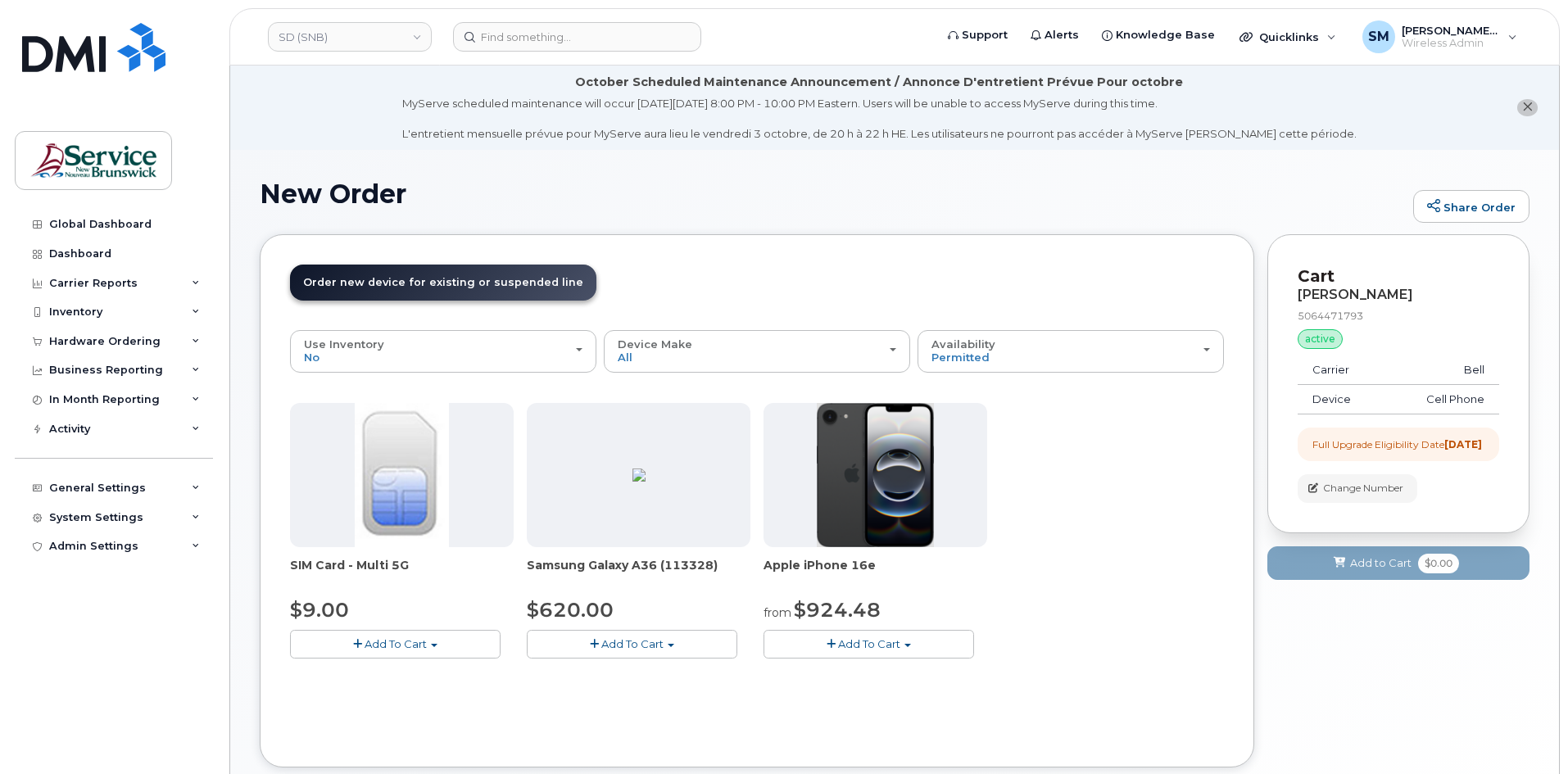
drag, startPoint x: 870, startPoint y: 645, endPoint x: 884, endPoint y: 641, distance: 14.6
click at [870, 645] on span "Add To Cart" at bounding box center [869, 644] width 62 height 13
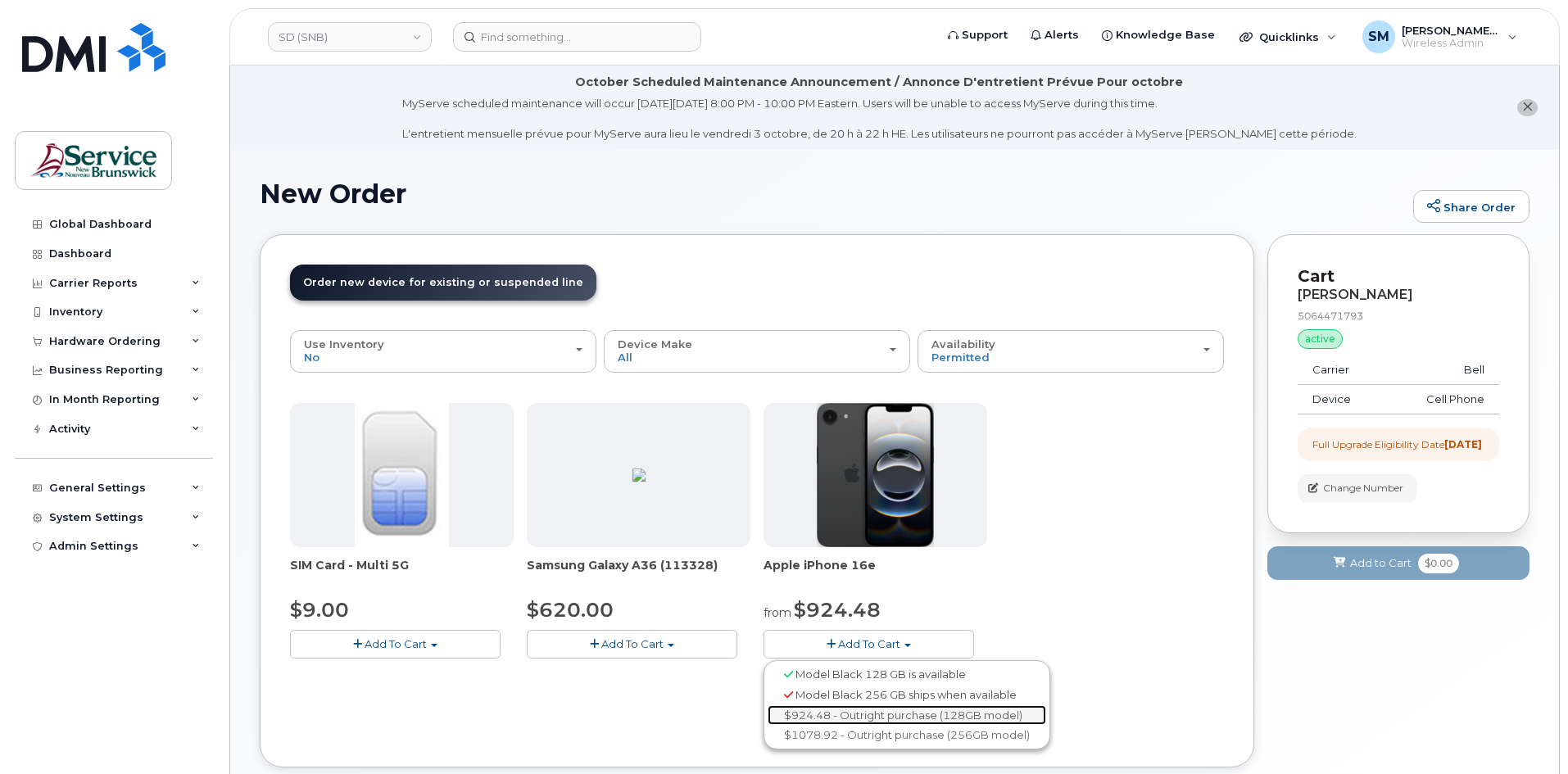
click at [884, 711] on link "$924.48 - Outright purchase (128GB model)" at bounding box center [906, 715] width 278 height 20
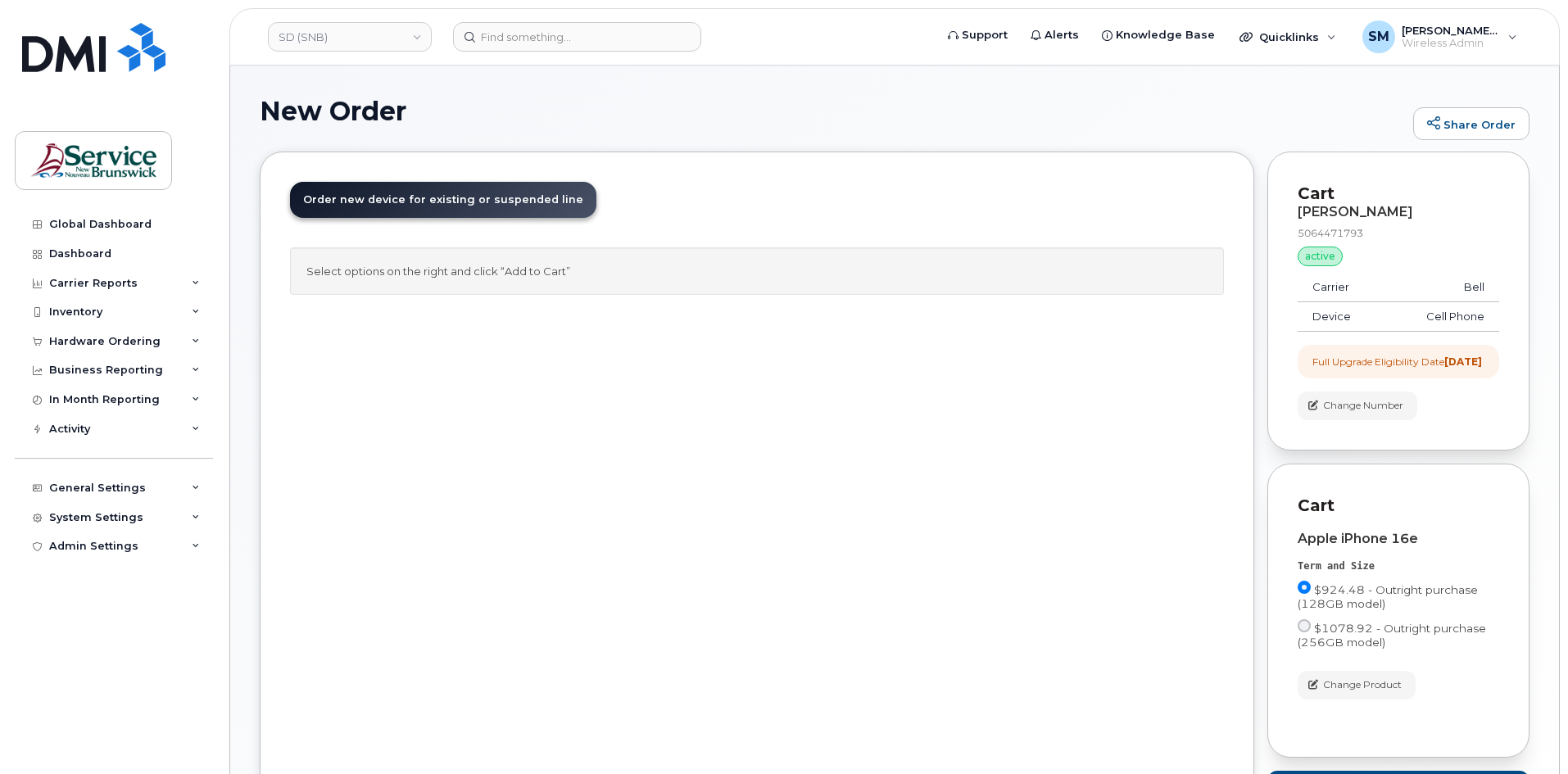
scroll to position [237, 0]
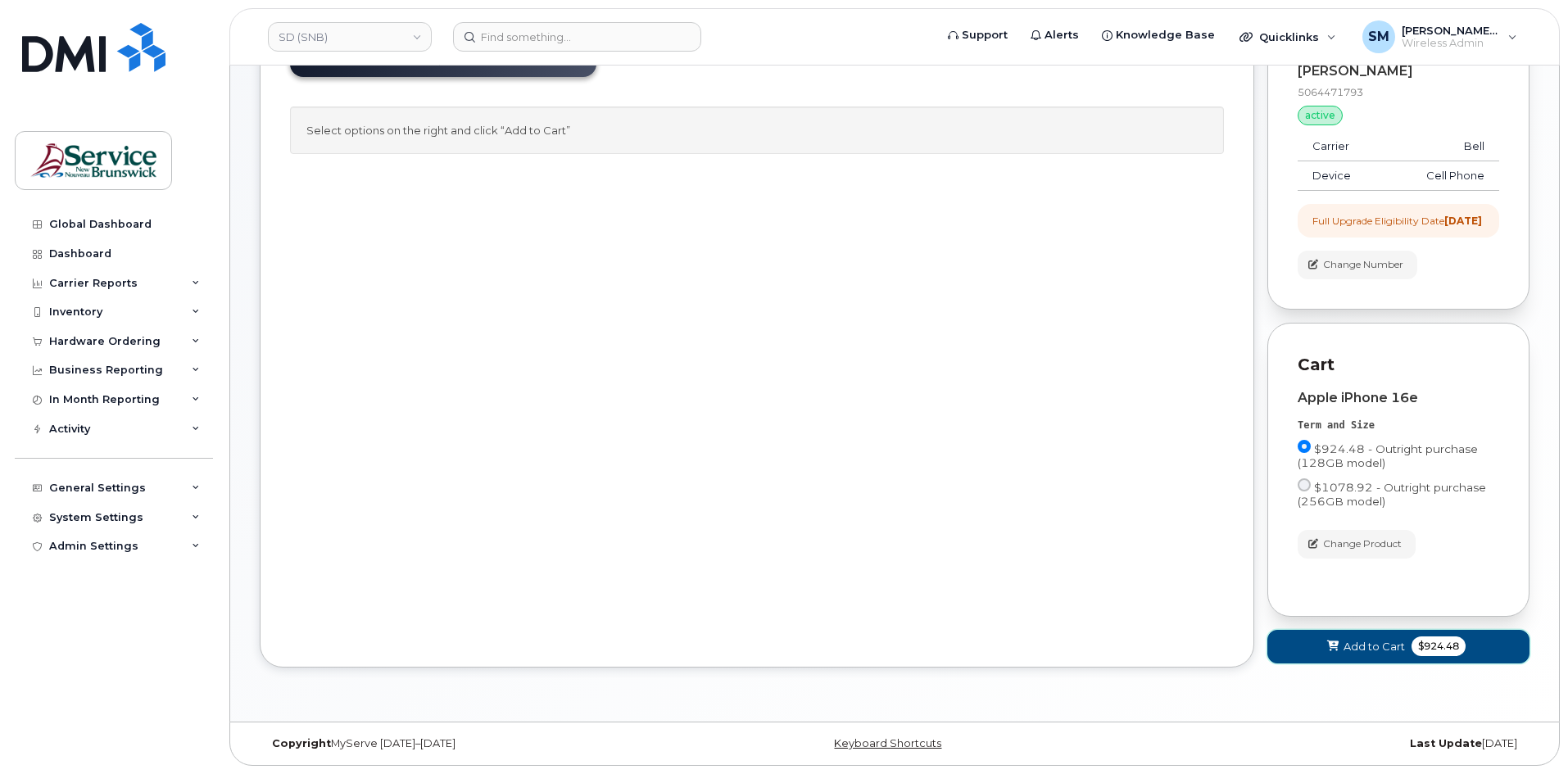
click at [1364, 655] on button "Add to Cart $924.48" at bounding box center [1399, 647] width 262 height 33
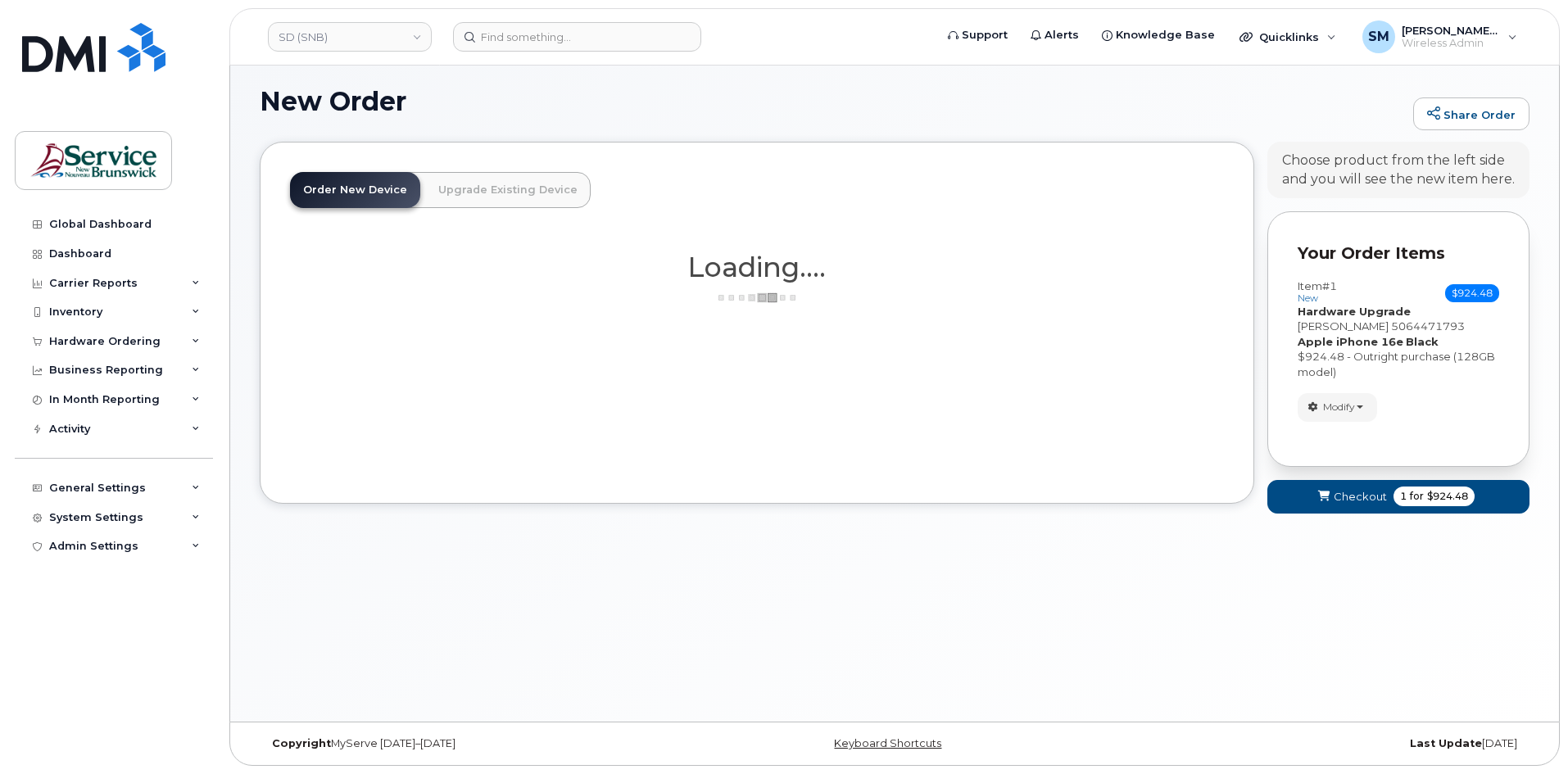
scroll to position [100, 0]
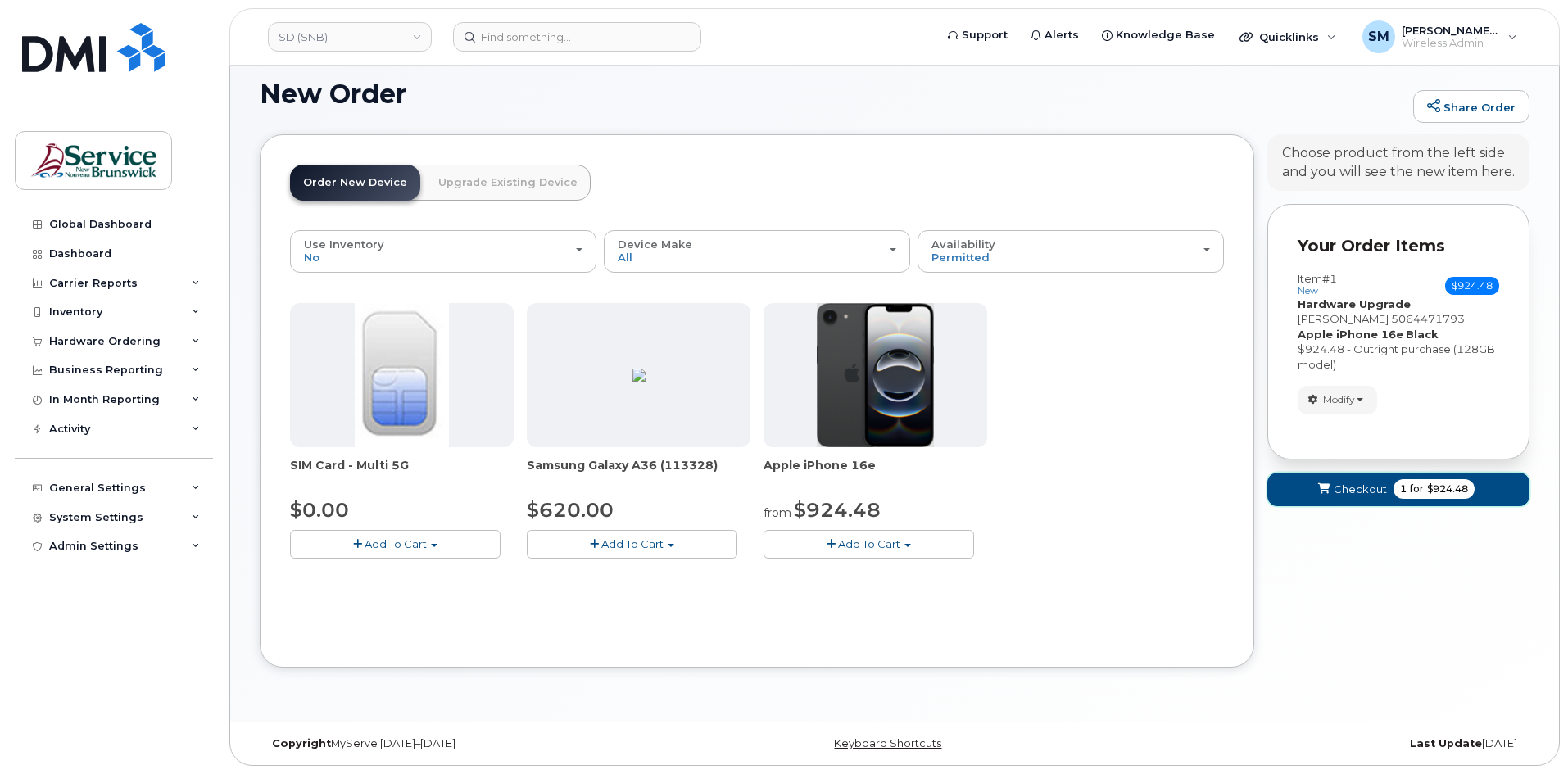
click at [1374, 489] on span "Checkout" at bounding box center [1360, 490] width 54 height 15
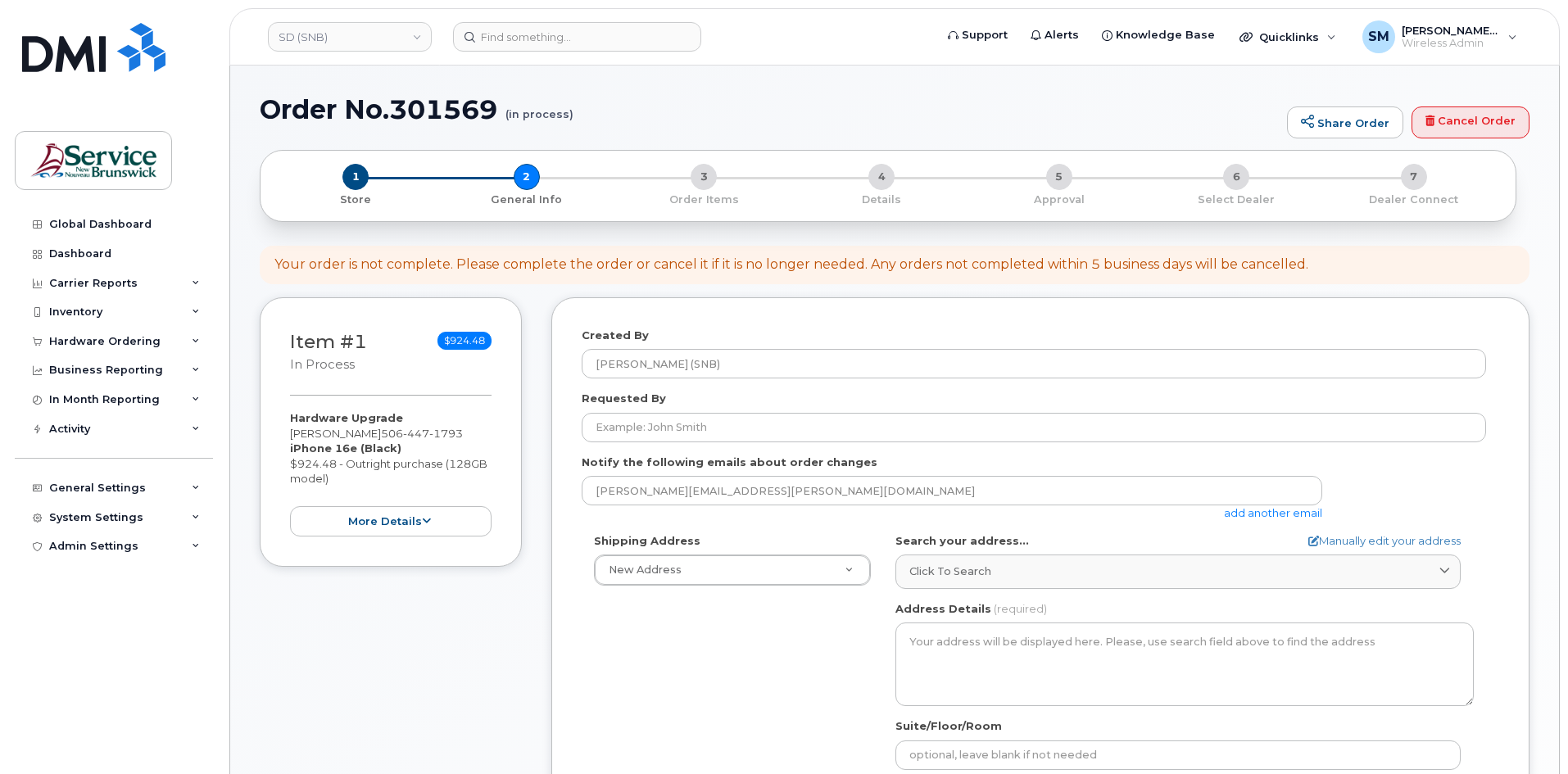
select select
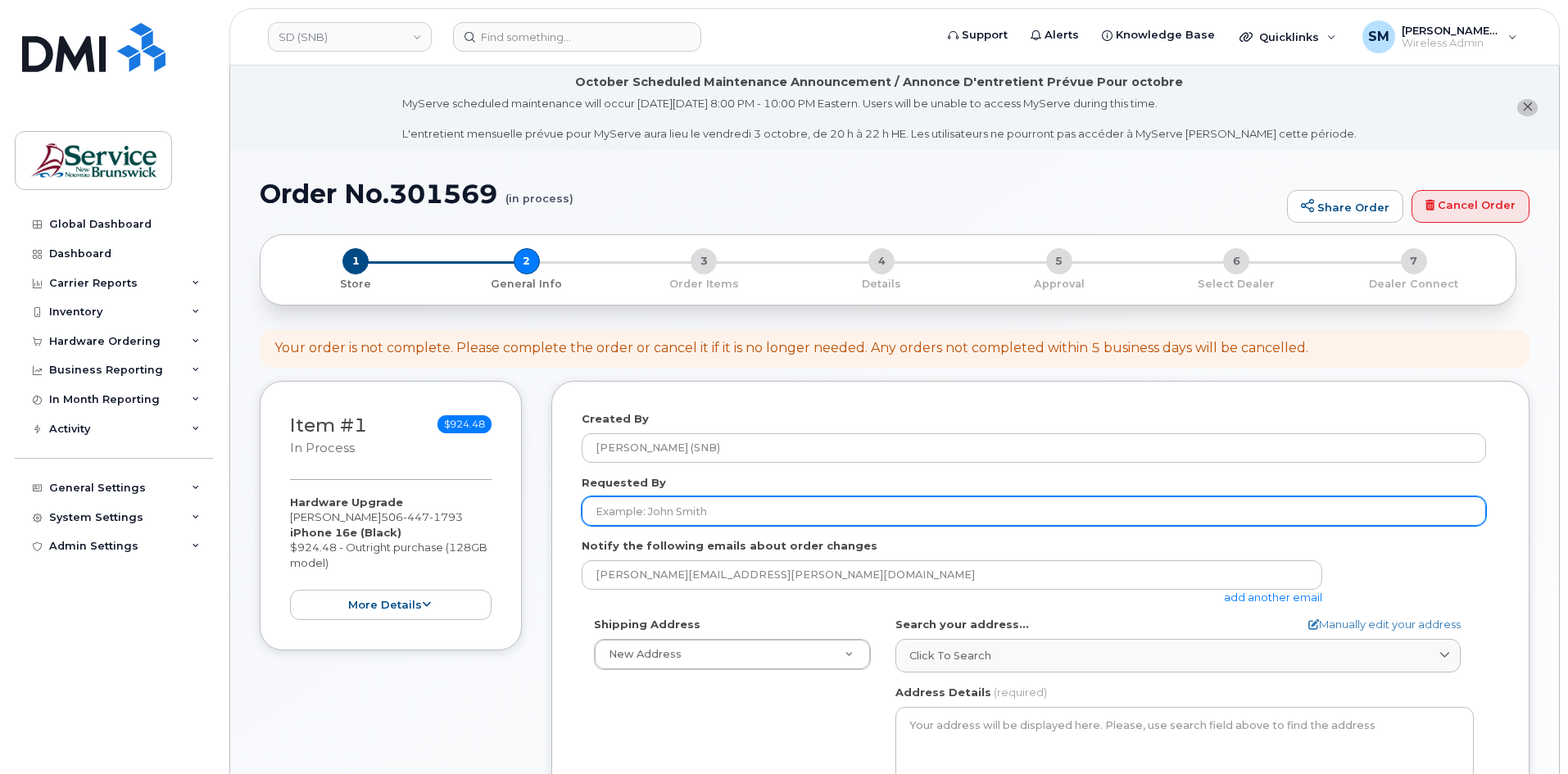
click at [682, 505] on input "Requested By" at bounding box center [1033, 511] width 904 height 30
paste input "Marie.Brewer@gnb.ca"
type input "Marie.Brewer@gnb.ca"
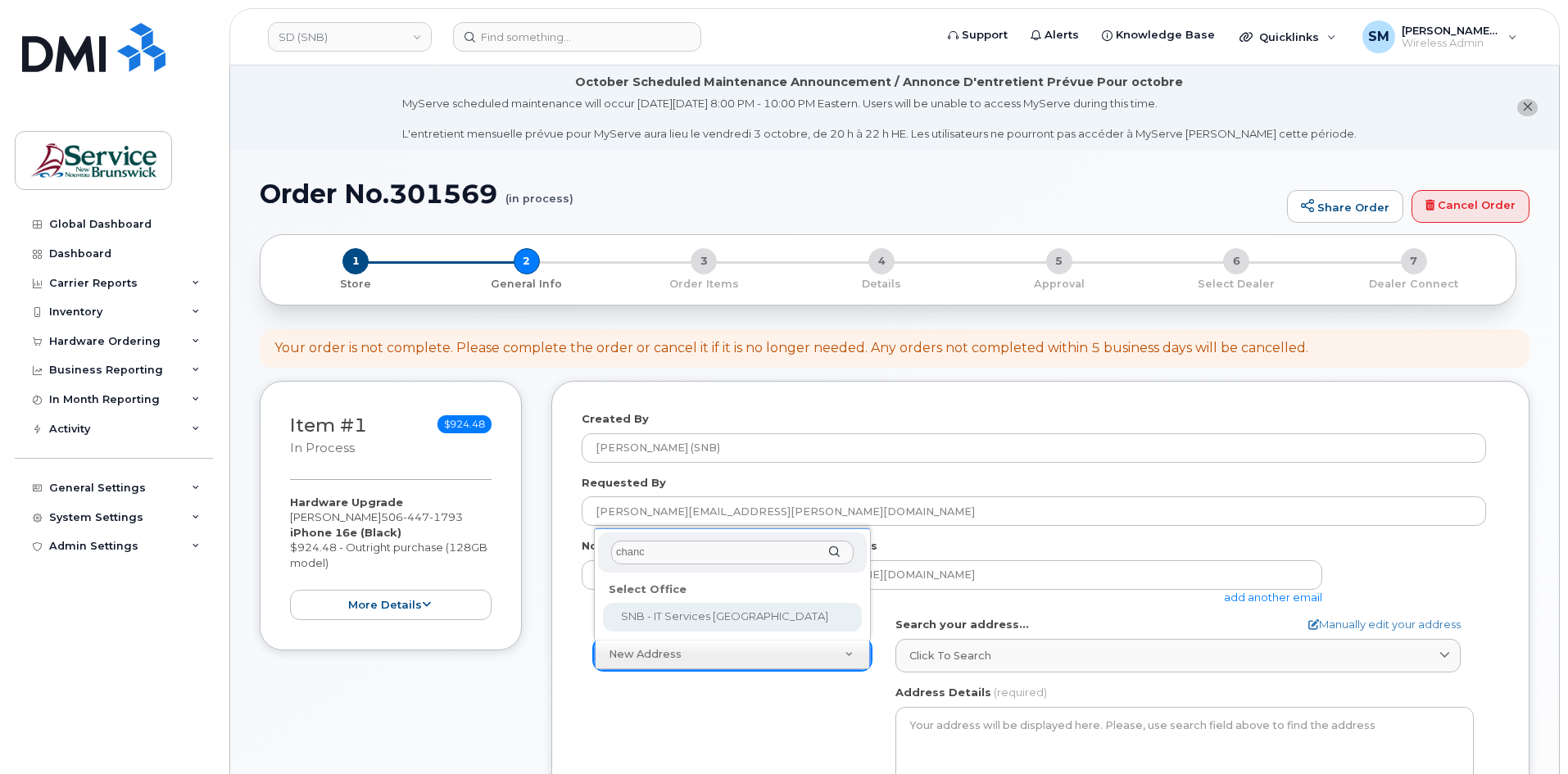
type input "chanc"
select select
type textarea "675 King Street, Rm 1072 Fredericton New Brunswick E3B 1E9"
type input "Mukesh Yadav/Rick Frenette"
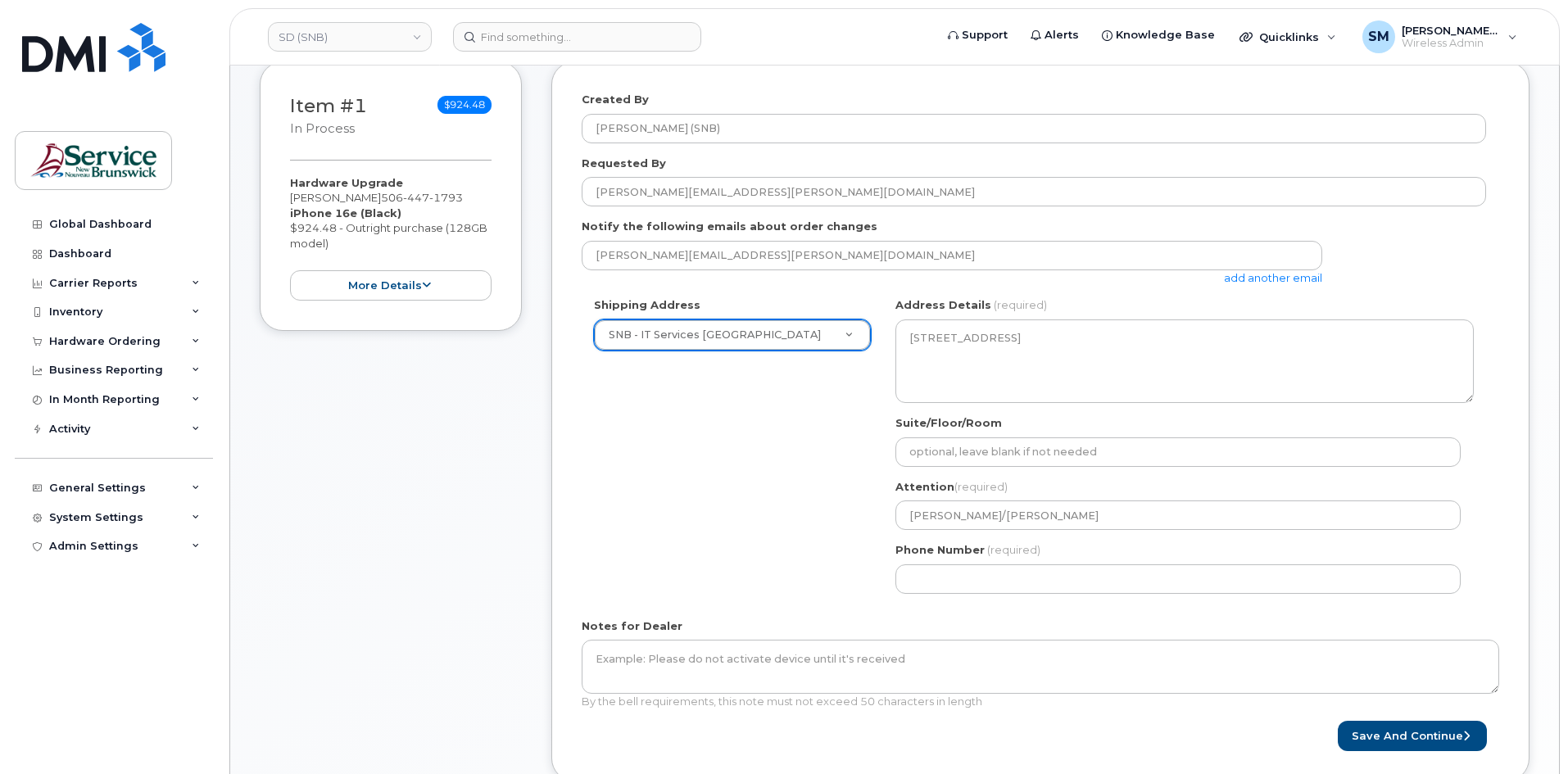
scroll to position [328, 0]
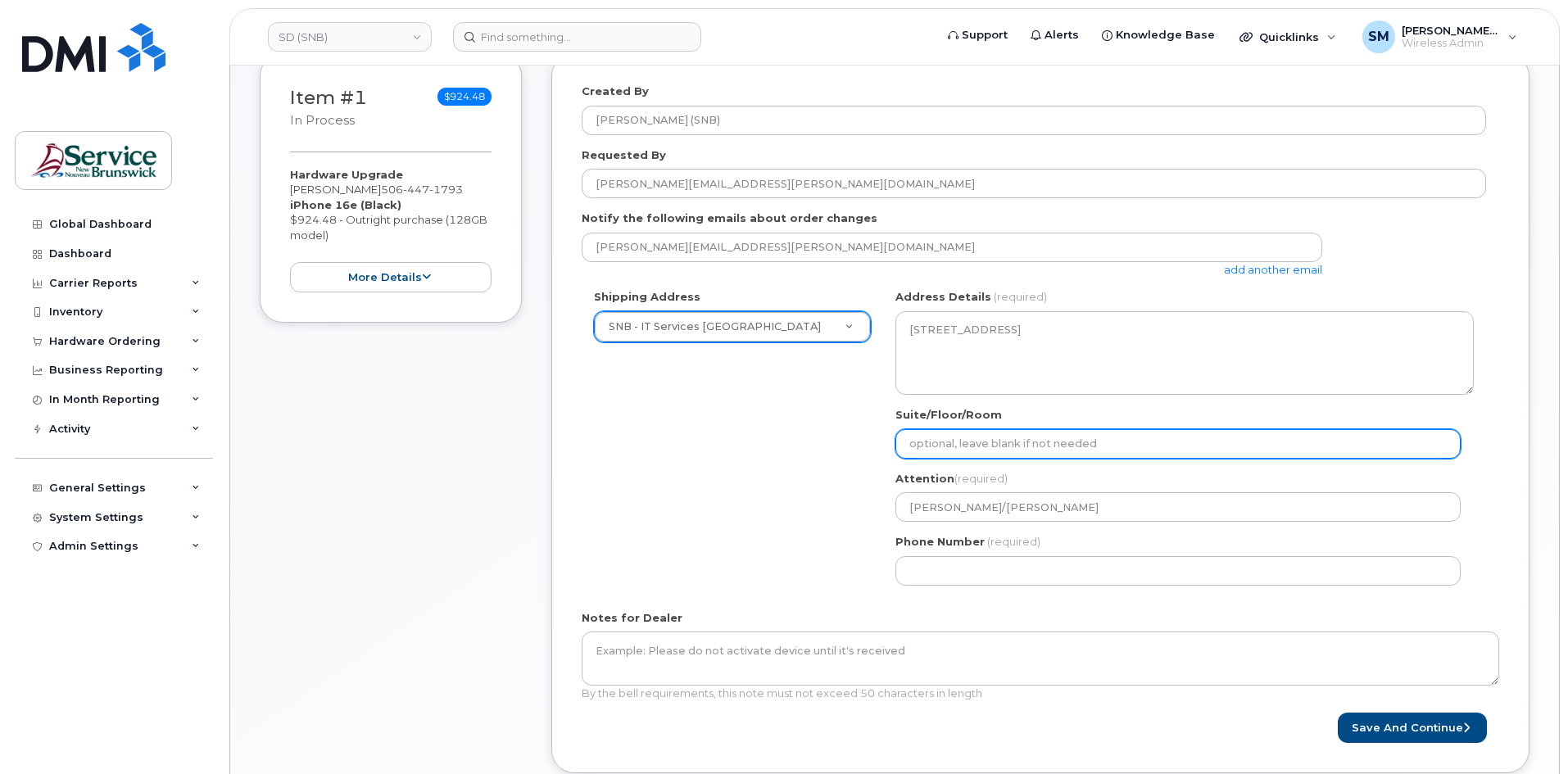
click at [1057, 431] on input "Suite/Floor/Room" at bounding box center [1178, 444] width 565 height 30
paste input "WO0000000490596"
select select
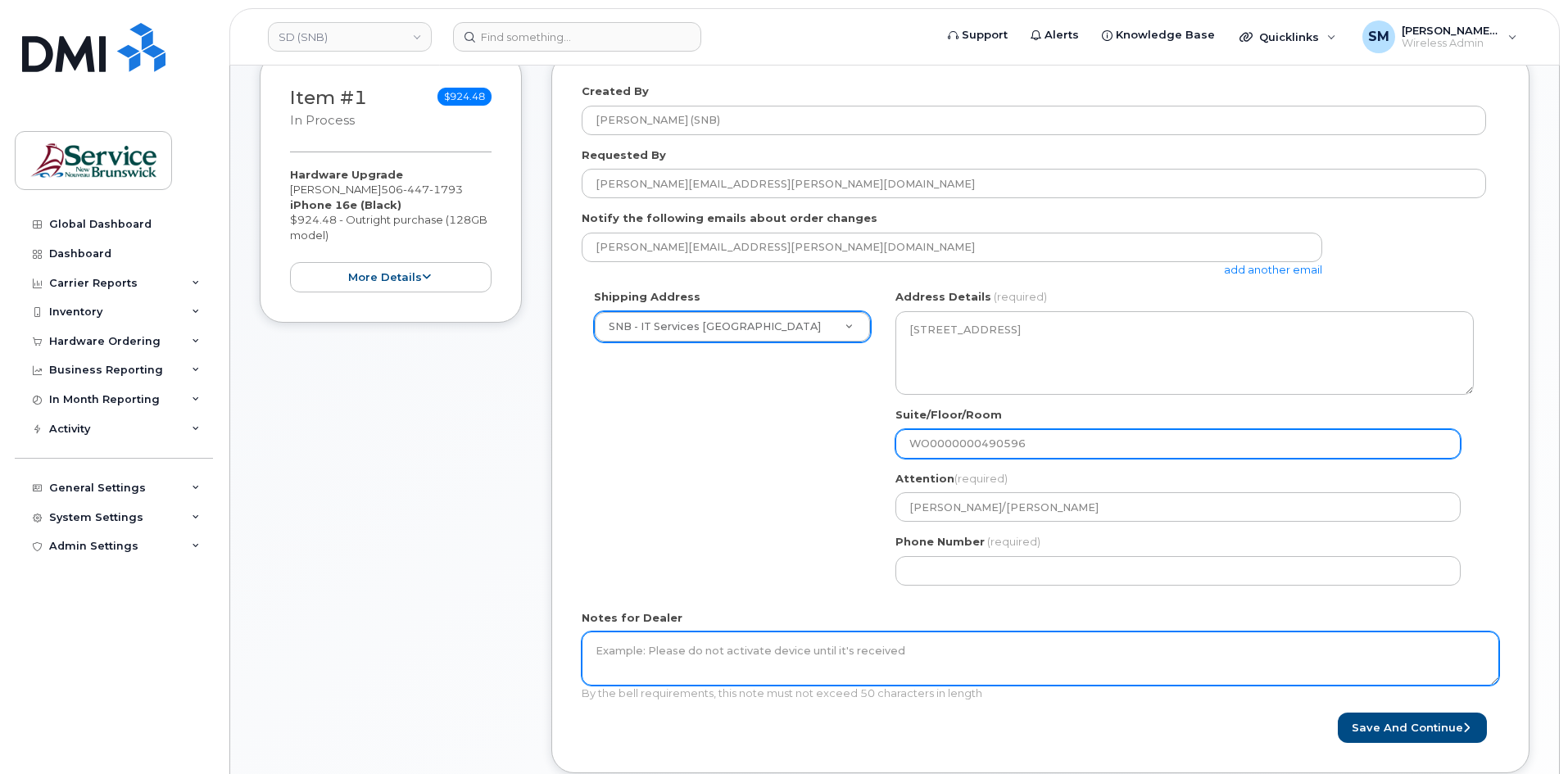
type input "WO0000000490596"
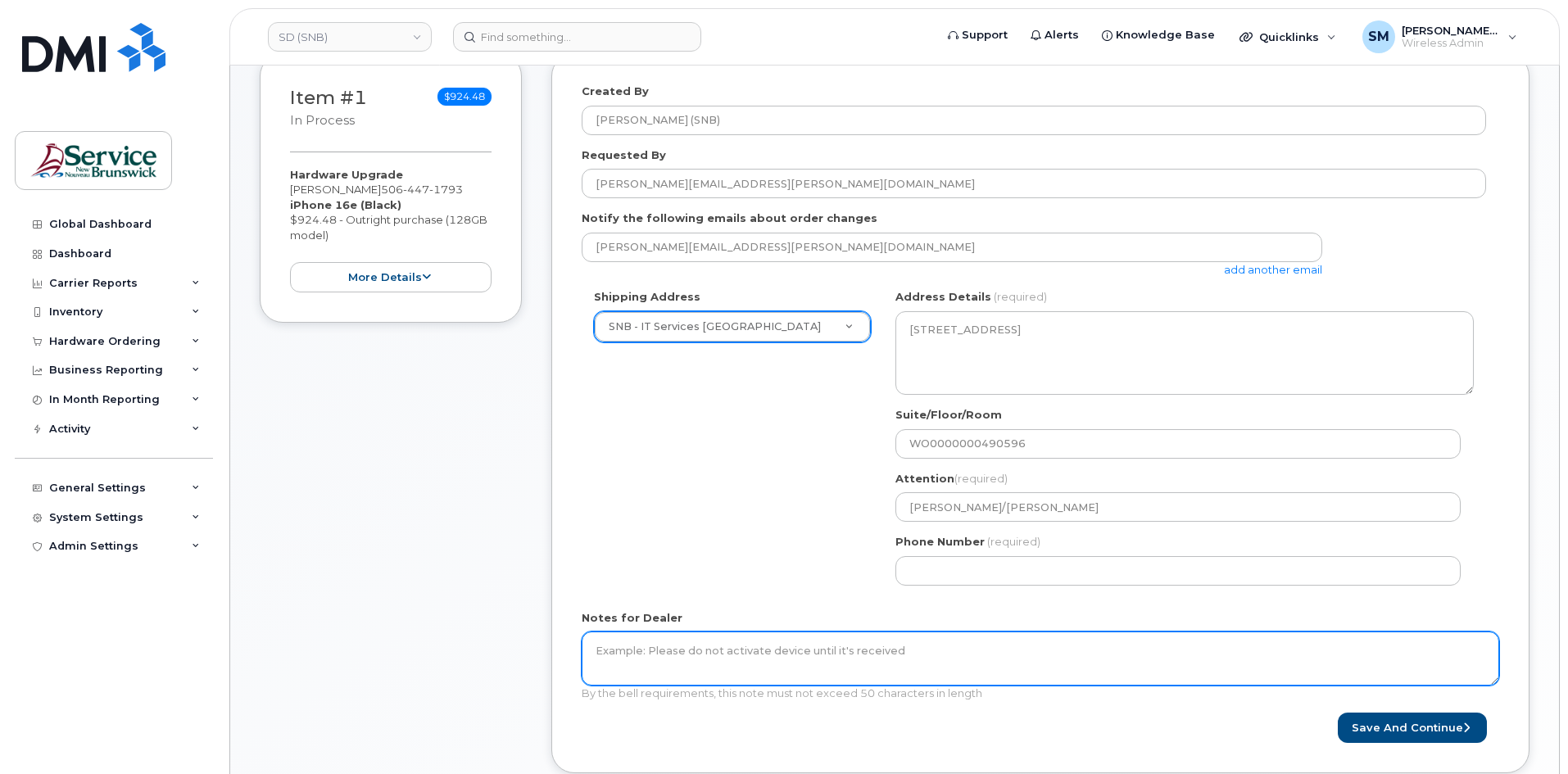
click at [810, 651] on textarea "Notes for Dealer" at bounding box center [1040, 658] width 917 height 55
paste textarea "WO0000000490596"
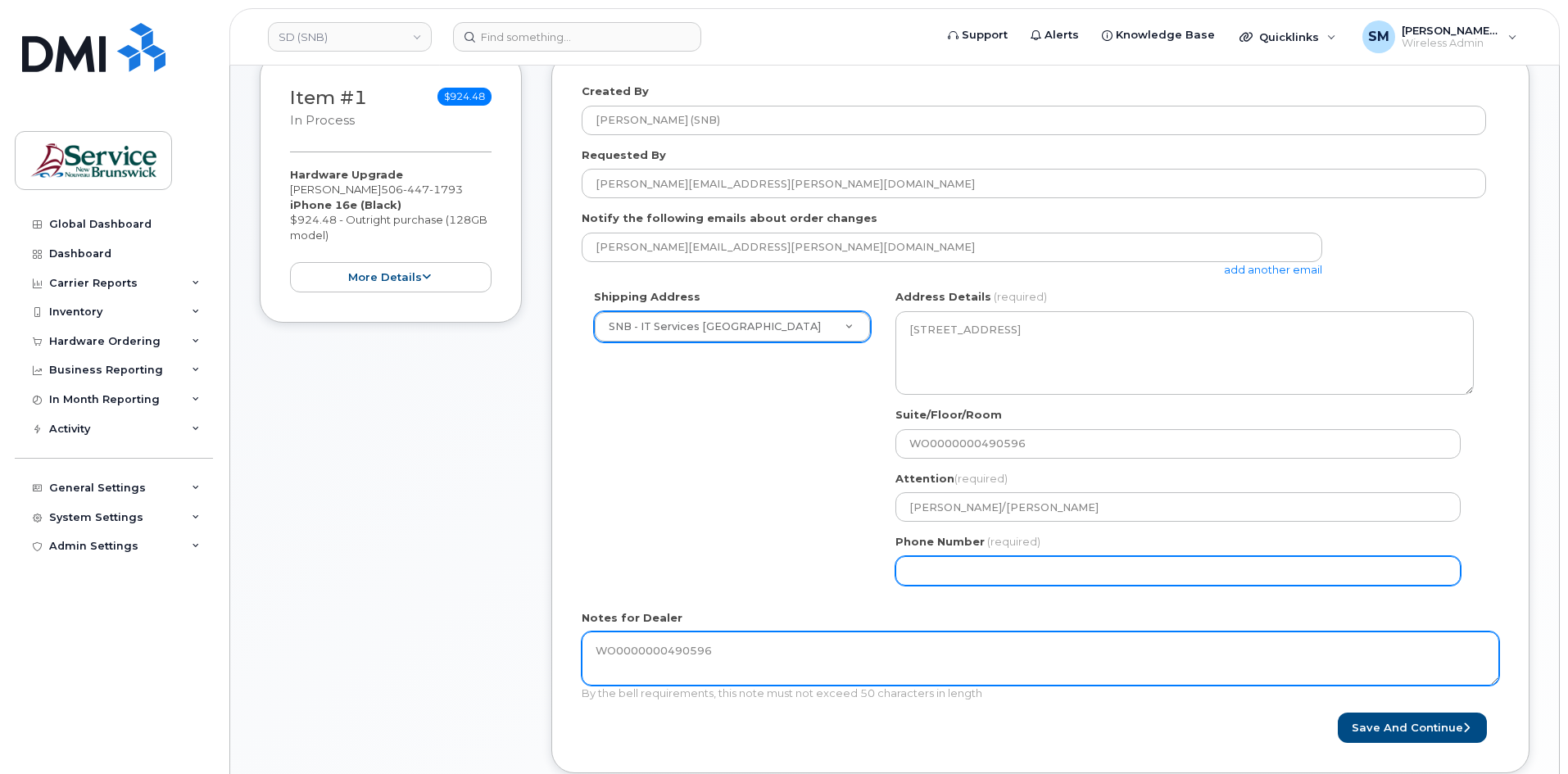
type textarea "WO0000000490596"
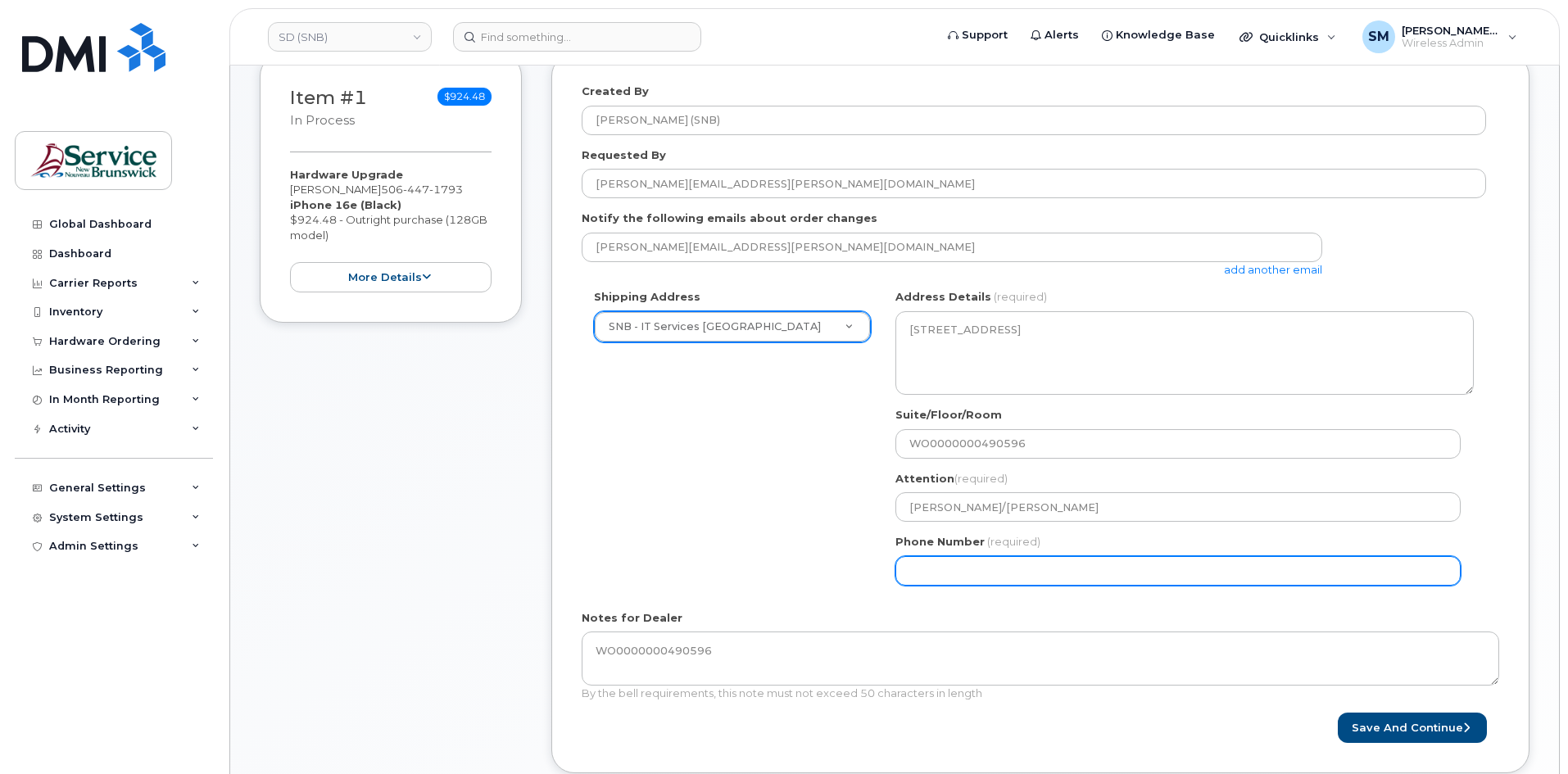
click at [974, 573] on input "Phone Number" at bounding box center [1178, 570] width 565 height 30
select select
type input "506396338"
click at [933, 579] on input "506396338" at bounding box center [1178, 570] width 565 height 30
select select
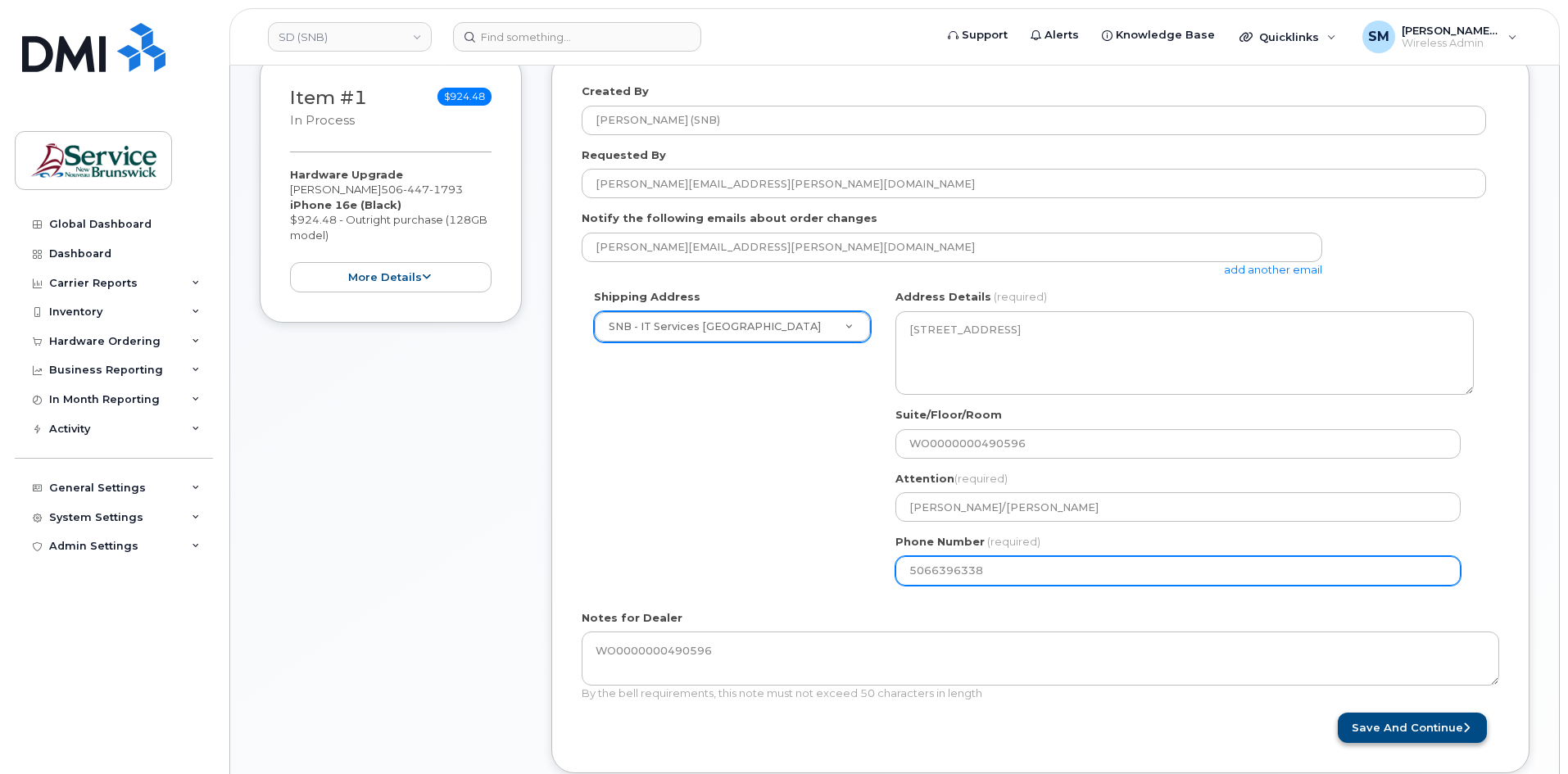
type input "5066396338"
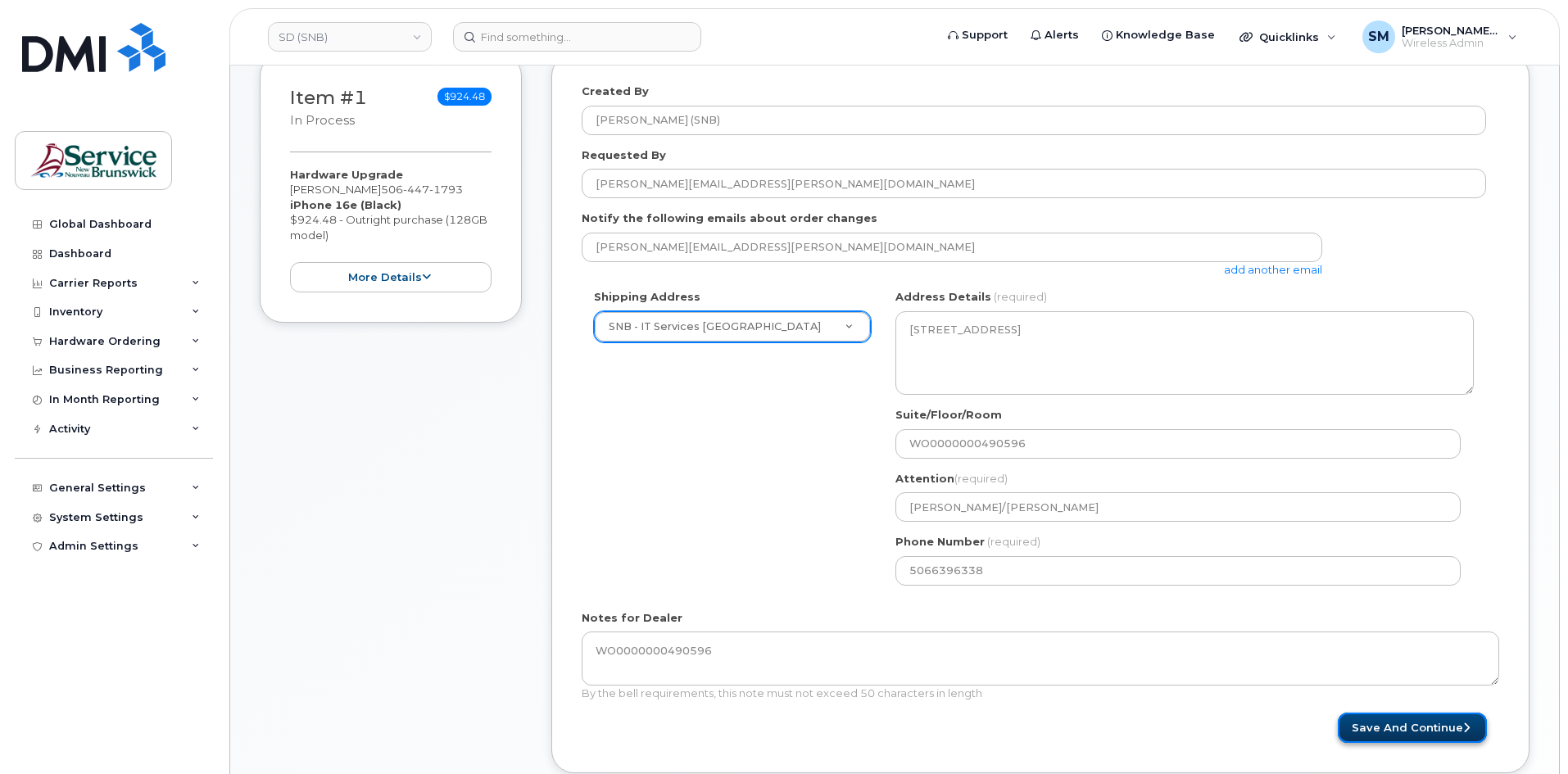
click at [1441, 729] on button "Save and Continue" at bounding box center [1412, 728] width 149 height 31
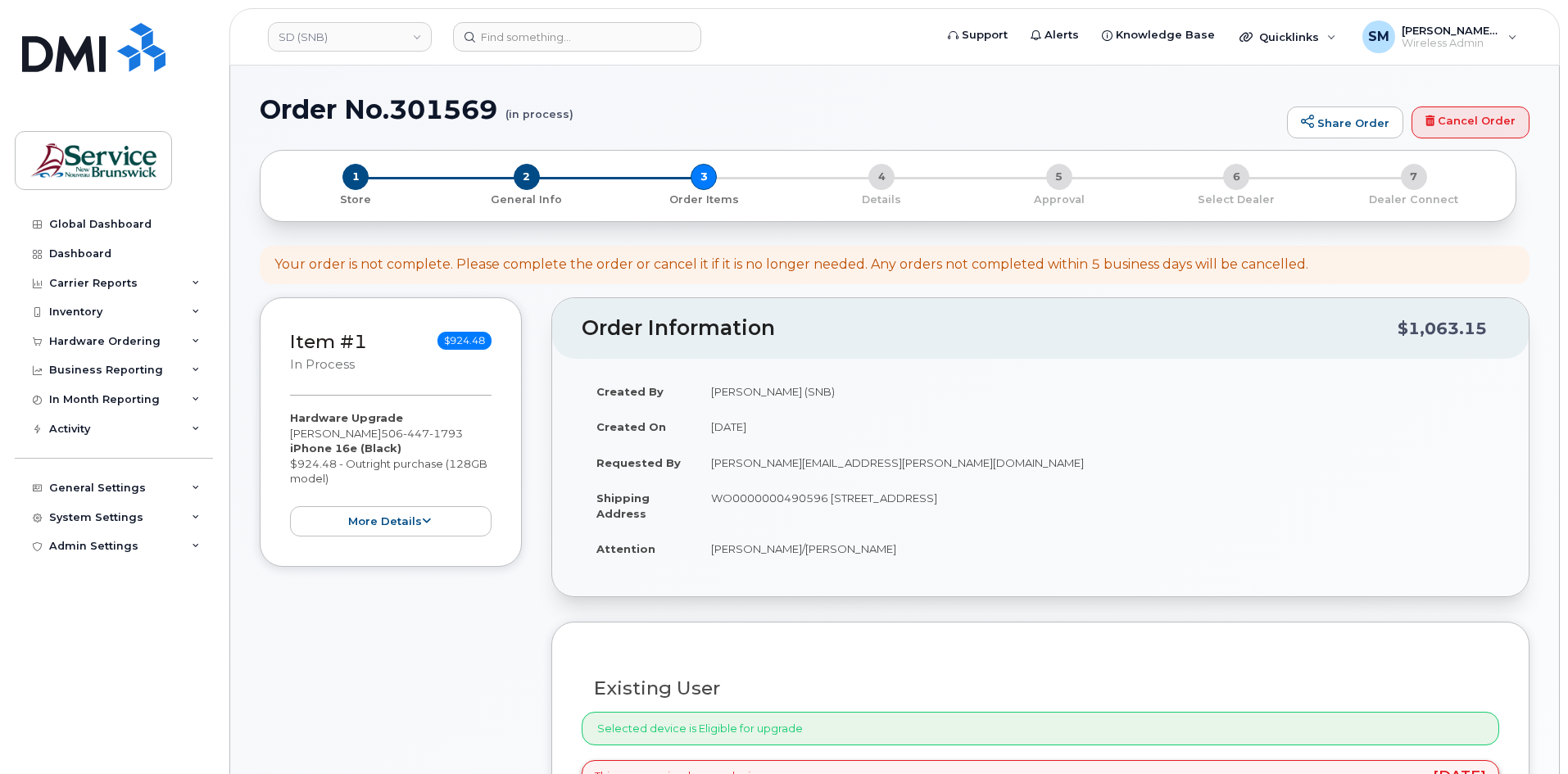
select select
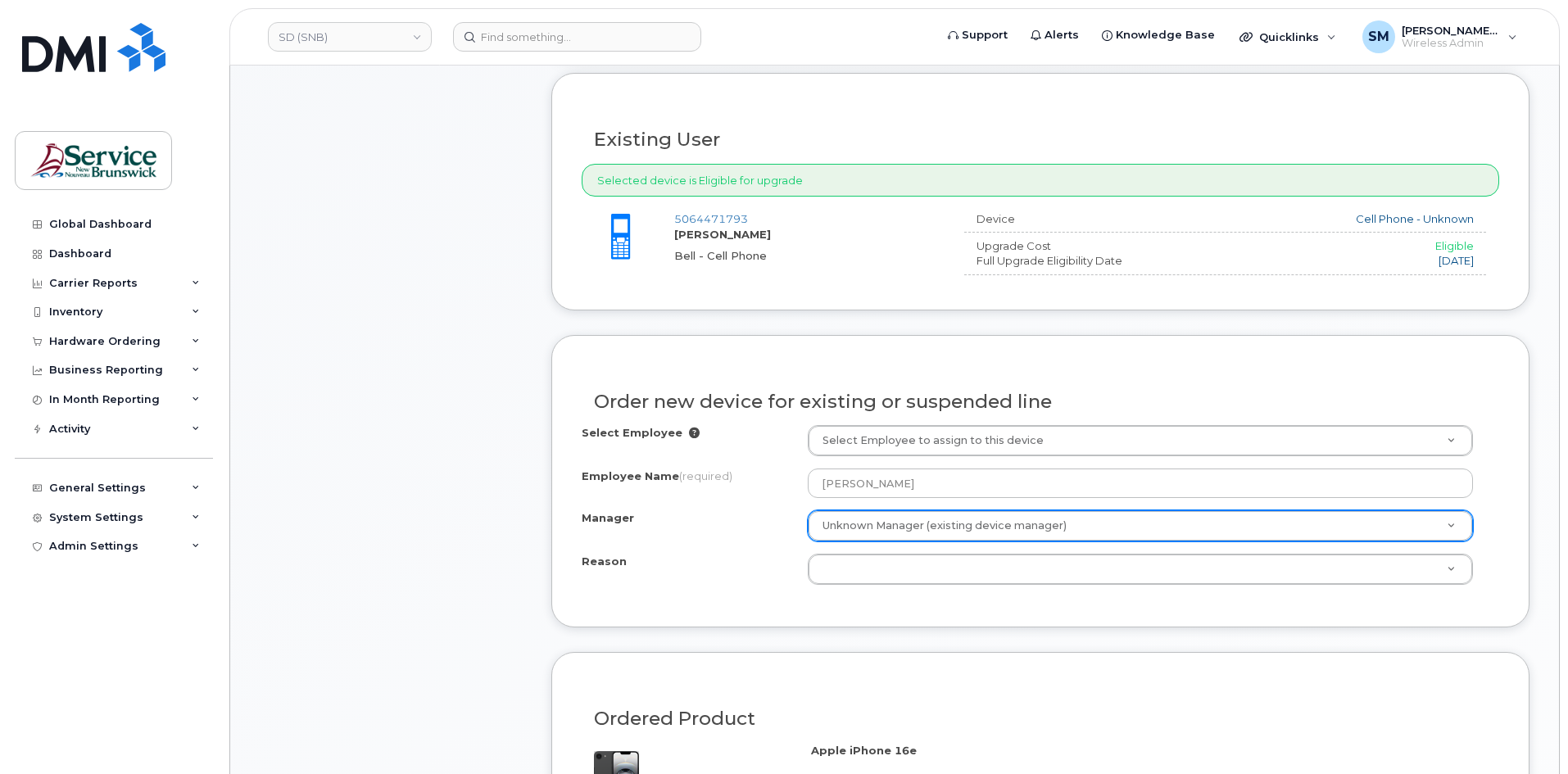
scroll to position [655, 0]
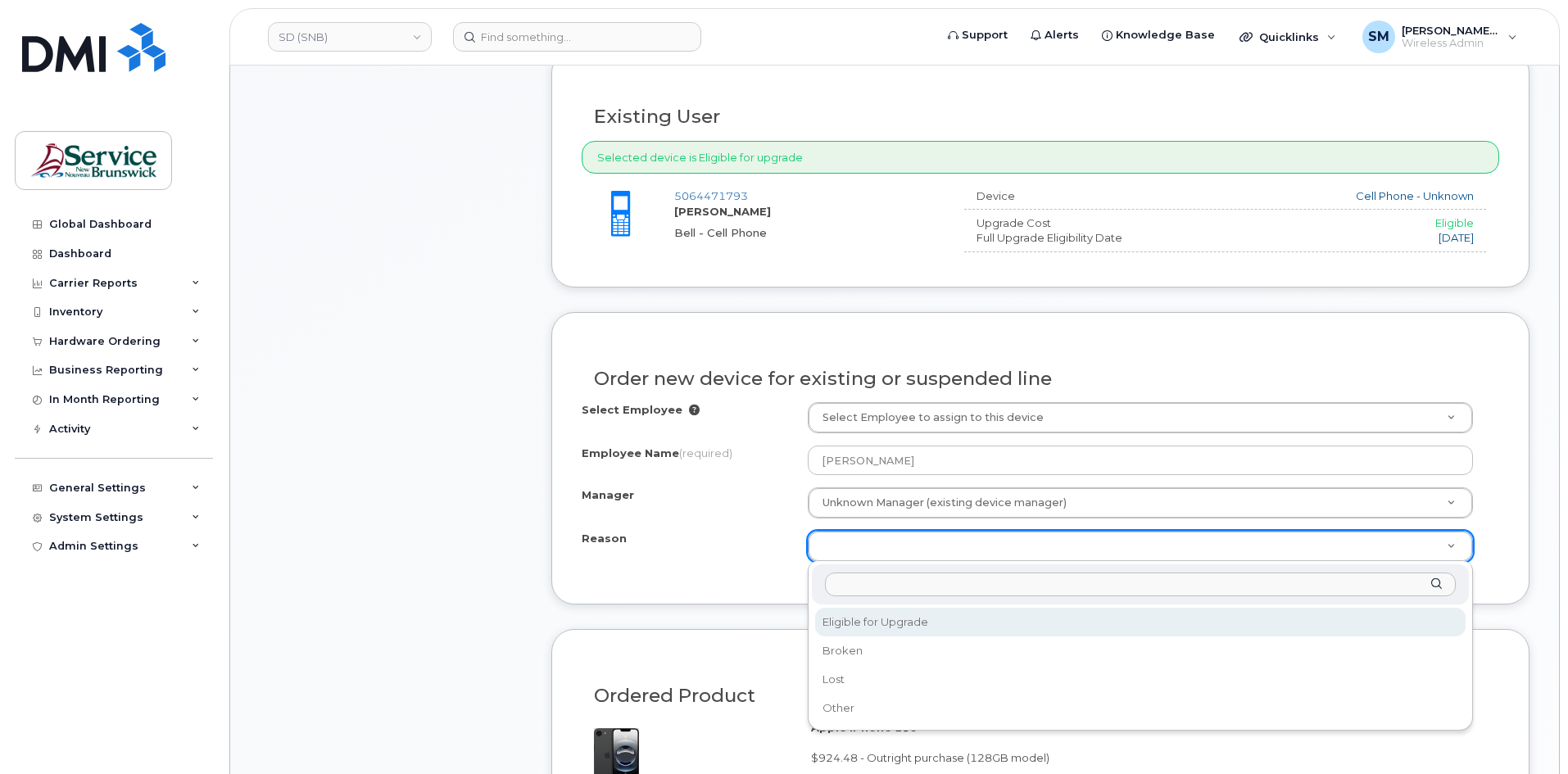
select select "eligible_for_upgrade"
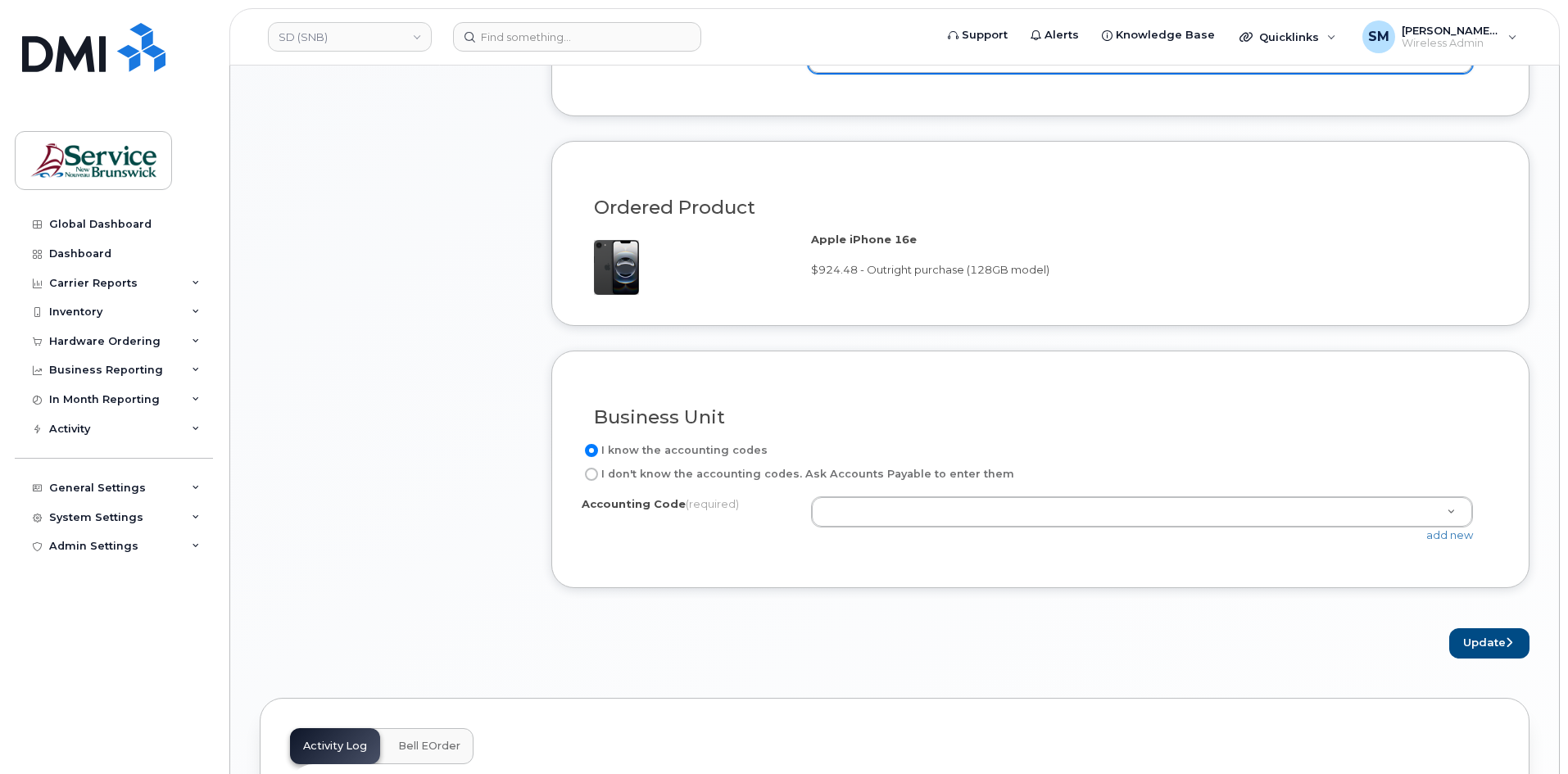
scroll to position [1147, 0]
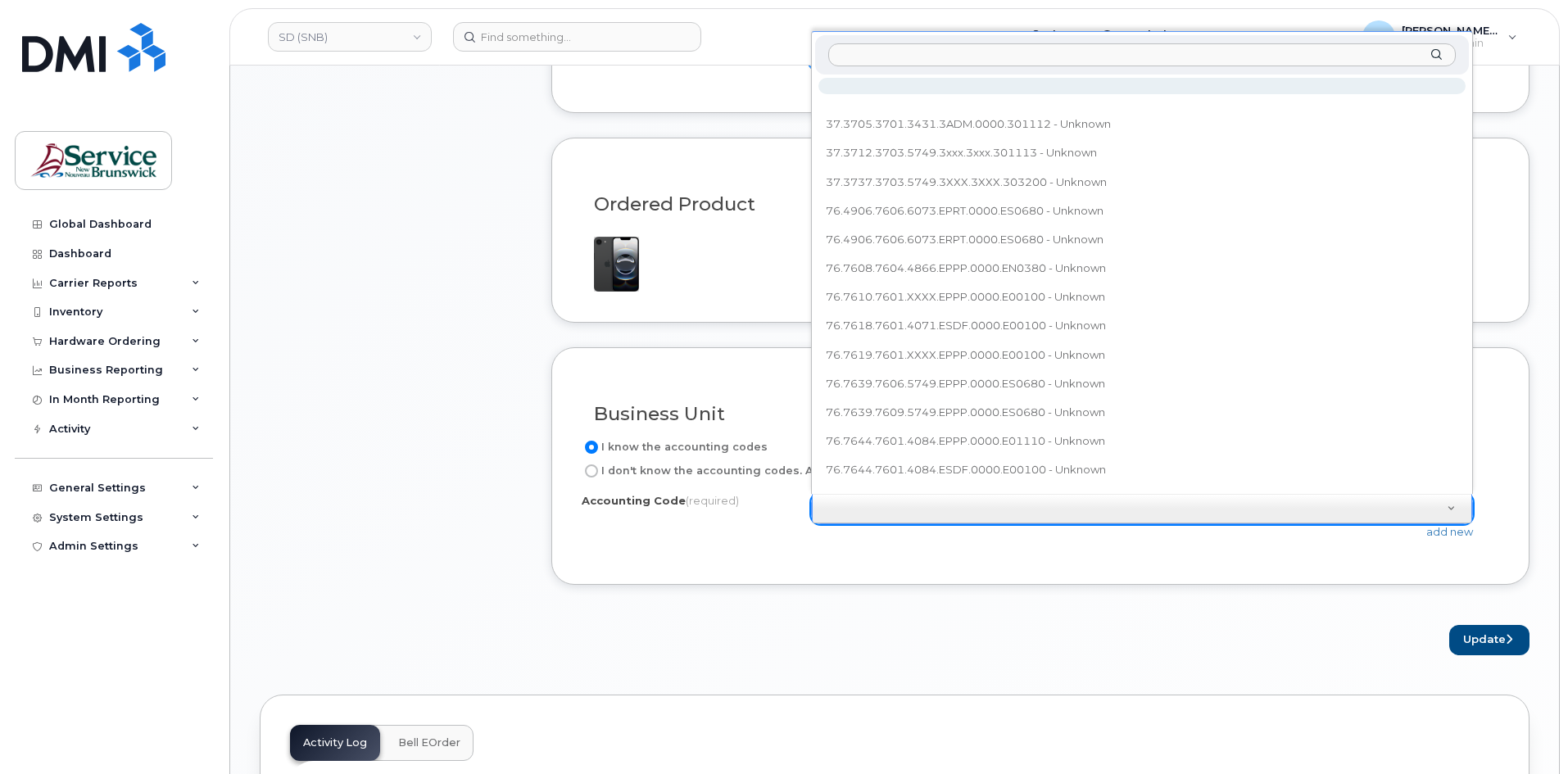
type input "76.7657.7602.4866.ESAR.0000.E00280"
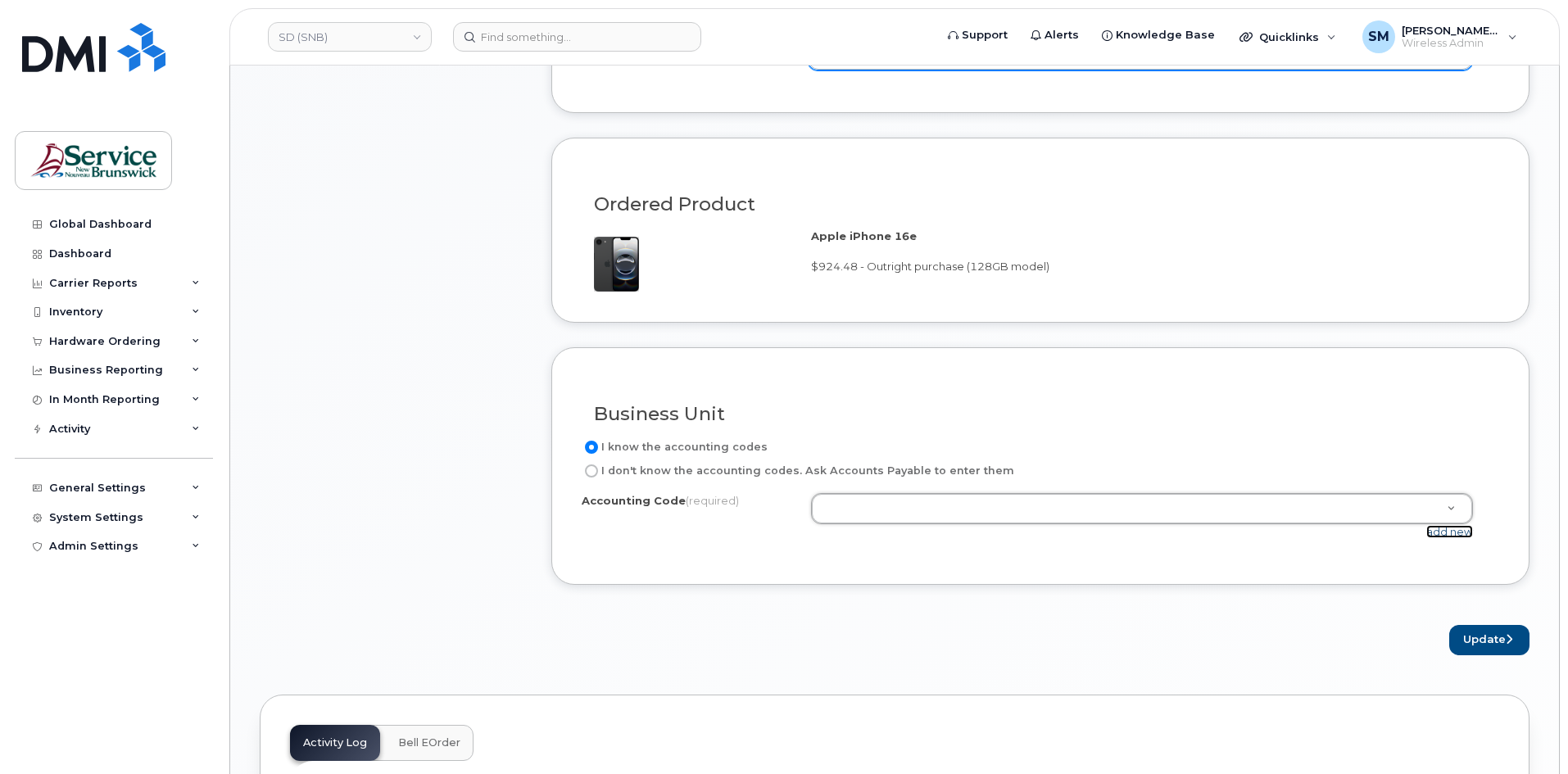
click at [1451, 528] on link "add new" at bounding box center [1449, 532] width 47 height 13
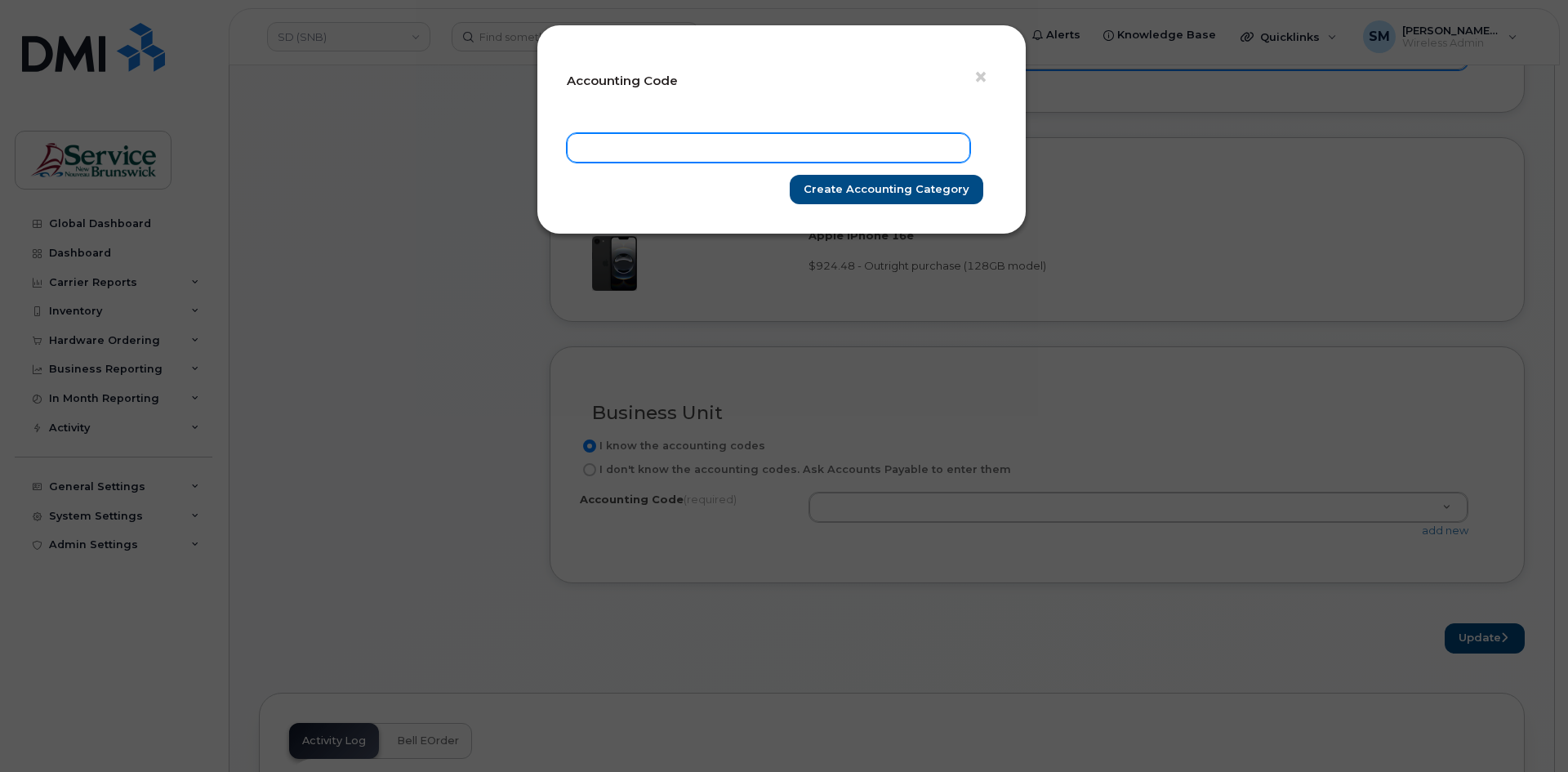
paste input "76.7657.7602.4866.ESAR.0000.E00280"
type input "76.7657.7602.4866.ESAR.0000.E00280"
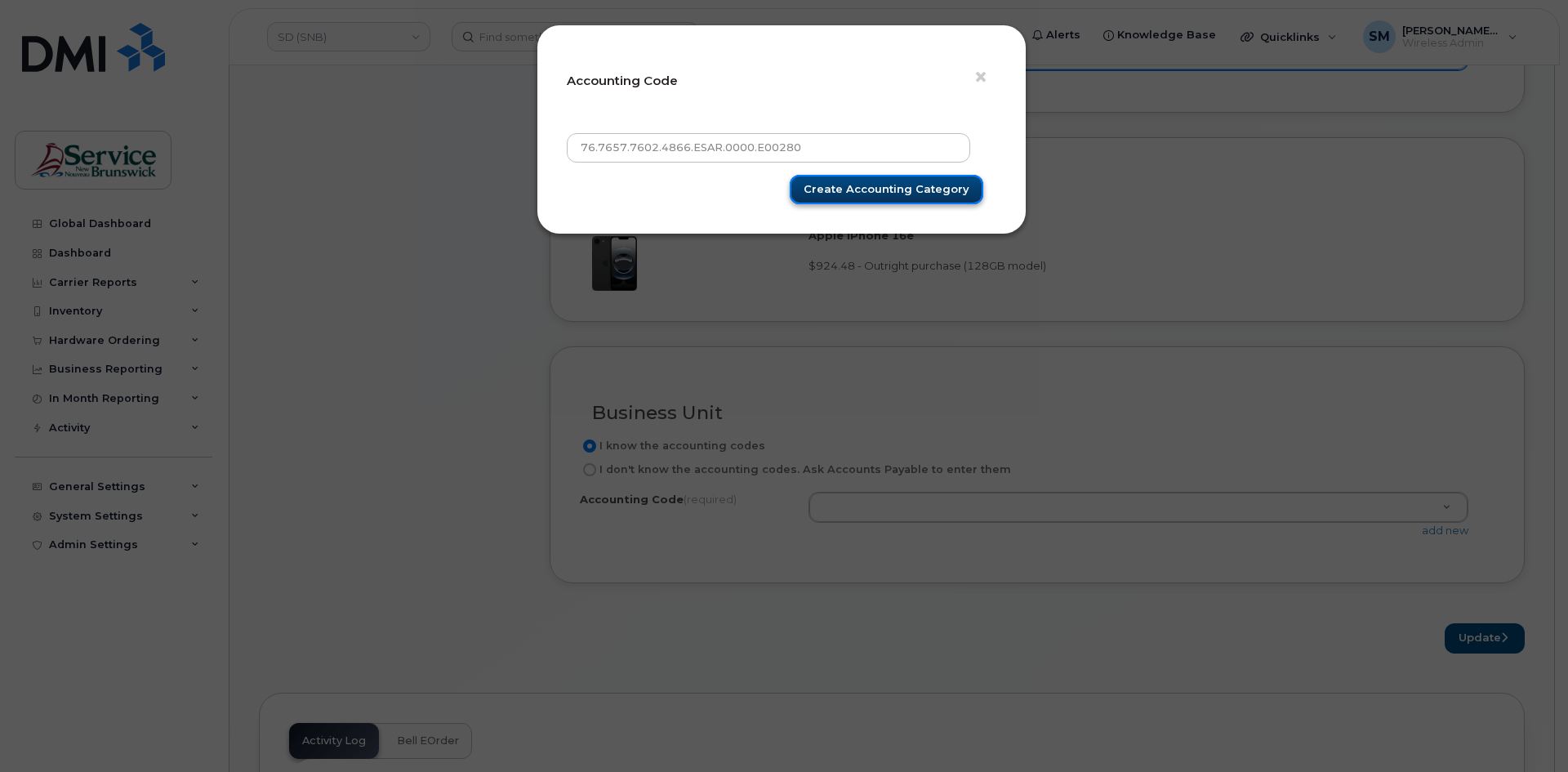
click at [959, 180] on input "Create Accounting category" at bounding box center [886, 190] width 194 height 31
type input "Create Accounting category"
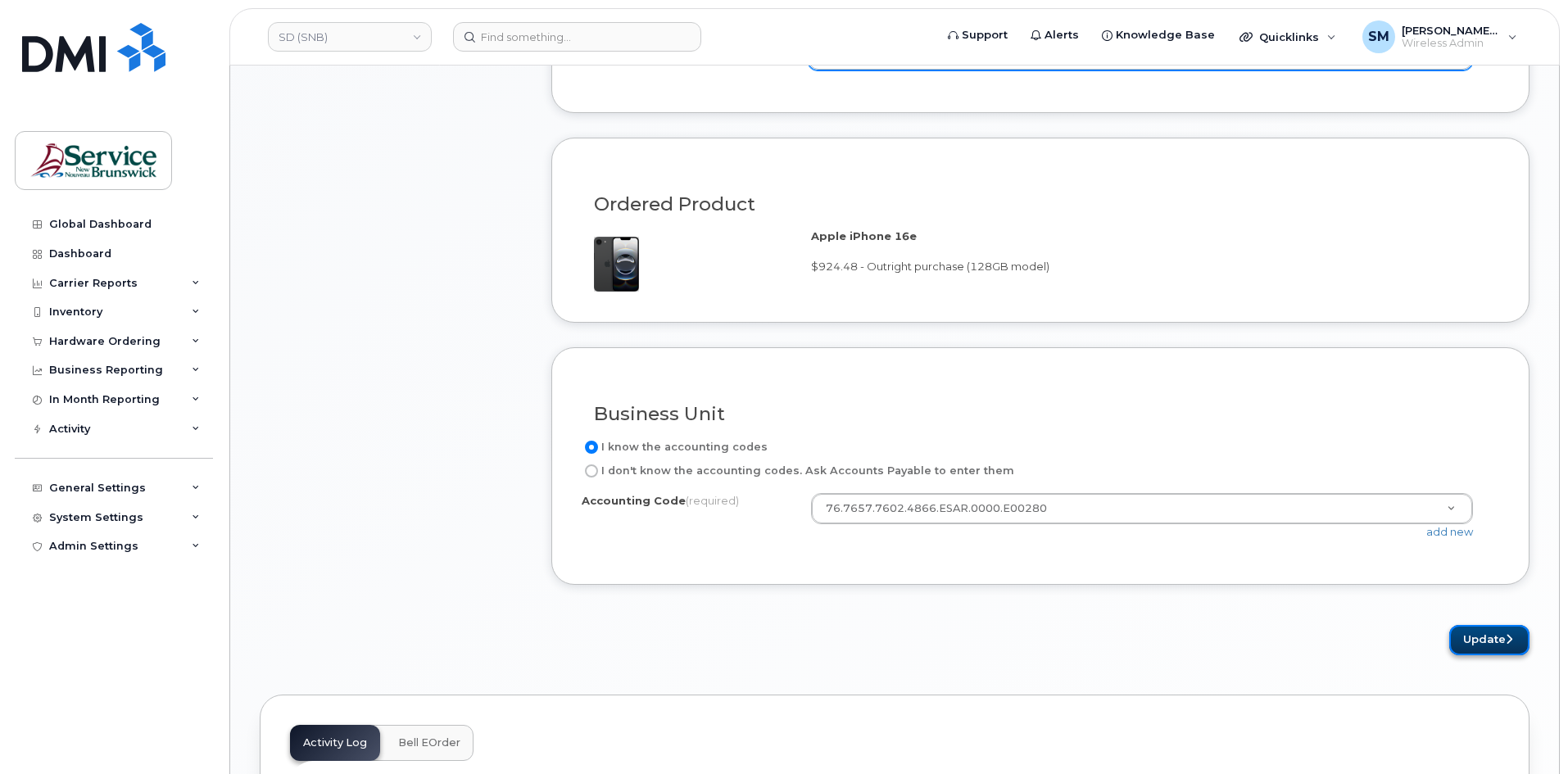
click at [1499, 644] on button "Update" at bounding box center [1490, 640] width 80 height 31
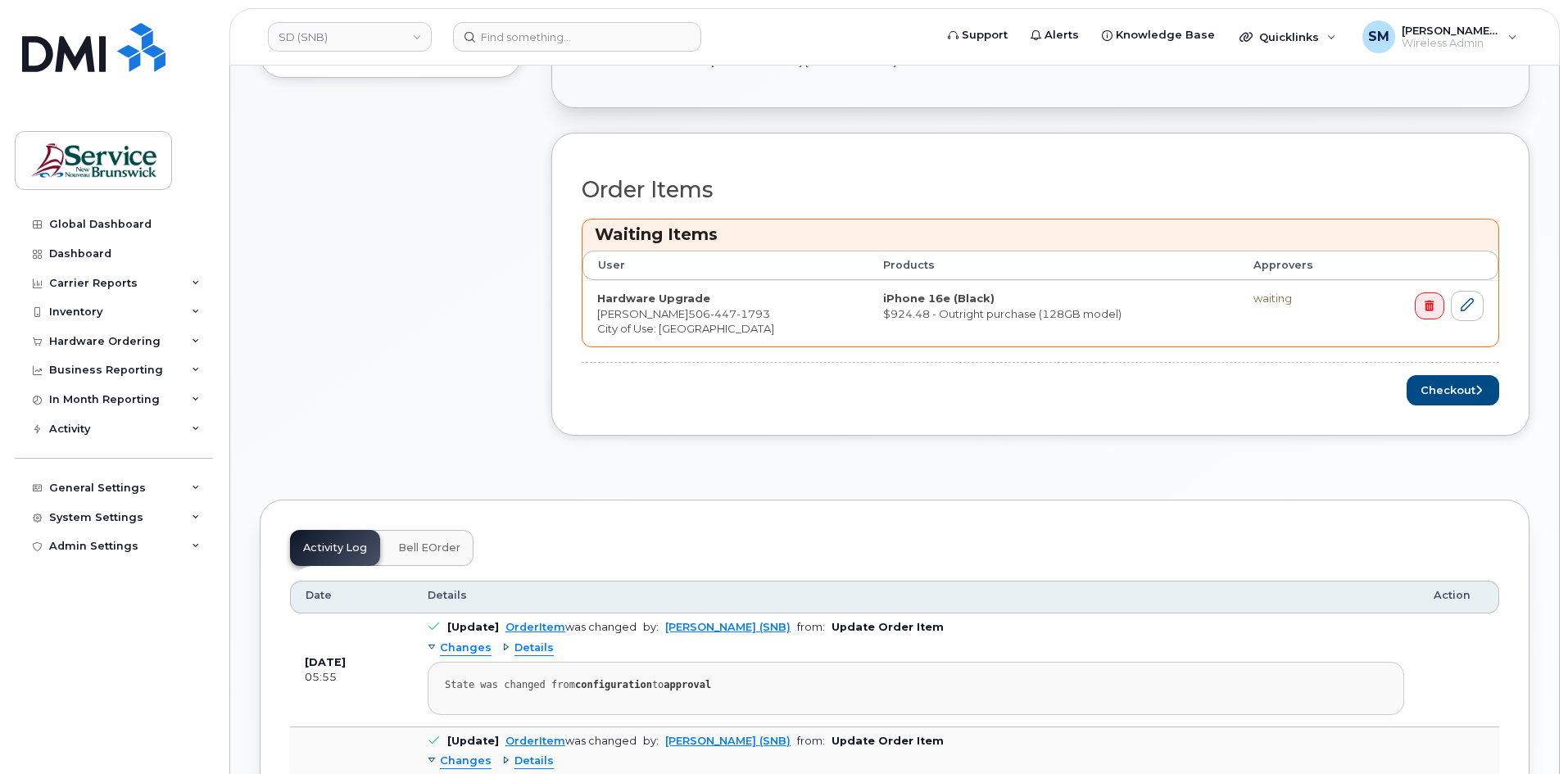
scroll to position [655, 0]
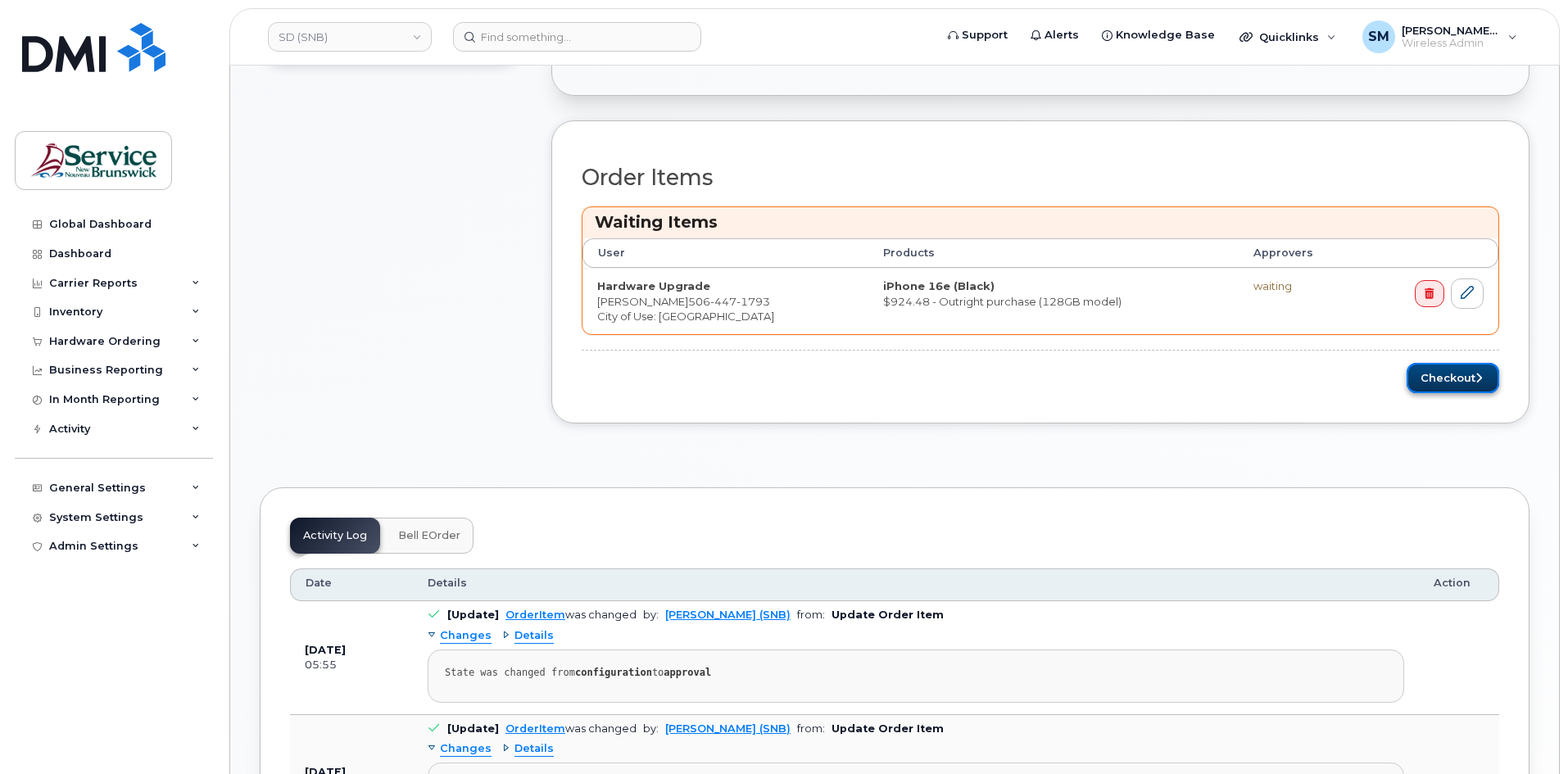
click at [1434, 381] on button "Checkout" at bounding box center [1452, 378] width 93 height 31
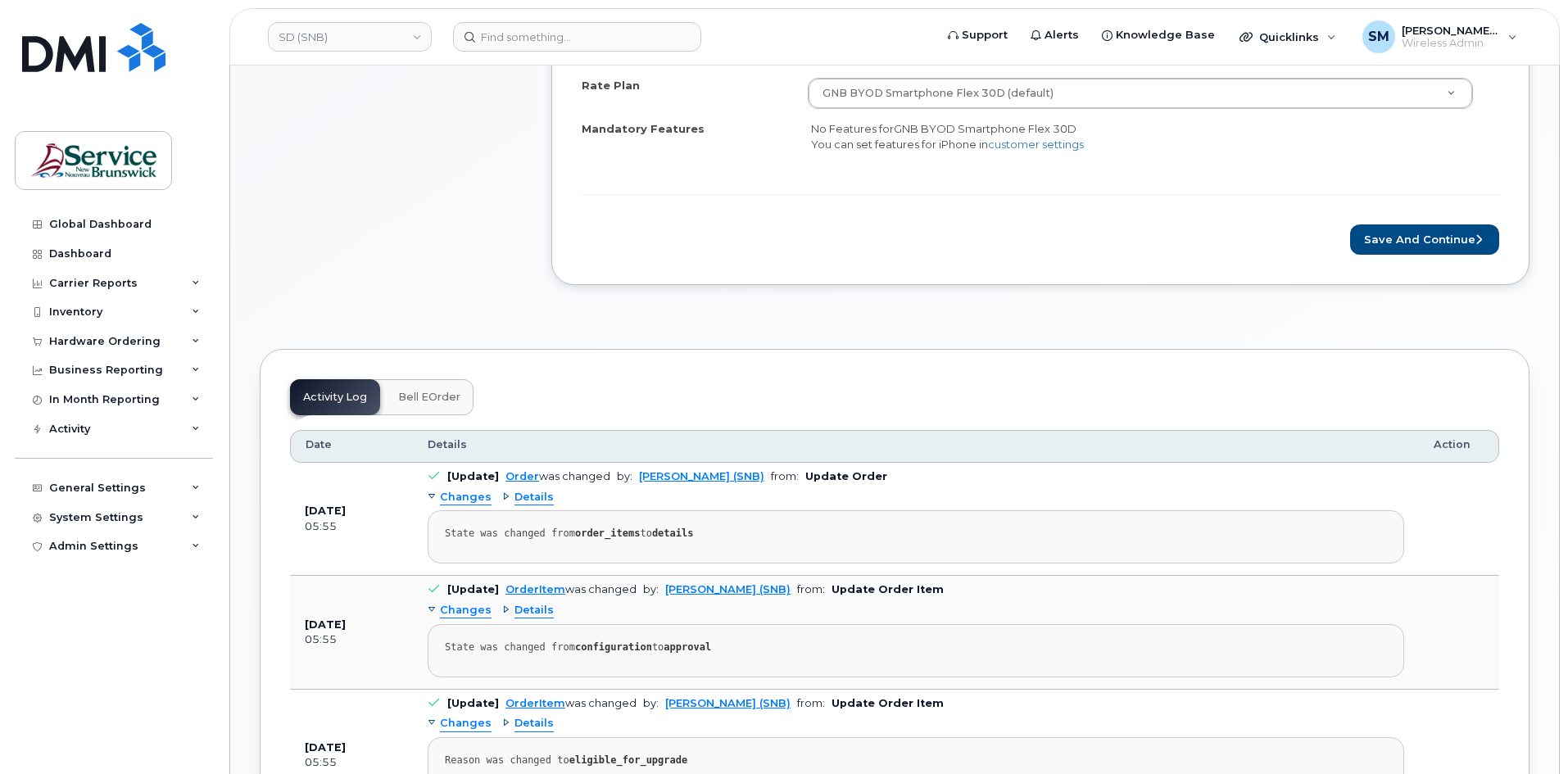
scroll to position [819, 0]
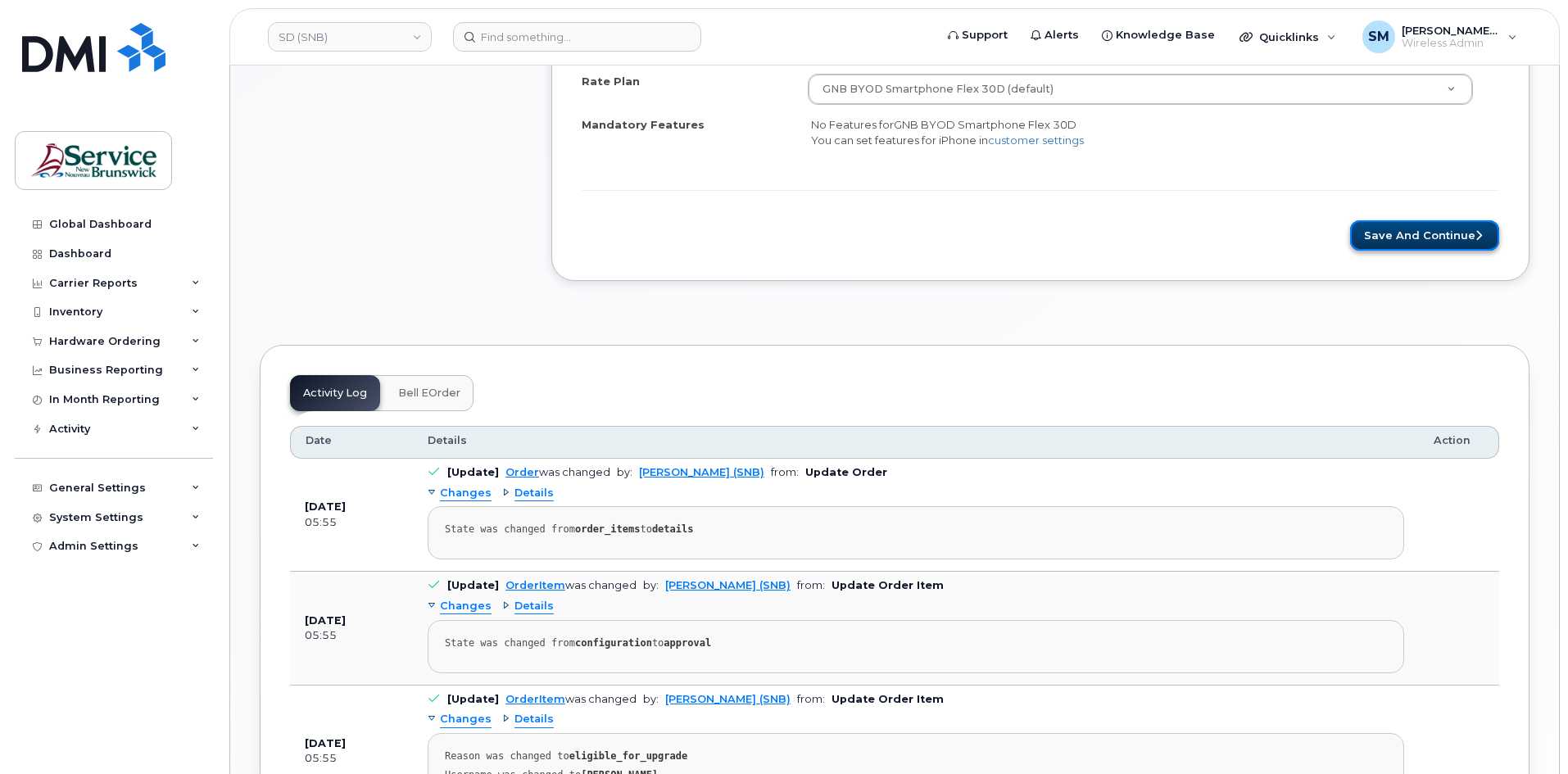
click at [1406, 247] on button "Save and Continue" at bounding box center [1424, 235] width 149 height 31
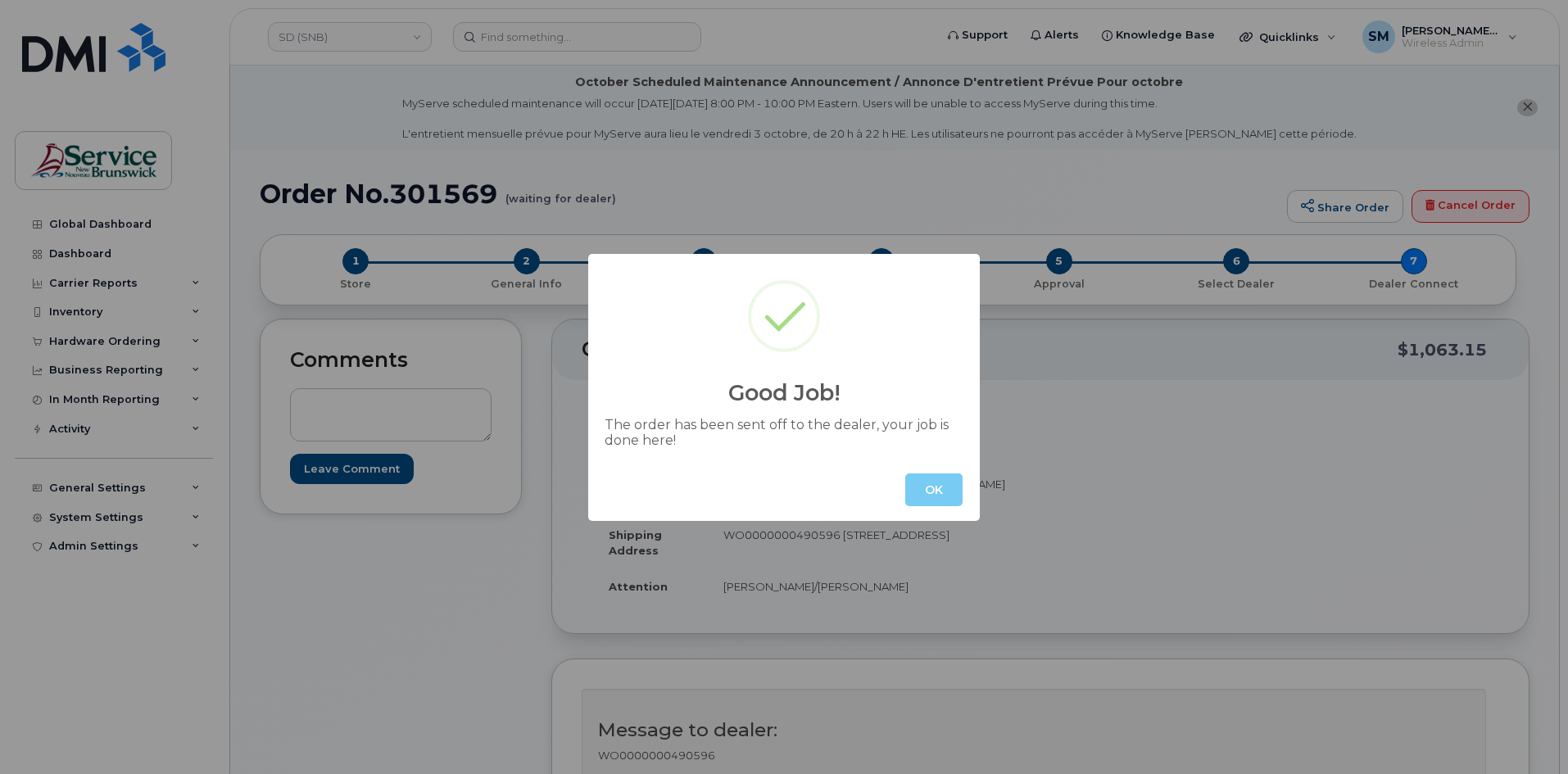
click at [916, 487] on button "OK" at bounding box center [934, 490] width 57 height 33
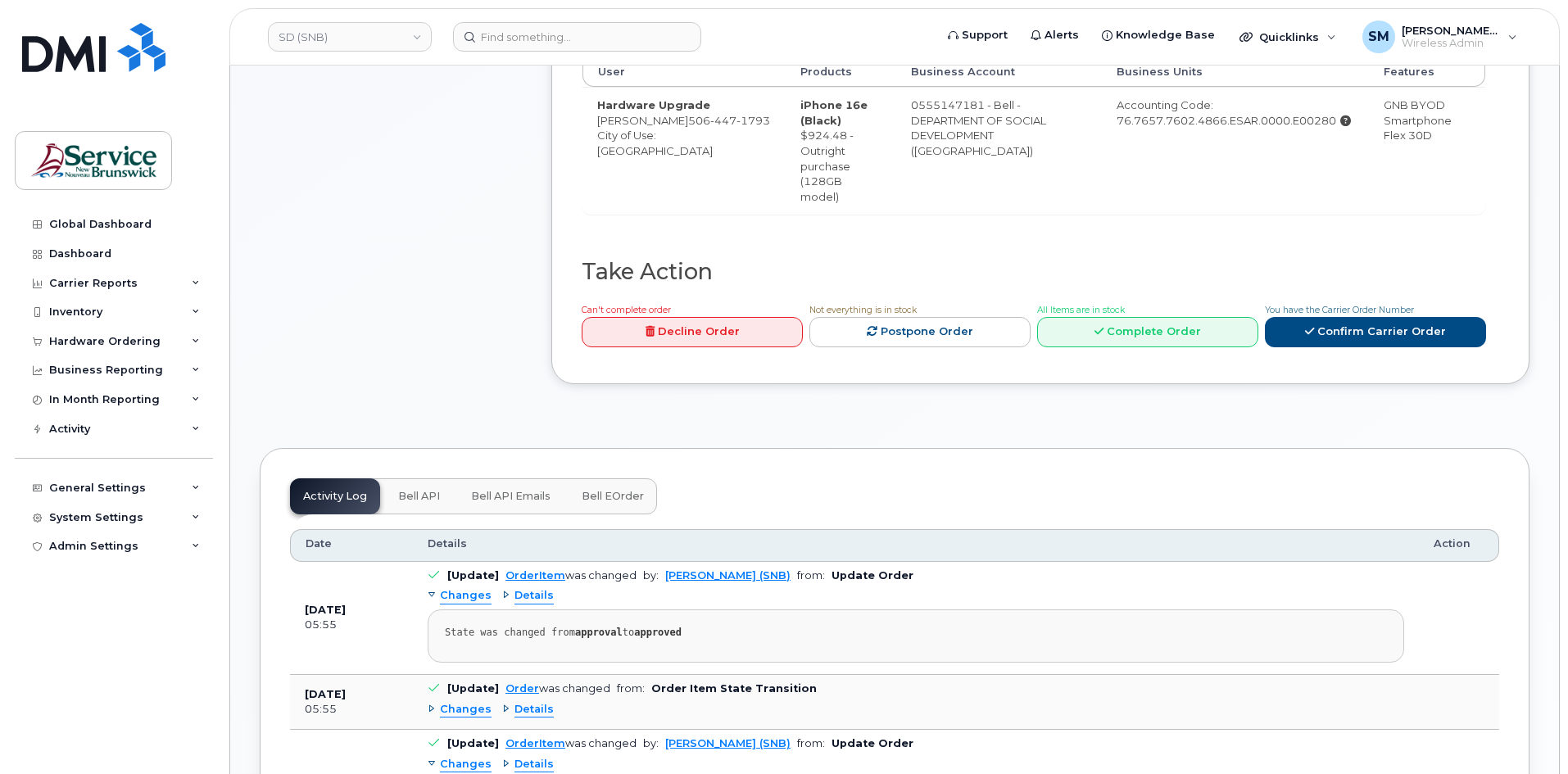
scroll to position [819, 0]
